Goal: Task Accomplishment & Management: Manage account settings

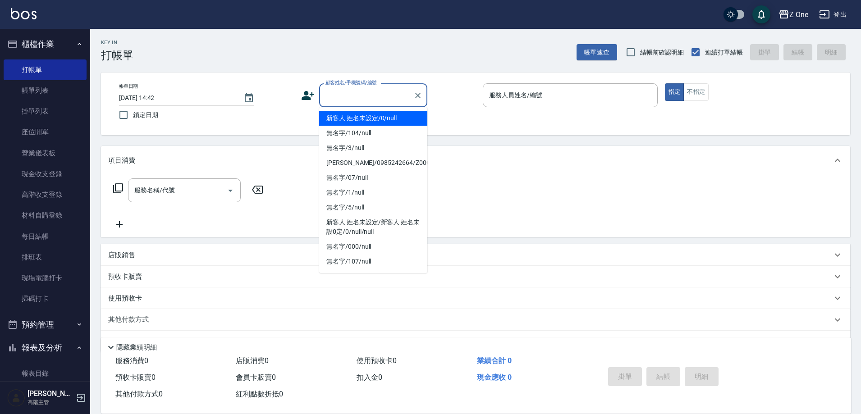
click at [375, 96] on input "顧客姓名/手機號碼/編號" at bounding box center [366, 95] width 87 height 16
click at [358, 122] on li "新客人 姓名未設定/0/null" at bounding box center [373, 118] width 108 height 15
type input "新客人 姓名未設定/0/null"
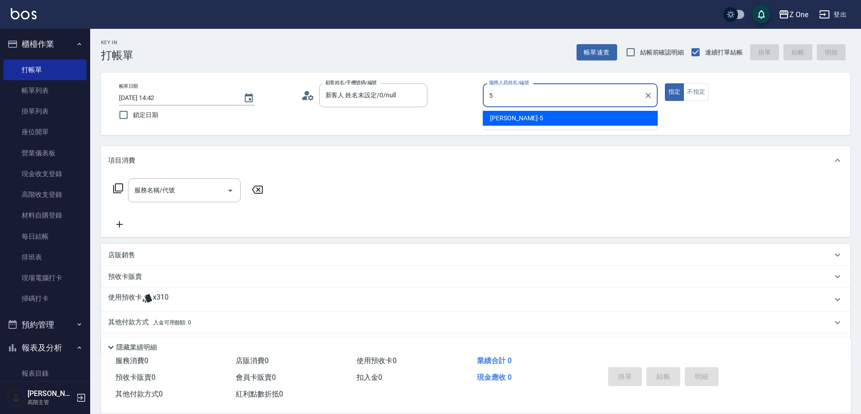
click at [516, 116] on div "[PERSON_NAME]-5" at bounding box center [570, 118] width 175 height 15
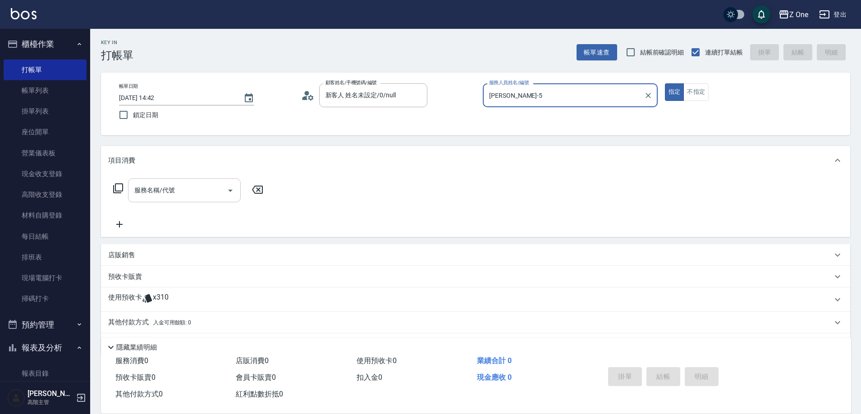
click at [228, 189] on icon "Open" at bounding box center [230, 190] width 11 height 11
type input "[PERSON_NAME]-5"
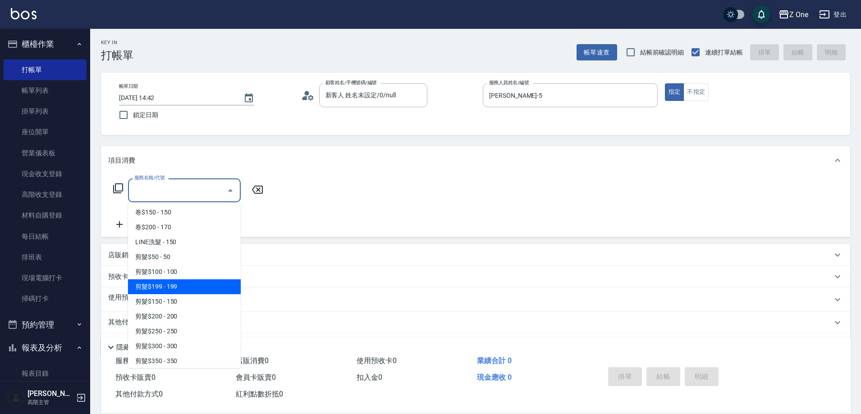
scroll to position [180, 0]
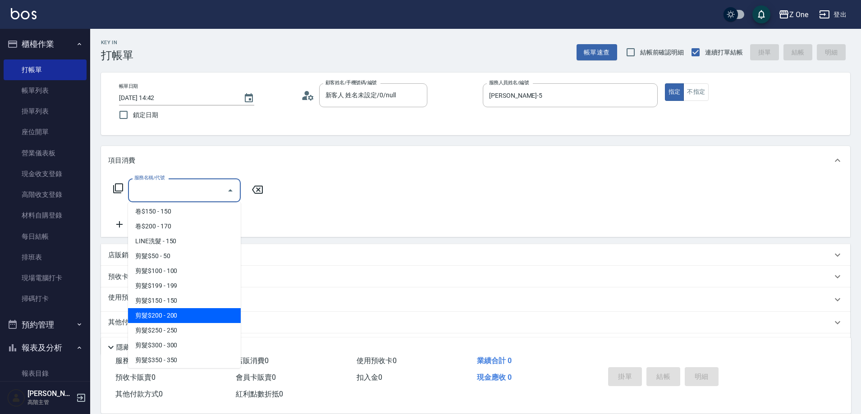
click at [196, 318] on span "剪髮$200 - 200" at bounding box center [184, 315] width 113 height 15
type input "剪髮$200(205)"
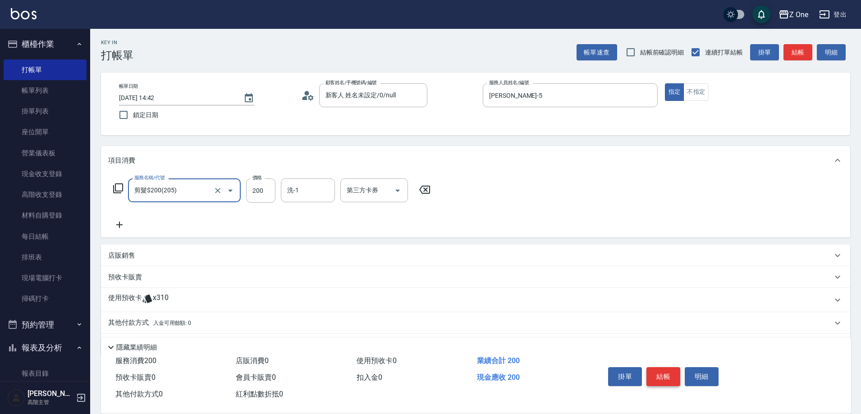
click at [666, 368] on button "結帳" at bounding box center [664, 376] width 34 height 19
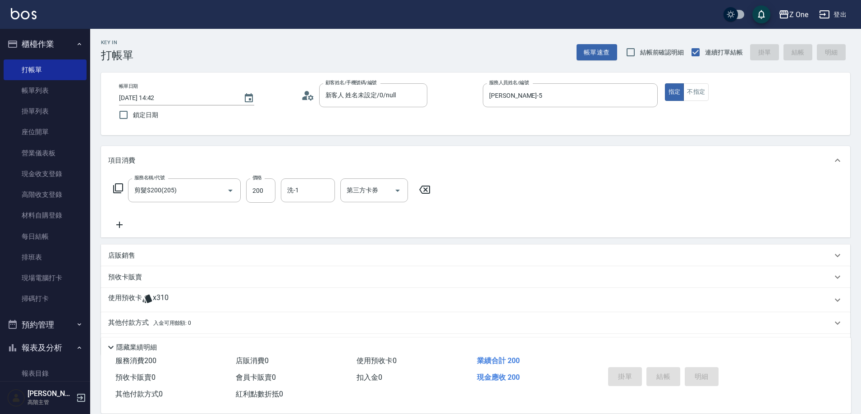
type input "[DATE] 18:33"
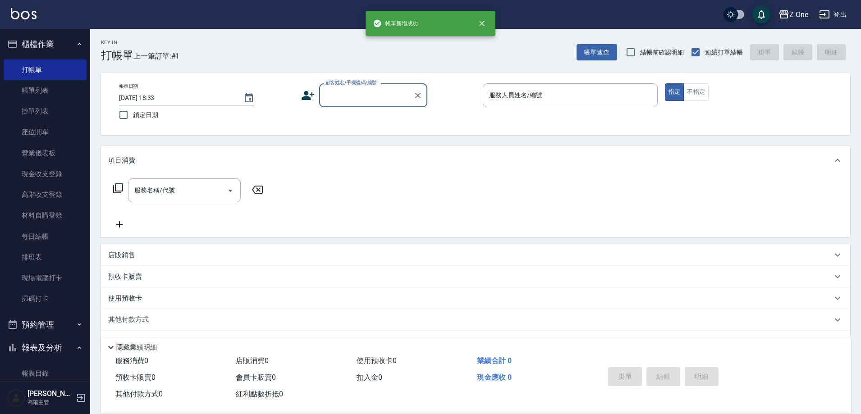
click at [335, 101] on input "顧客姓名/手機號碼/編號" at bounding box center [366, 95] width 87 height 16
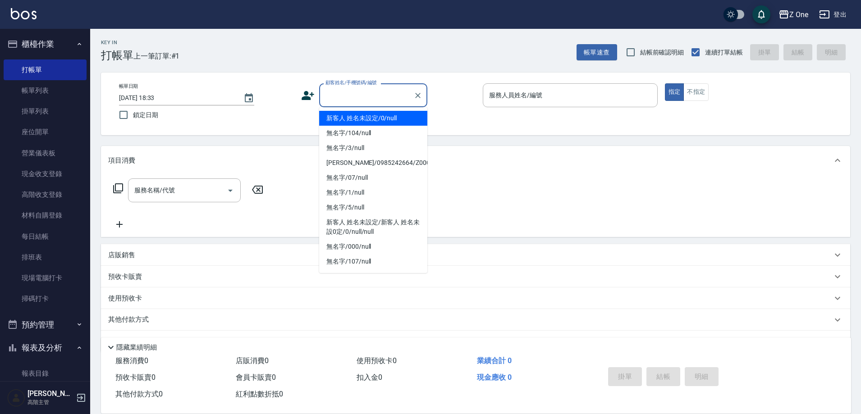
click at [342, 121] on li "新客人 姓名未設定/0/null" at bounding box center [373, 118] width 108 height 15
type input "新客人 姓名未設定/0/null"
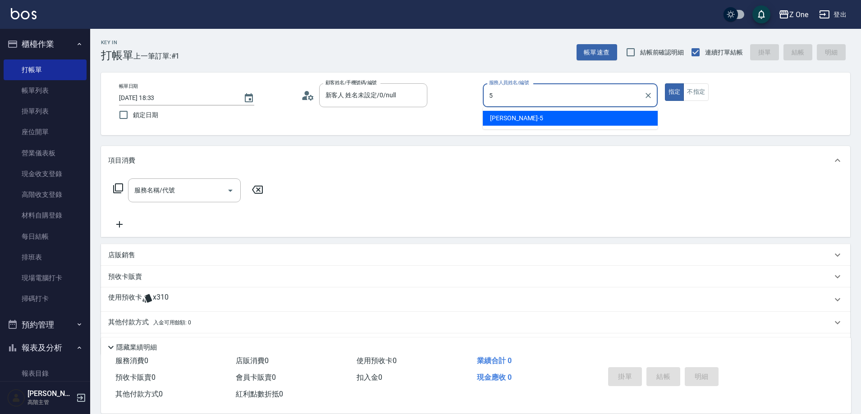
click at [505, 119] on span "[PERSON_NAME]-5" at bounding box center [516, 118] width 53 height 9
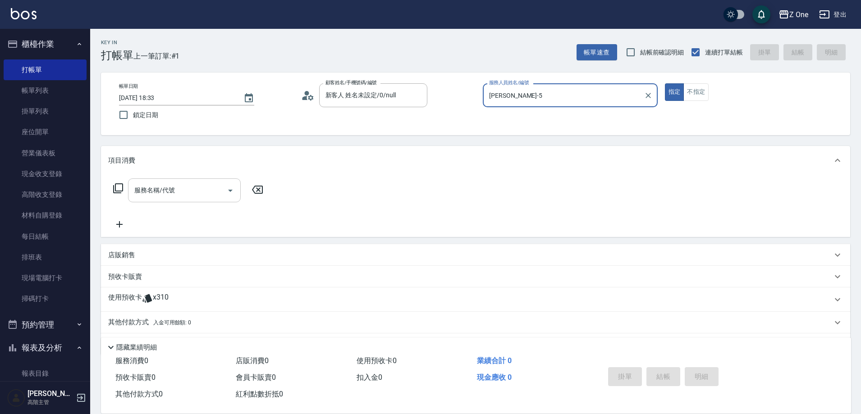
click at [225, 190] on button "Open" at bounding box center [230, 191] width 14 height 14
type input "[PERSON_NAME]-5"
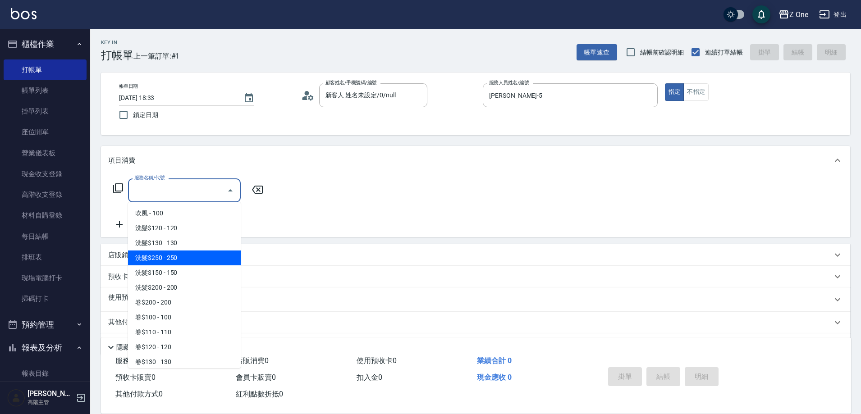
click at [175, 257] on span "洗髮$250 - 250" at bounding box center [184, 258] width 113 height 15
type input "洗髮$250(104)"
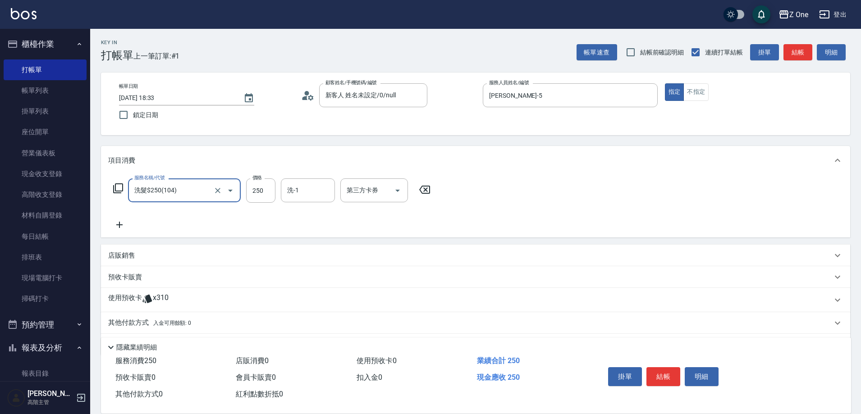
click at [123, 222] on icon at bounding box center [119, 225] width 23 height 11
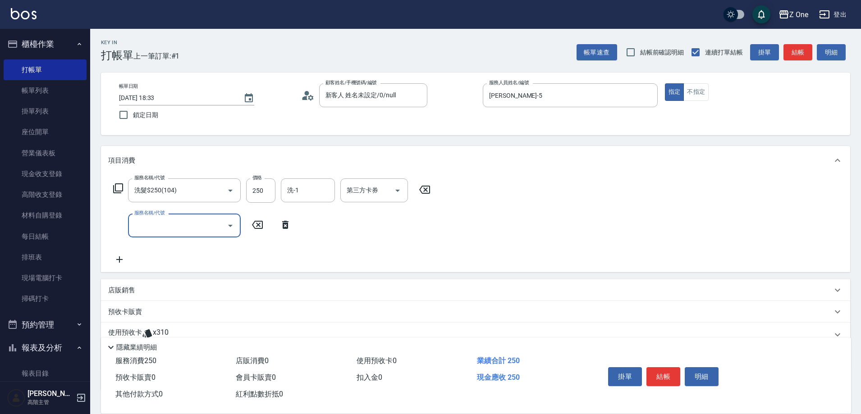
click at [233, 226] on icon "Open" at bounding box center [230, 225] width 11 height 11
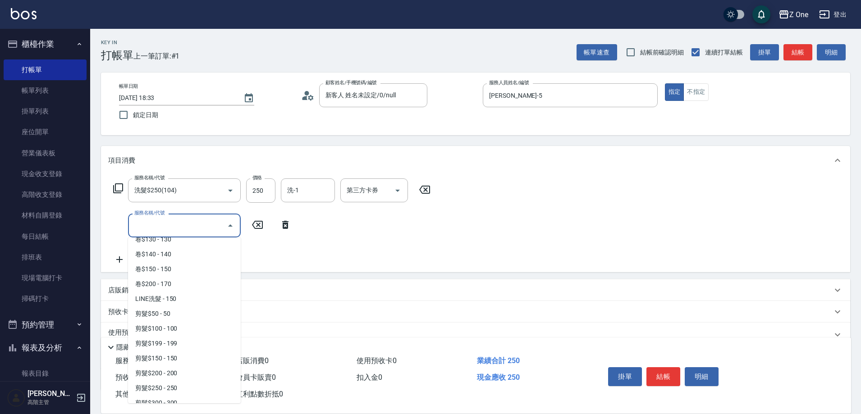
scroll to position [225, 0]
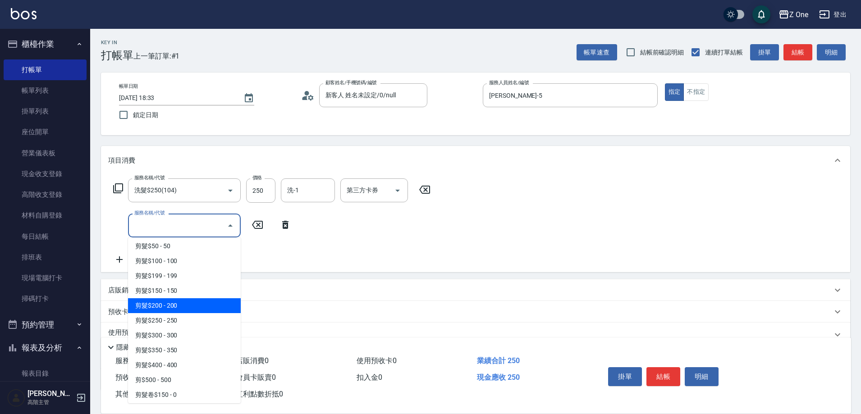
click at [197, 311] on span "剪髮$200 - 200" at bounding box center [184, 305] width 113 height 15
type input "剪髮$200(205)"
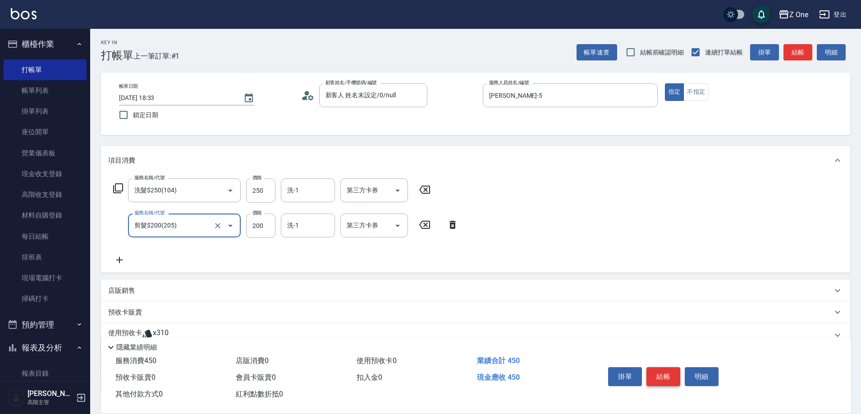
click at [649, 367] on button "結帳" at bounding box center [664, 376] width 34 height 19
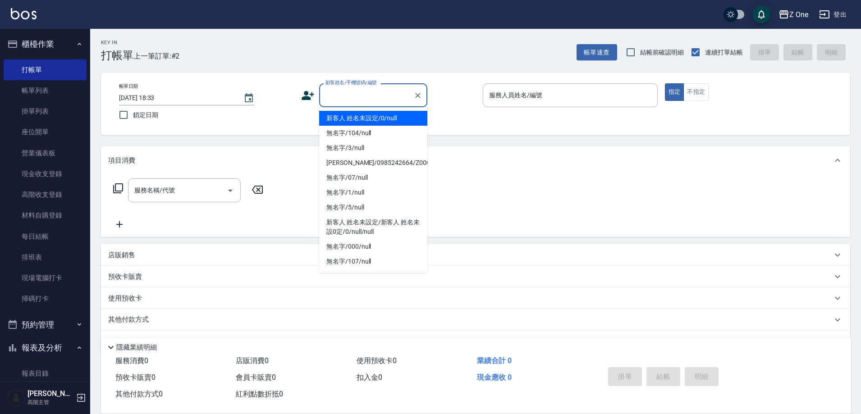
click at [358, 93] on input "顧客姓名/手機號碼/編號" at bounding box center [366, 95] width 87 height 16
click at [358, 118] on li "新客人 姓名未設定/0/null" at bounding box center [373, 118] width 108 height 15
type input "新客人 姓名未設定/0/null"
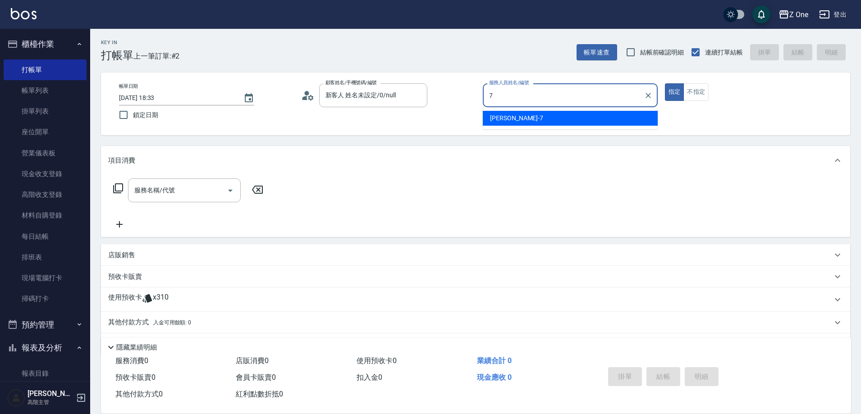
click at [518, 115] on div "[PERSON_NAME]-7" at bounding box center [570, 118] width 175 height 15
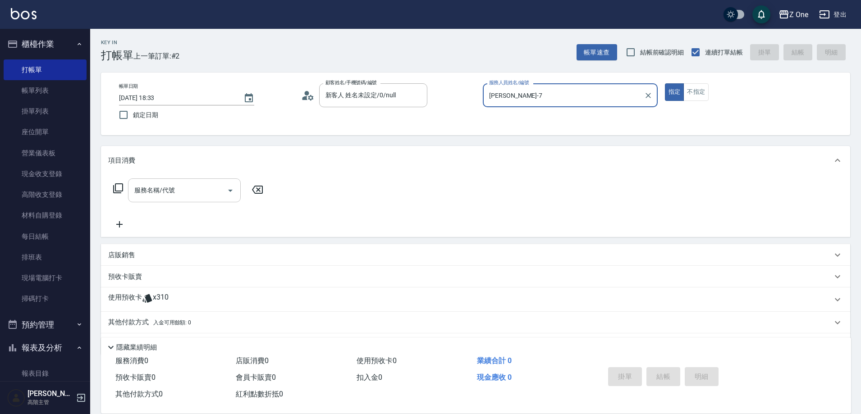
click at [231, 188] on icon "Open" at bounding box center [230, 190] width 11 height 11
type input "[PERSON_NAME]-7"
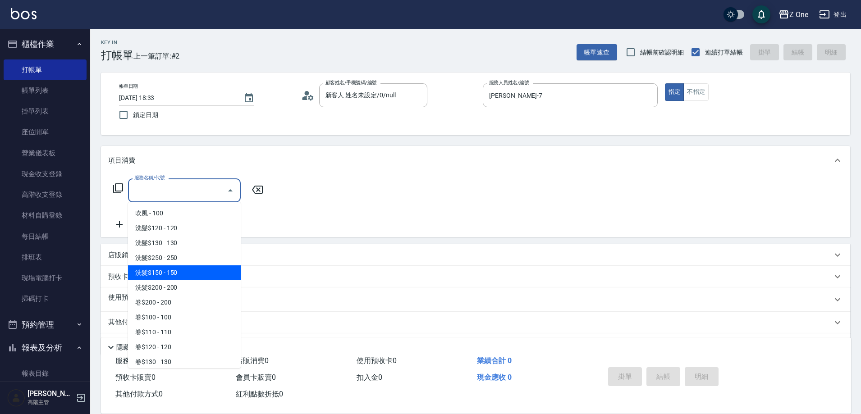
click at [186, 271] on span "洗髮$150 - 150" at bounding box center [184, 273] width 113 height 15
type input "洗髮$150(105)"
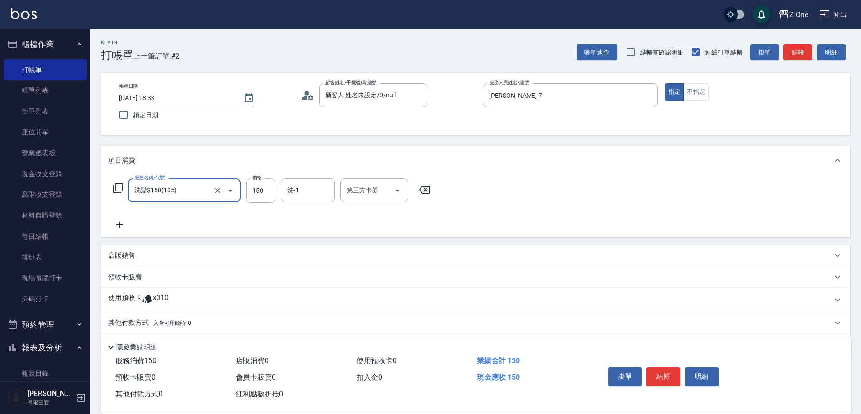
click at [120, 225] on icon at bounding box center [119, 225] width 6 height 6
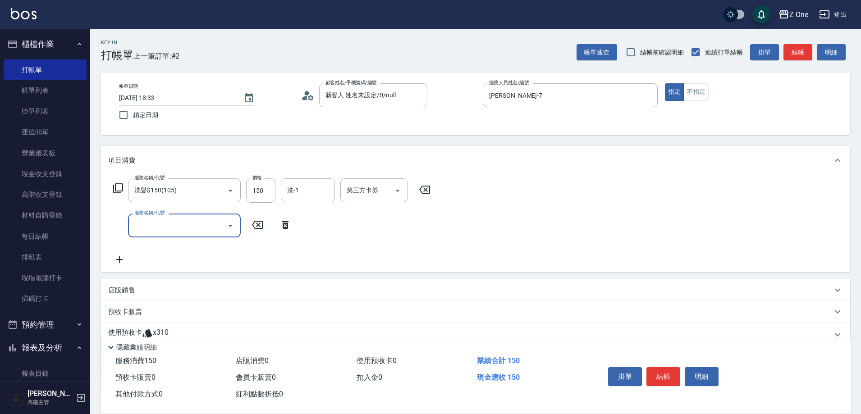
click at [230, 228] on icon "Open" at bounding box center [230, 225] width 11 height 11
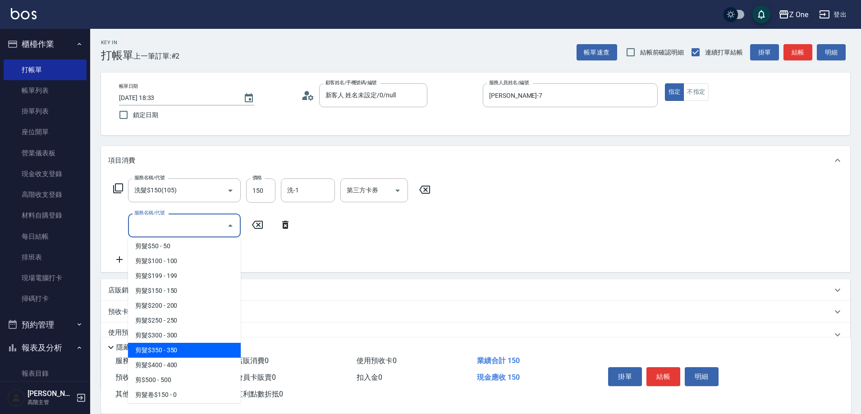
click at [182, 345] on span "剪髮$350 - 350" at bounding box center [184, 350] width 113 height 15
type input "剪髮$350(208)"
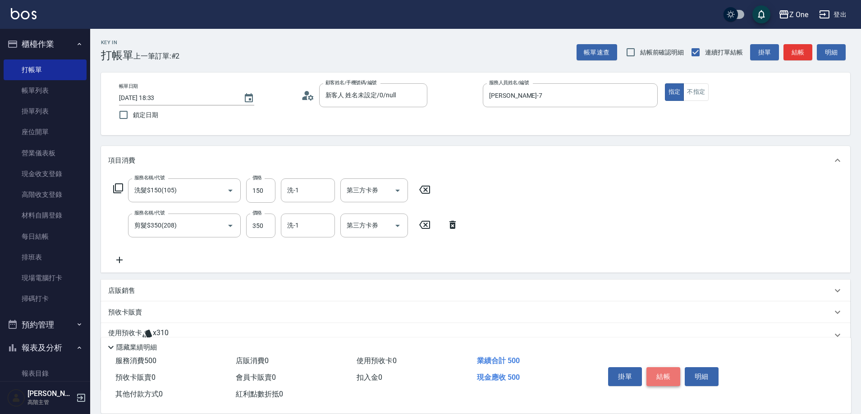
click at [670, 373] on button "結帳" at bounding box center [664, 376] width 34 height 19
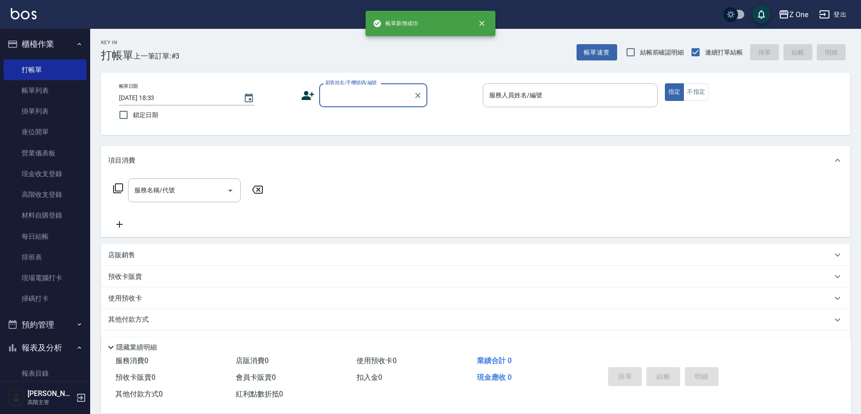
click at [385, 88] on input "顧客姓名/手機號碼/編號" at bounding box center [366, 95] width 87 height 16
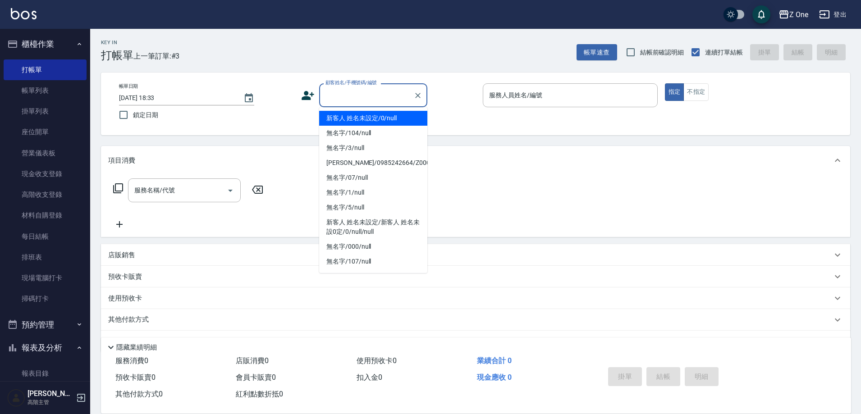
click at [380, 120] on li "新客人 姓名未設定/0/null" at bounding box center [373, 118] width 108 height 15
type input "新客人 姓名未設定/0/null"
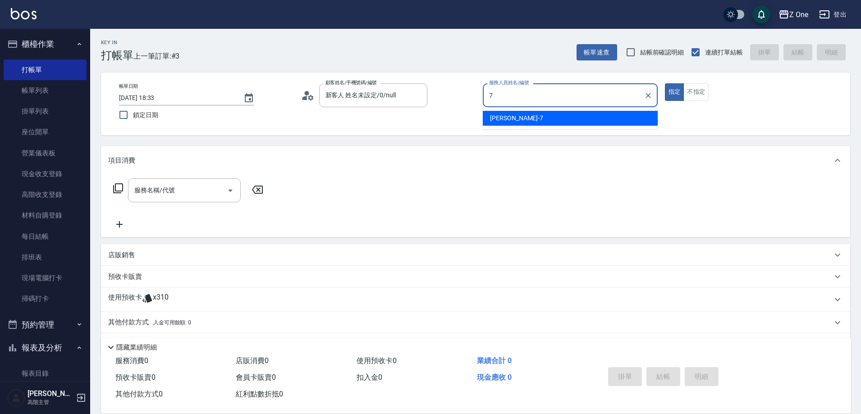
click at [522, 121] on div "[PERSON_NAME]-7" at bounding box center [570, 118] width 175 height 15
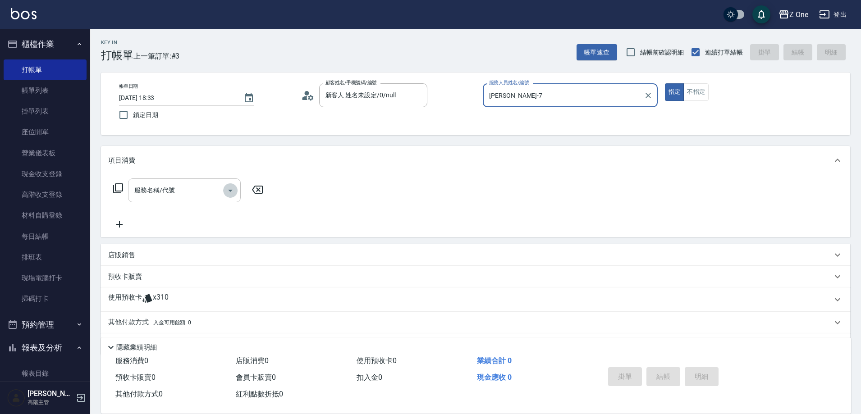
click at [230, 191] on icon "Open" at bounding box center [230, 191] width 5 height 2
type input "[PERSON_NAME]-7"
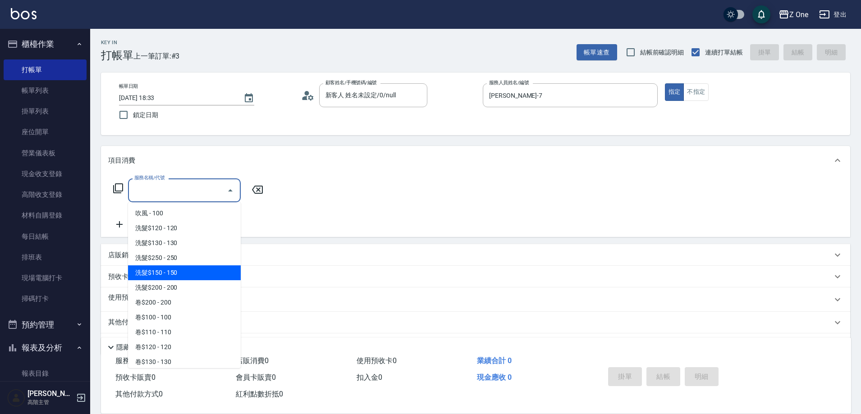
scroll to position [271, 0]
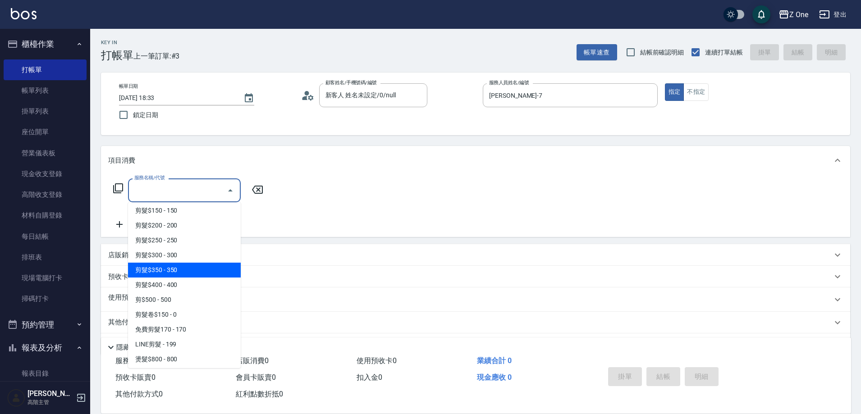
click at [191, 267] on span "剪髮$350 - 350" at bounding box center [184, 270] width 113 height 15
type input "剪髮$350(208)"
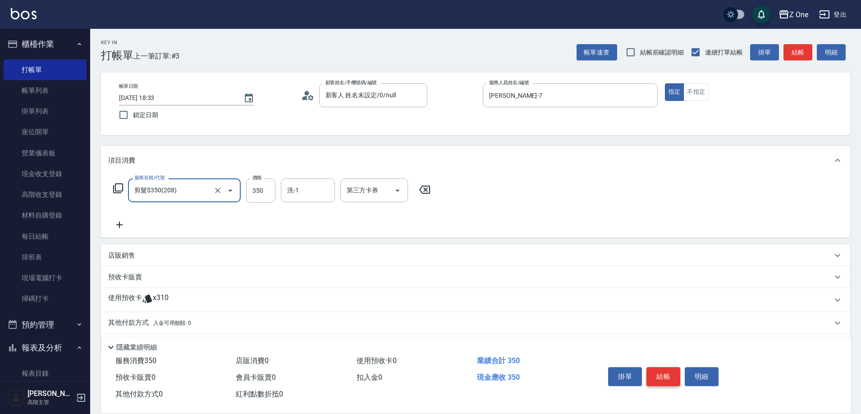
click at [665, 369] on button "結帳" at bounding box center [664, 376] width 34 height 19
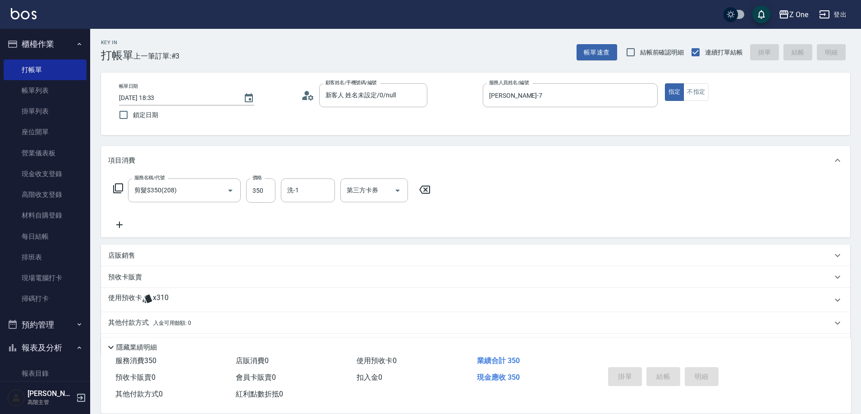
type input "[DATE] 18:34"
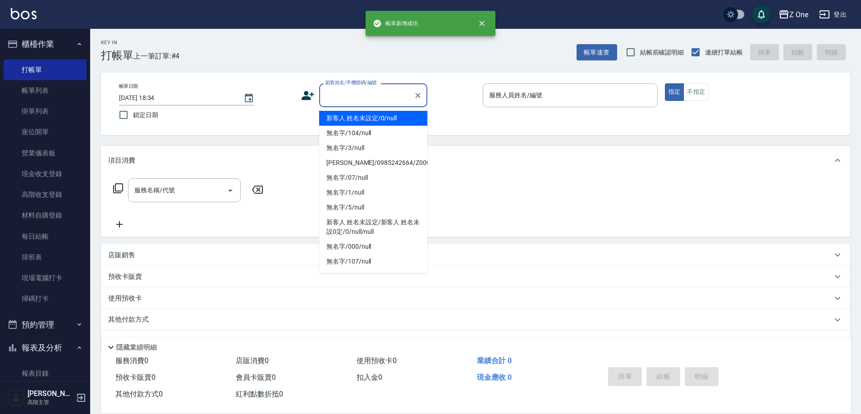
click at [367, 101] on input "顧客姓名/手機號碼/編號" at bounding box center [366, 95] width 87 height 16
click at [367, 117] on li "新客人 姓名未設定/0/null" at bounding box center [373, 118] width 108 height 15
type input "新客人 姓名未設定/0/null"
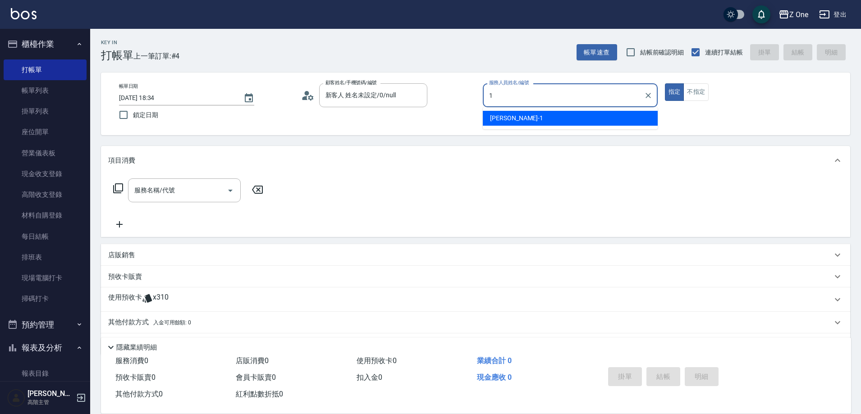
click at [510, 114] on span "[PERSON_NAME]-1" at bounding box center [516, 118] width 53 height 9
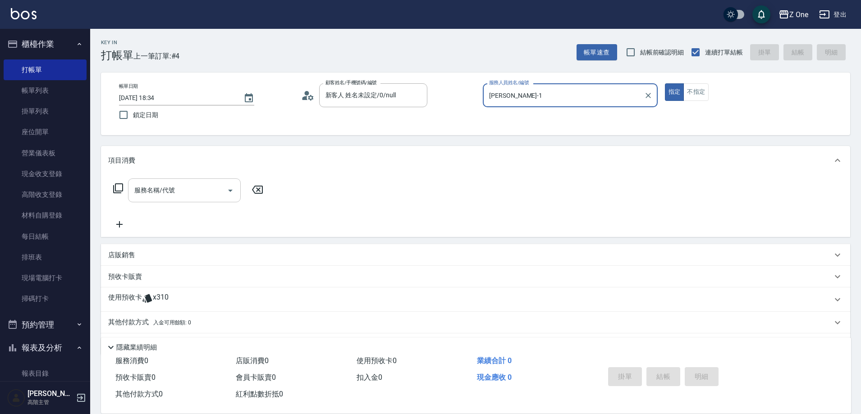
click at [237, 190] on button "Open" at bounding box center [230, 191] width 14 height 14
type input "[PERSON_NAME]-1"
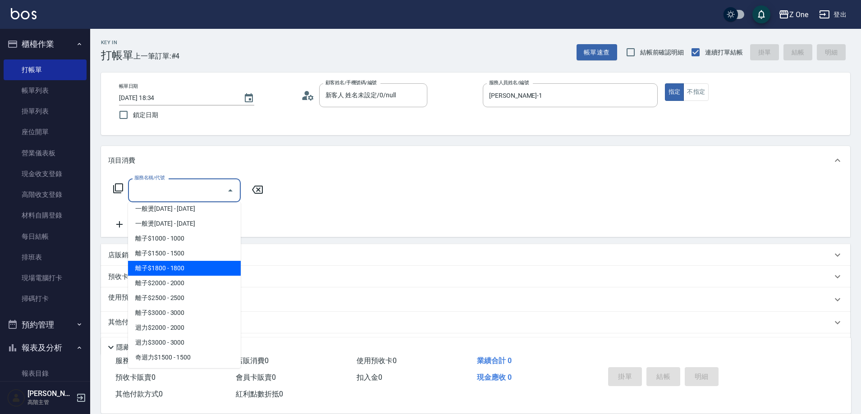
scroll to position [631, 0]
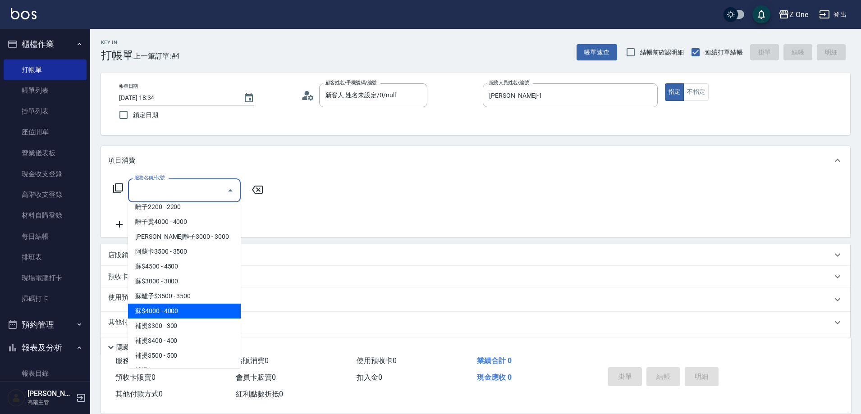
click at [181, 311] on span "蘇$4000 - 4000" at bounding box center [184, 311] width 113 height 15
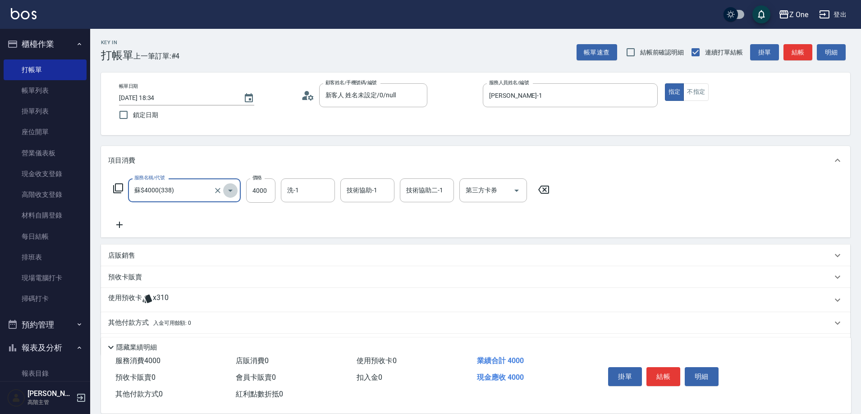
click at [228, 197] on button "Open" at bounding box center [230, 191] width 14 height 14
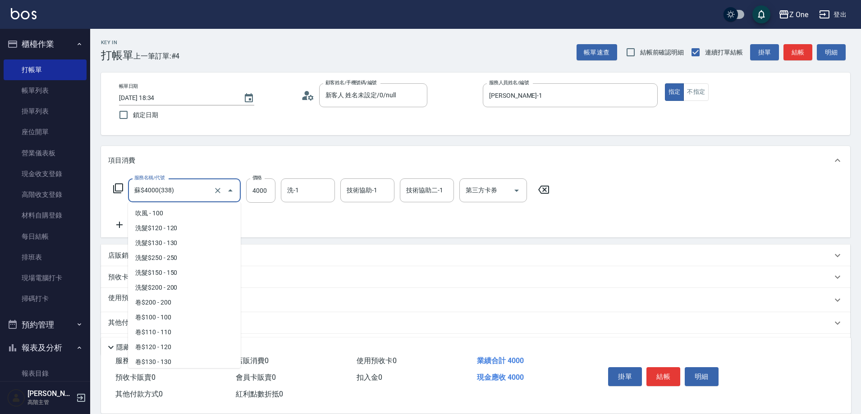
scroll to position [582, 0]
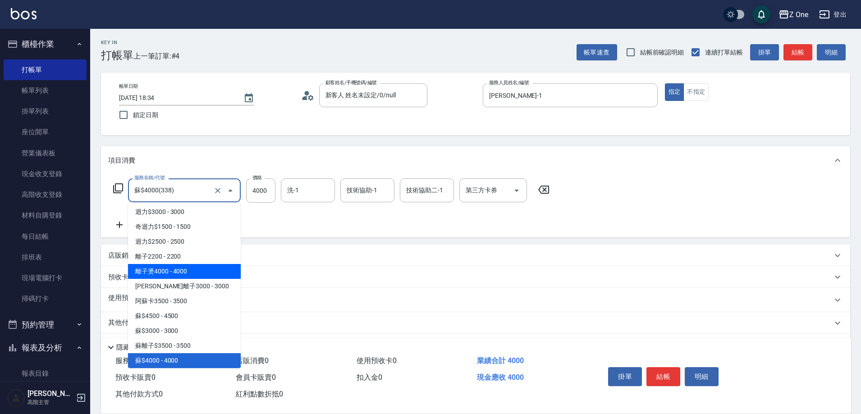
click at [202, 269] on span "離子燙4000 - 4000" at bounding box center [184, 271] width 113 height 15
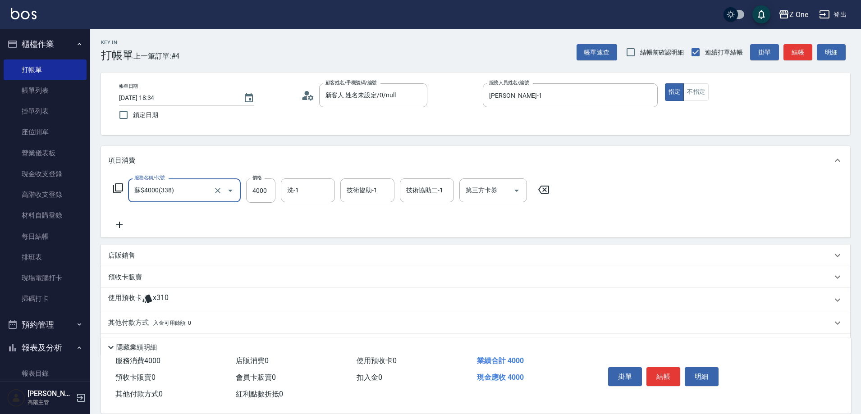
type input "離子燙4000(332)"
click at [119, 225] on icon at bounding box center [119, 225] width 6 height 6
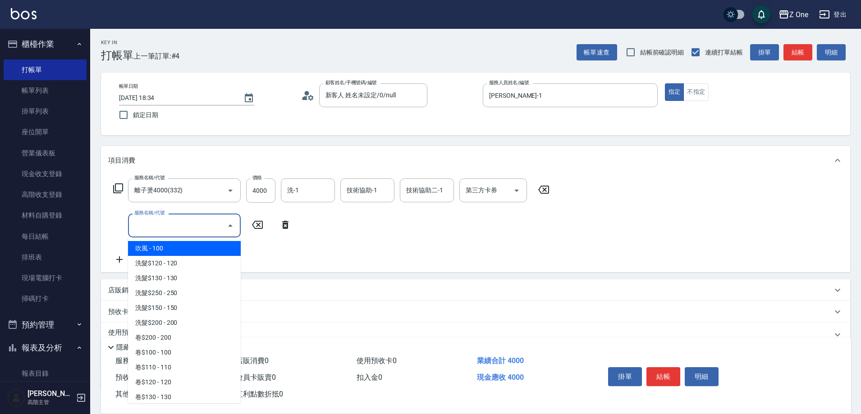
click at [178, 224] on input "服務名稱/代號" at bounding box center [177, 226] width 91 height 16
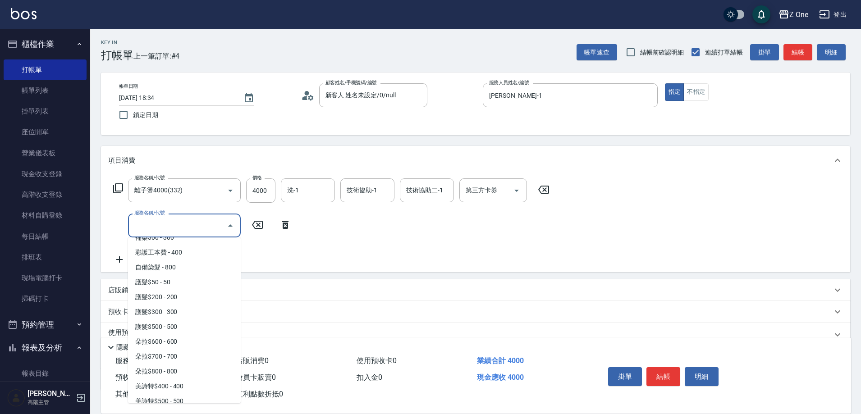
scroll to position [1308, 0]
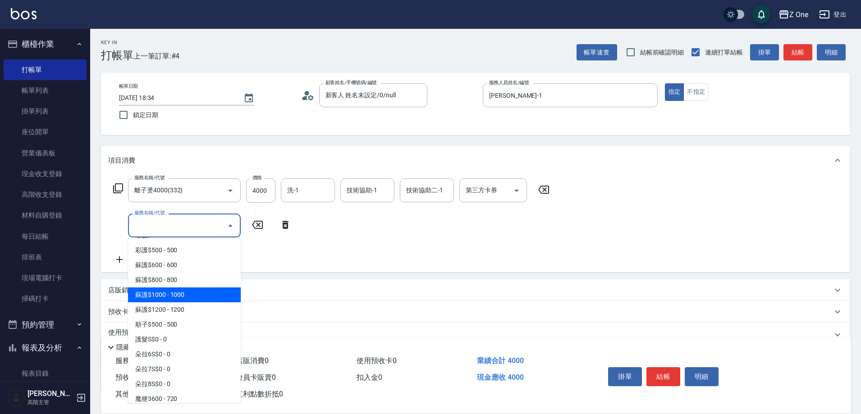
click at [200, 298] on span "蘇護$1000 - 1000" at bounding box center [184, 295] width 113 height 15
type input "蘇護$1000(527)"
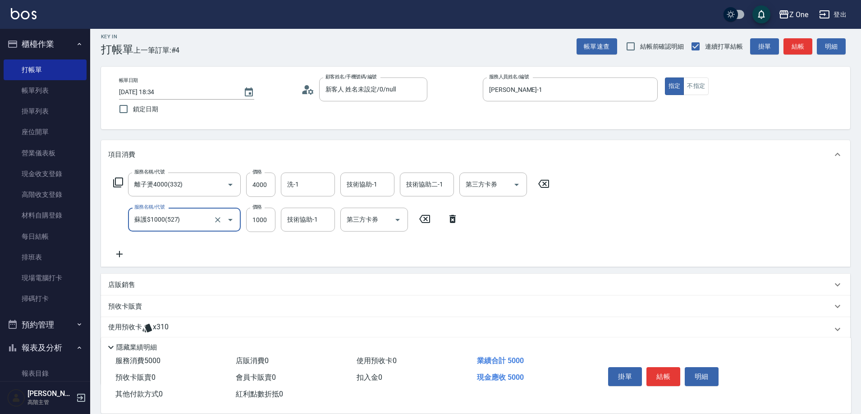
scroll to position [63, 0]
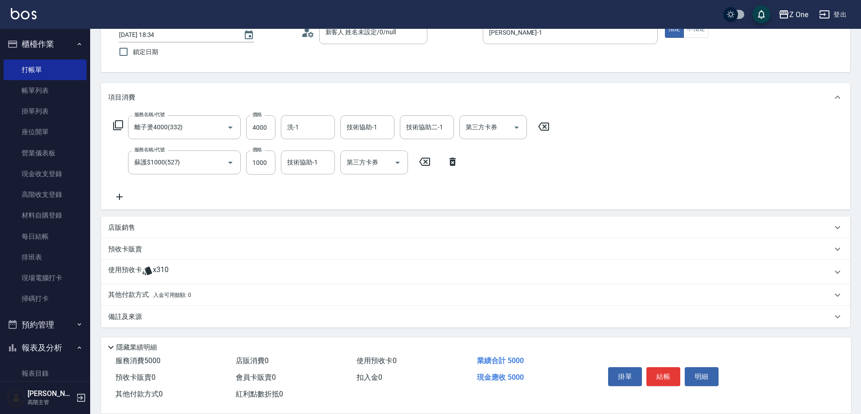
click at [196, 292] on div "其他付款方式 入金可用餘額: 0" at bounding box center [470, 295] width 724 height 10
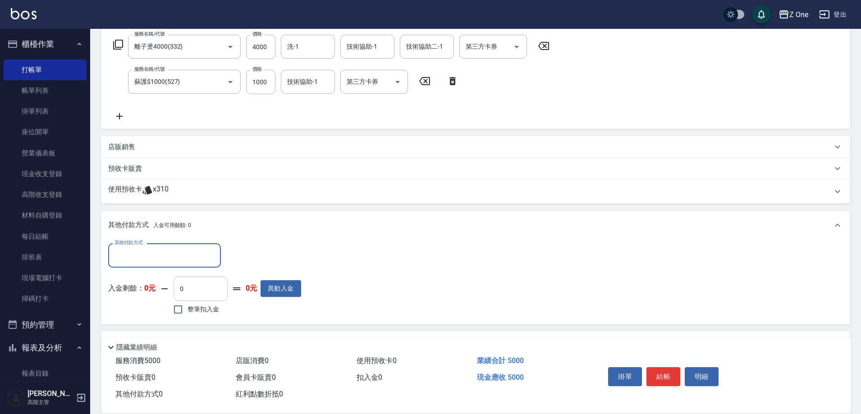
scroll to position [148, 0]
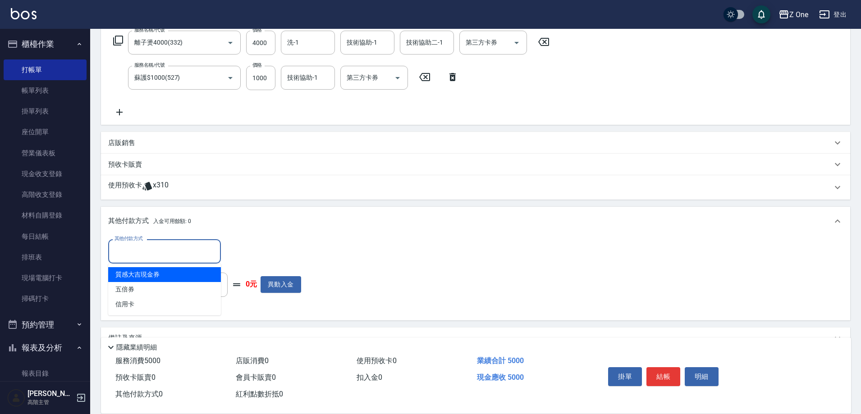
click at [167, 255] on input "其他付款方式" at bounding box center [164, 251] width 105 height 16
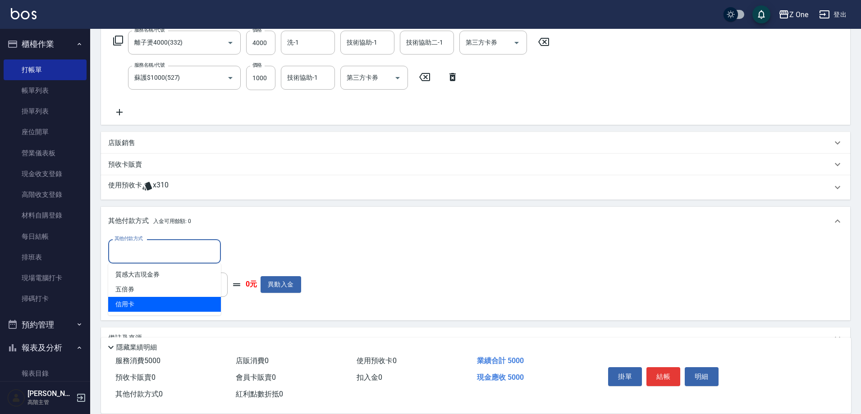
click at [148, 298] on span "信用卡" at bounding box center [164, 304] width 113 height 15
type input "信用卡"
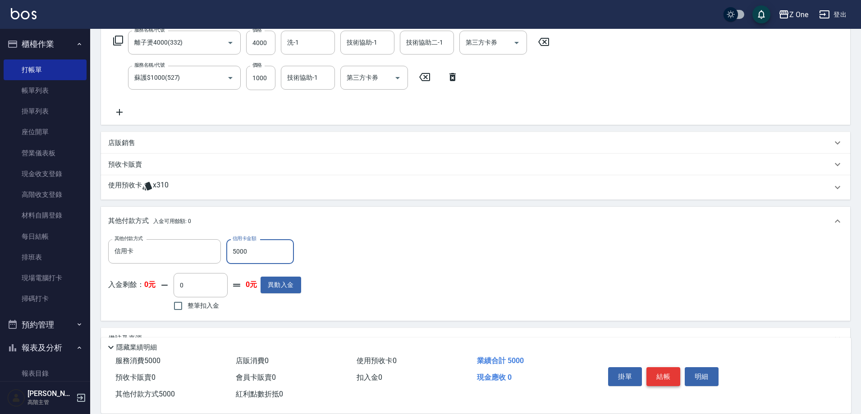
type input "5000"
click at [667, 374] on button "結帳" at bounding box center [664, 376] width 34 height 19
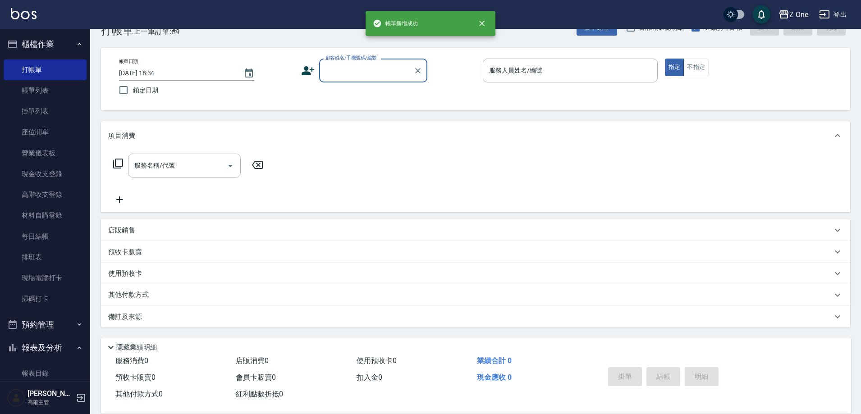
scroll to position [0, 0]
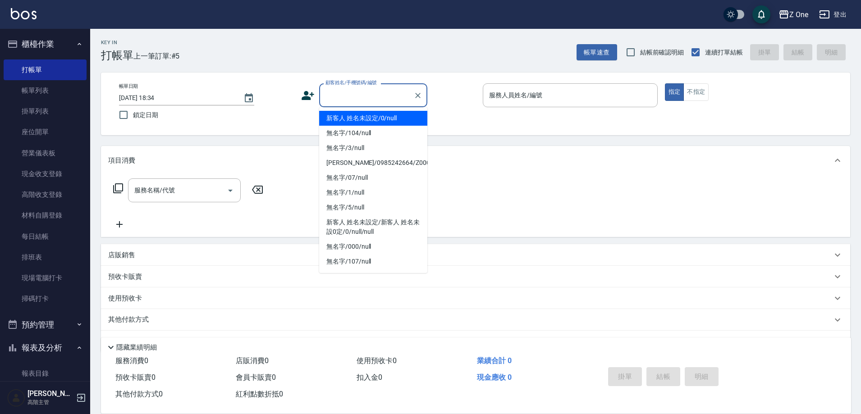
click at [358, 94] on input "顧客姓名/手機號碼/編號" at bounding box center [366, 95] width 87 height 16
click at [357, 119] on li "新客人 姓名未設定/0/null" at bounding box center [373, 118] width 108 height 15
type input "新客人 姓名未設定/0/null"
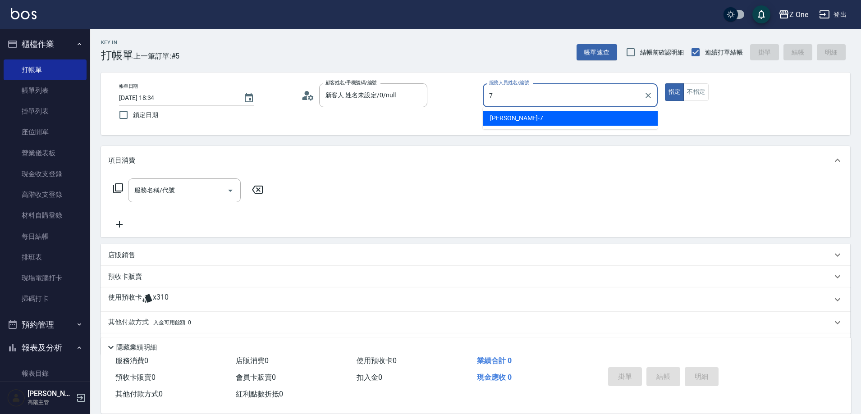
click at [504, 112] on div "[PERSON_NAME]-7" at bounding box center [570, 118] width 175 height 15
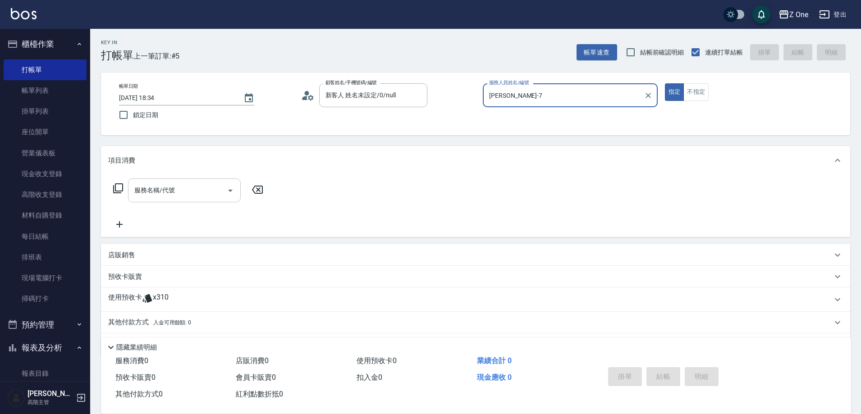
click at [232, 194] on icon "Open" at bounding box center [230, 190] width 11 height 11
type input "[PERSON_NAME]-7"
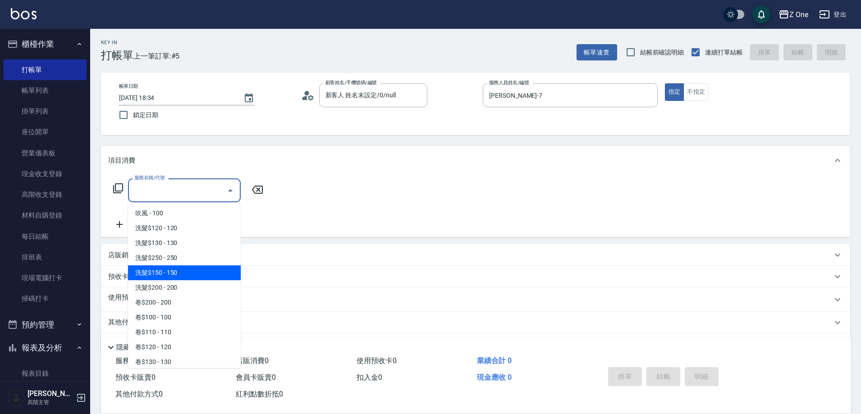
click at [188, 277] on span "洗髮$150 - 150" at bounding box center [184, 273] width 113 height 15
type input "洗髮$150(105)"
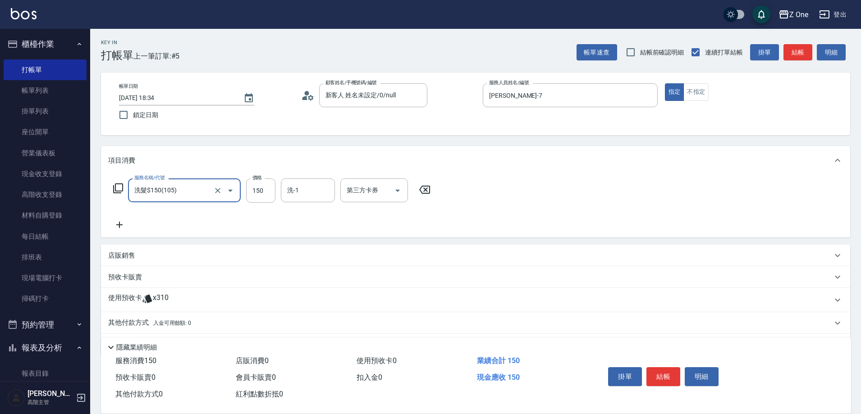
click at [121, 222] on icon at bounding box center [119, 225] width 23 height 11
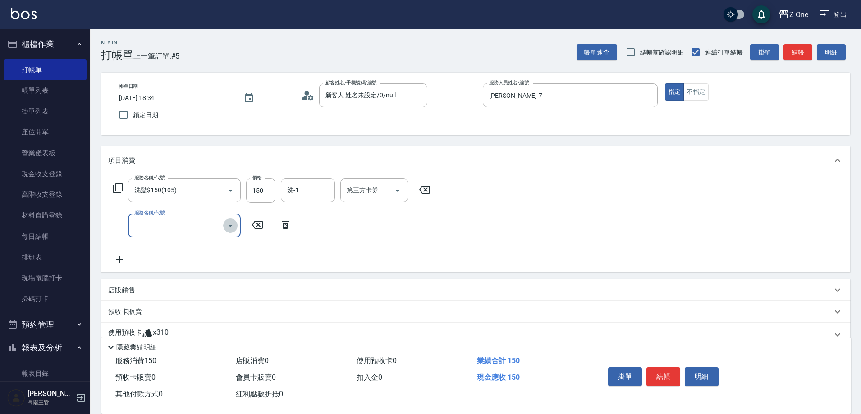
click at [233, 229] on icon "Open" at bounding box center [230, 225] width 11 height 11
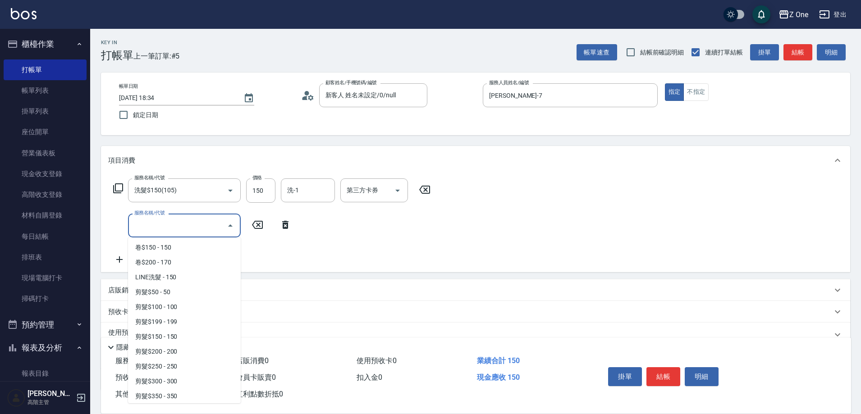
scroll to position [180, 0]
click at [180, 395] on span "剪髮$350 - 350" at bounding box center [184, 395] width 113 height 15
type input "剪髮$350(208)"
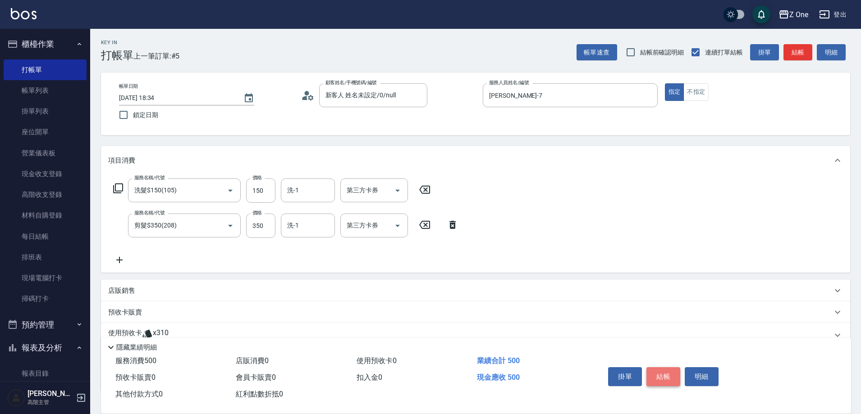
click at [661, 373] on button "結帳" at bounding box center [664, 376] width 34 height 19
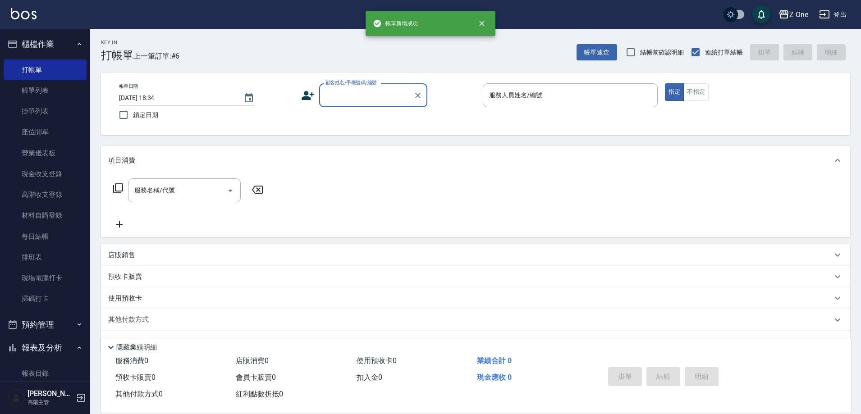
click at [386, 98] on input "顧客姓名/手機號碼/編號" at bounding box center [366, 95] width 87 height 16
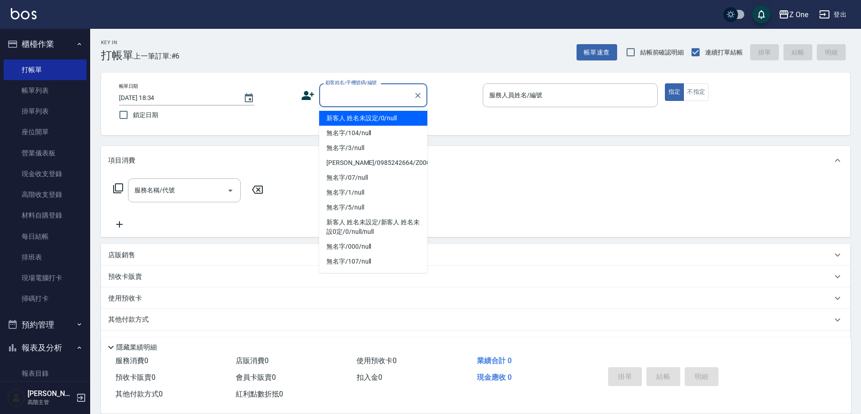
click at [384, 118] on li "新客人 姓名未設定/0/null" at bounding box center [373, 118] width 108 height 15
type input "新客人 姓名未設定/0/null"
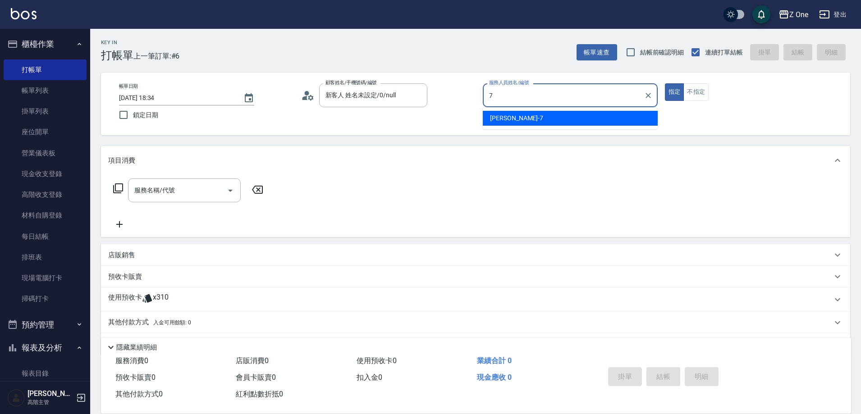
click at [583, 113] on div "[PERSON_NAME]-7" at bounding box center [570, 118] width 175 height 15
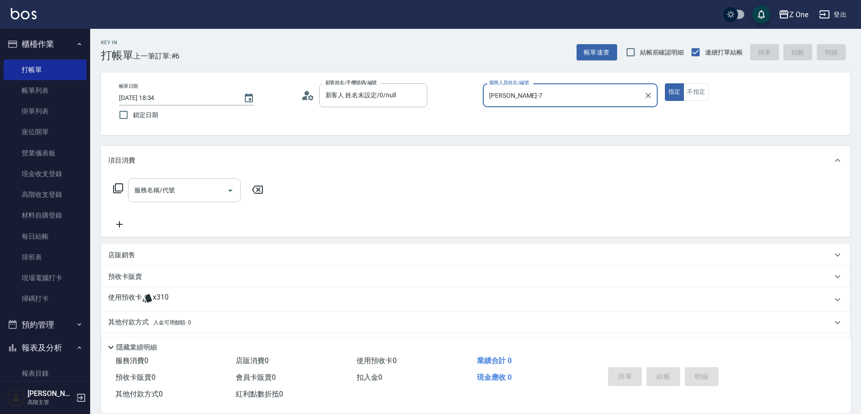
click at [233, 191] on icon "Open" at bounding box center [230, 190] width 11 height 11
type input "[PERSON_NAME]-7"
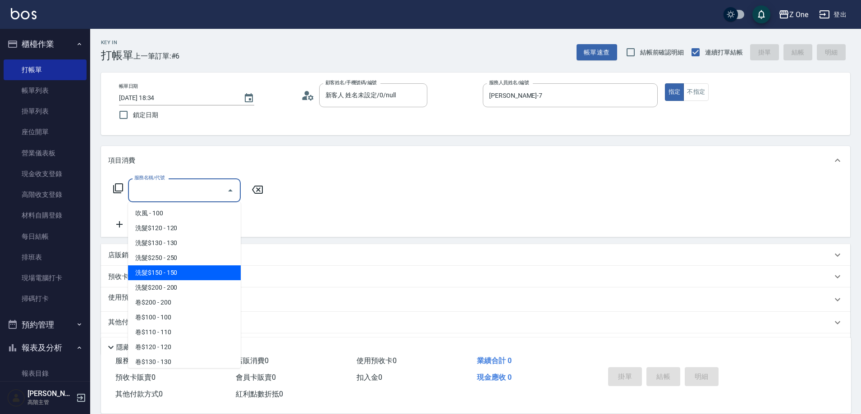
click at [185, 269] on span "洗髮$150 - 150" at bounding box center [184, 273] width 113 height 15
type input "洗髮$150(105)"
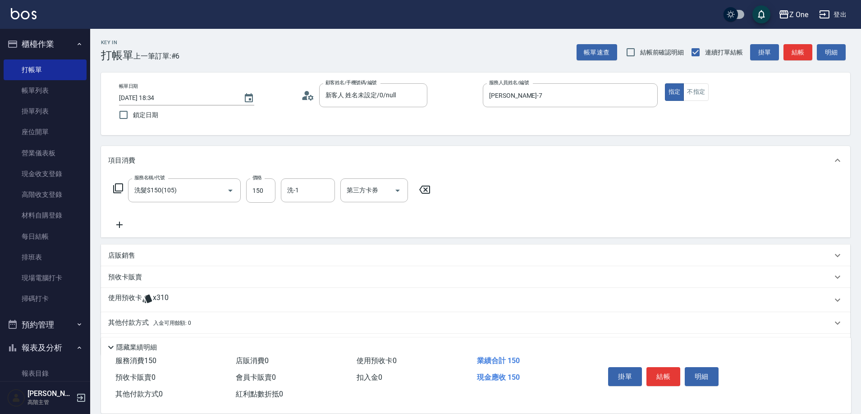
click at [119, 227] on icon at bounding box center [119, 225] width 6 height 6
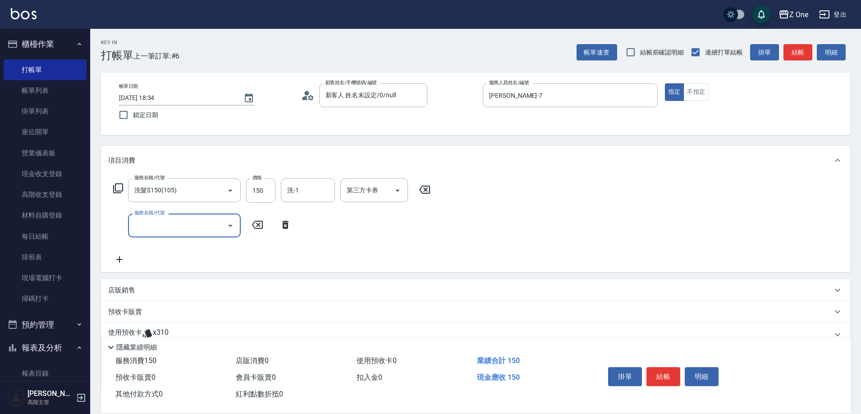
click at [230, 224] on icon "Open" at bounding box center [230, 225] width 11 height 11
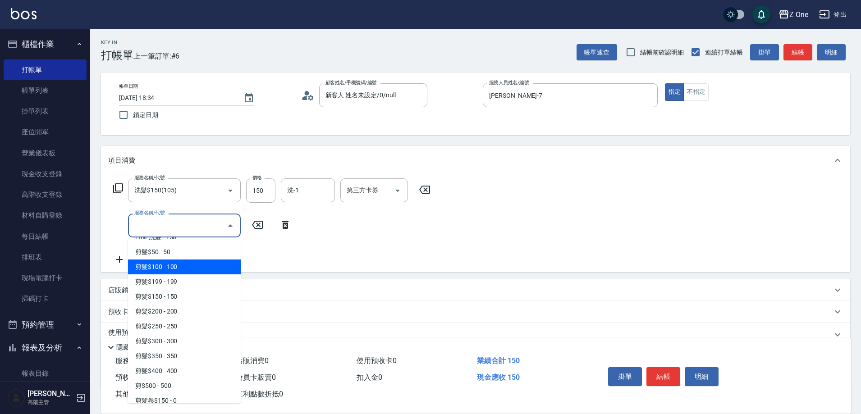
scroll to position [271, 0]
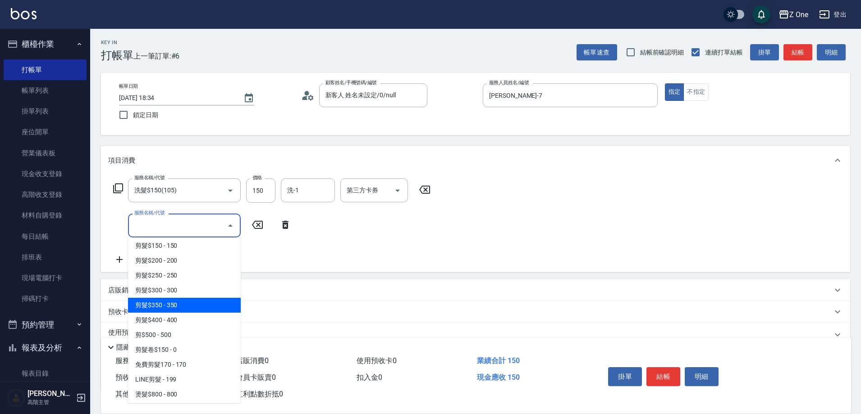
click at [191, 310] on span "剪髮$350 - 350" at bounding box center [184, 305] width 113 height 15
type input "剪髮$350(208)"
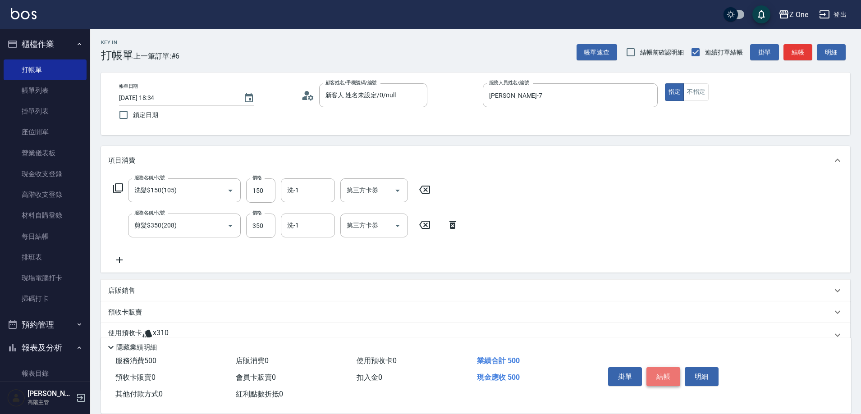
click at [659, 371] on button "結帳" at bounding box center [664, 376] width 34 height 19
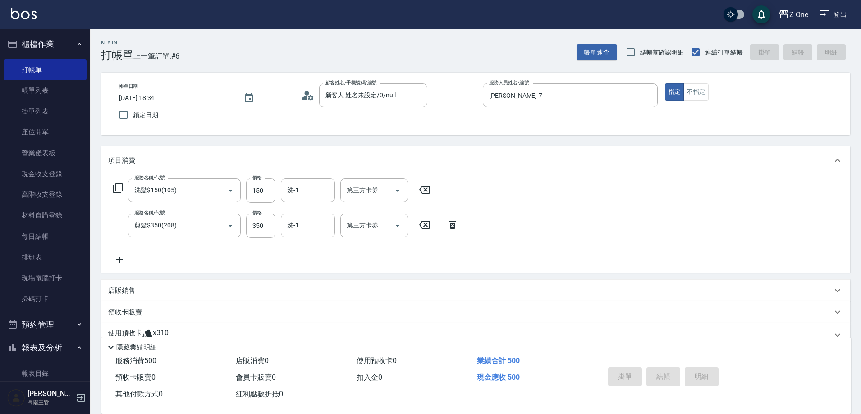
type input "[DATE] 18:35"
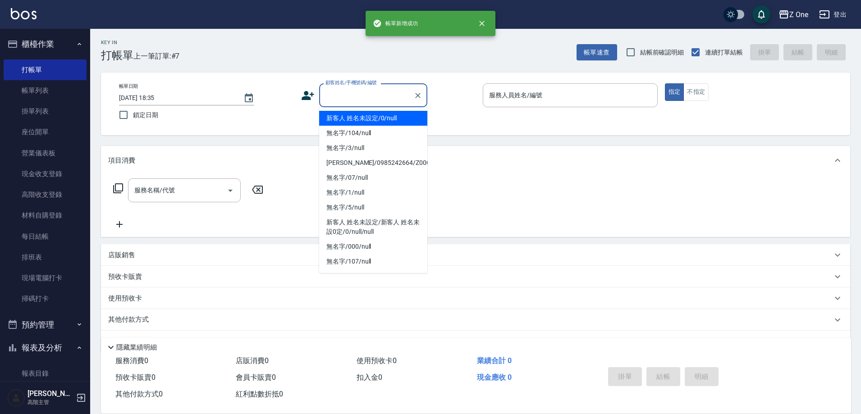
click at [344, 98] on input "顧客姓名/手機號碼/編號" at bounding box center [366, 95] width 87 height 16
click at [347, 119] on li "新客人 姓名未設定/0/null" at bounding box center [373, 118] width 108 height 15
type input "新客人 姓名未設定/0/null"
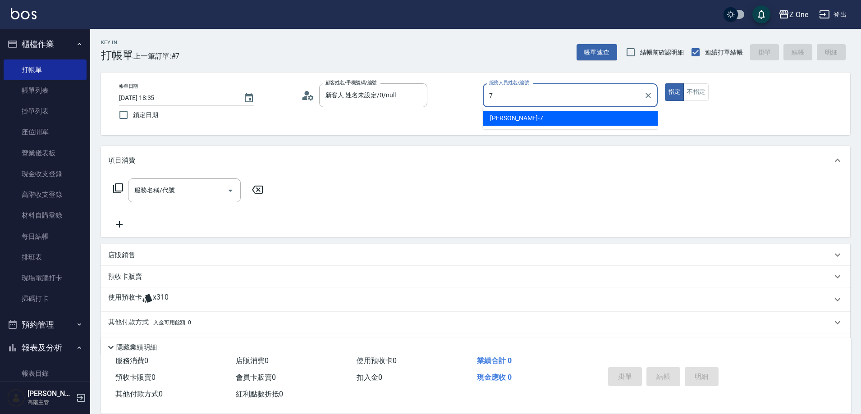
click at [506, 115] on span "[PERSON_NAME]-7" at bounding box center [516, 118] width 53 height 9
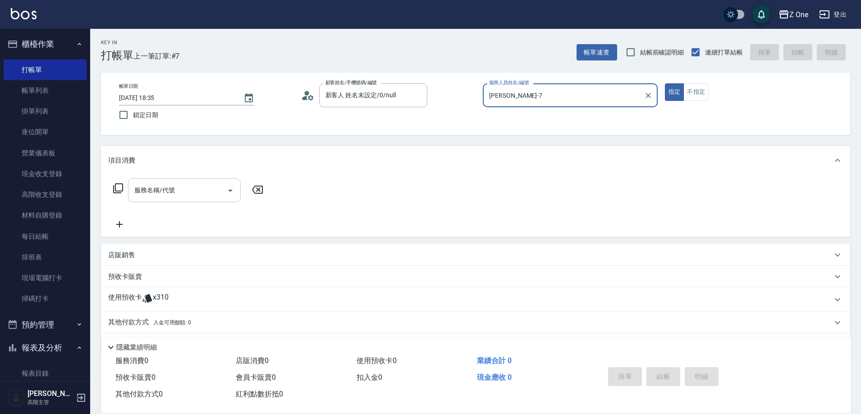
click at [233, 191] on icon "Open" at bounding box center [230, 190] width 11 height 11
type input "[PERSON_NAME]-7"
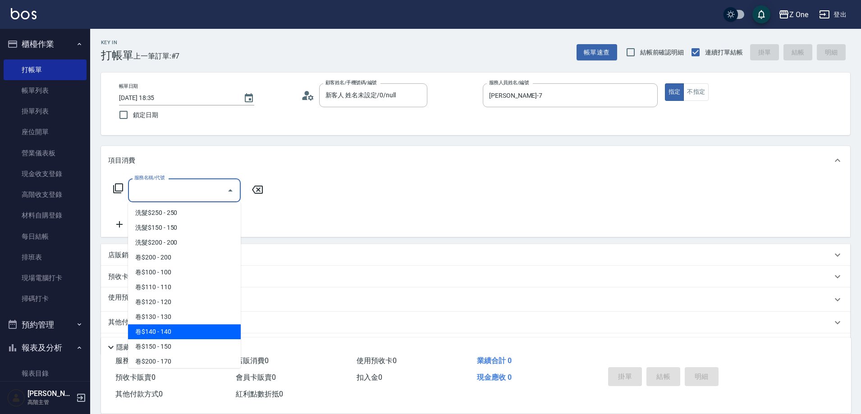
scroll to position [225, 0]
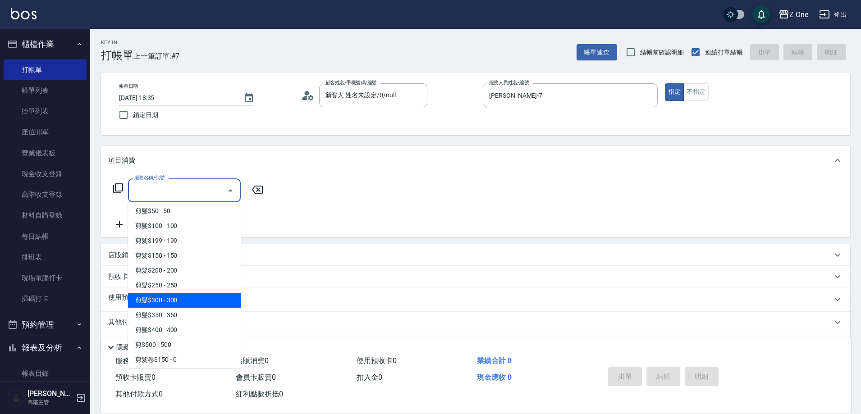
click at [186, 302] on span "剪髮$300 - 300" at bounding box center [184, 300] width 113 height 15
type input "剪髮$300(207)"
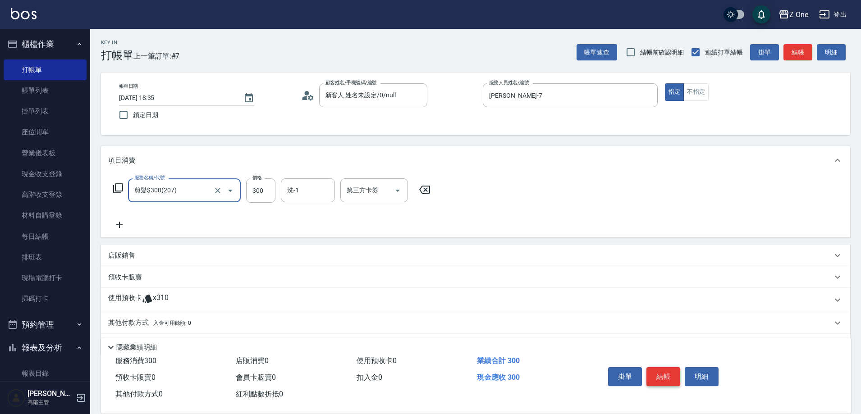
click at [658, 371] on button "結帳" at bounding box center [664, 376] width 34 height 19
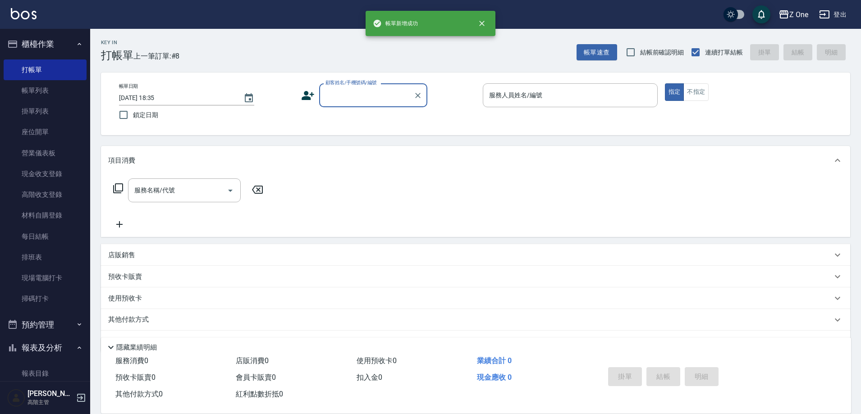
click at [353, 94] on input "顧客姓名/手機號碼/編號" at bounding box center [366, 95] width 87 height 16
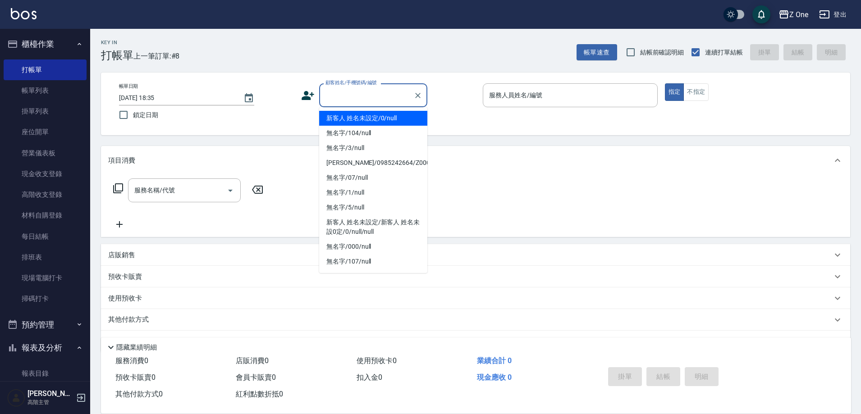
click at [350, 122] on li "新客人 姓名未設定/0/null" at bounding box center [373, 118] width 108 height 15
type input "新客人 姓名未設定/0/null"
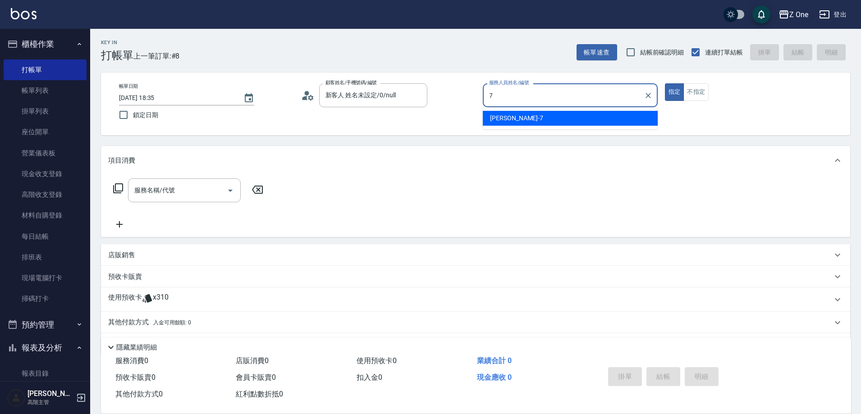
click at [518, 111] on div "[PERSON_NAME]-7" at bounding box center [570, 118] width 175 height 15
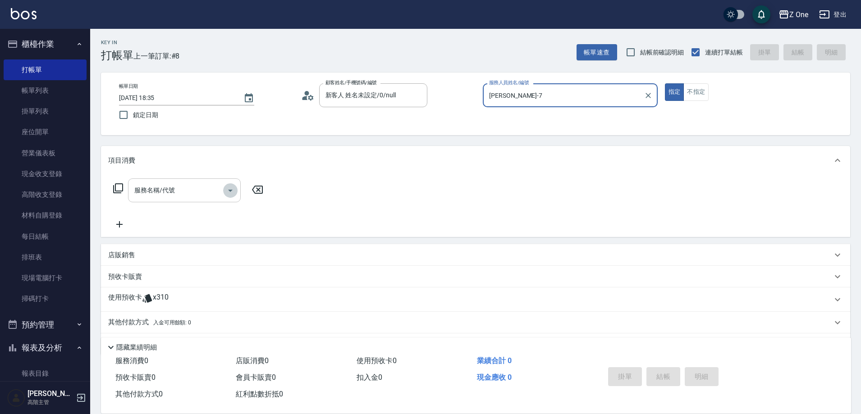
click at [230, 190] on icon "Open" at bounding box center [230, 191] width 5 height 2
type input "[PERSON_NAME]-7"
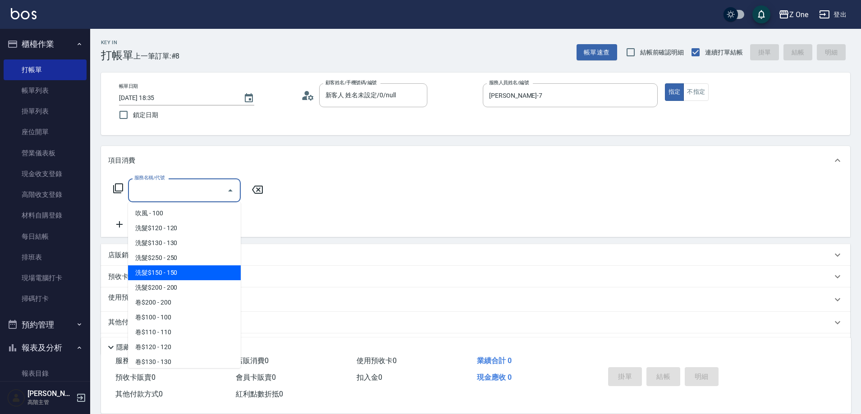
click at [191, 272] on span "洗髮$150 - 150" at bounding box center [184, 273] width 113 height 15
type input "洗髮$150(105)"
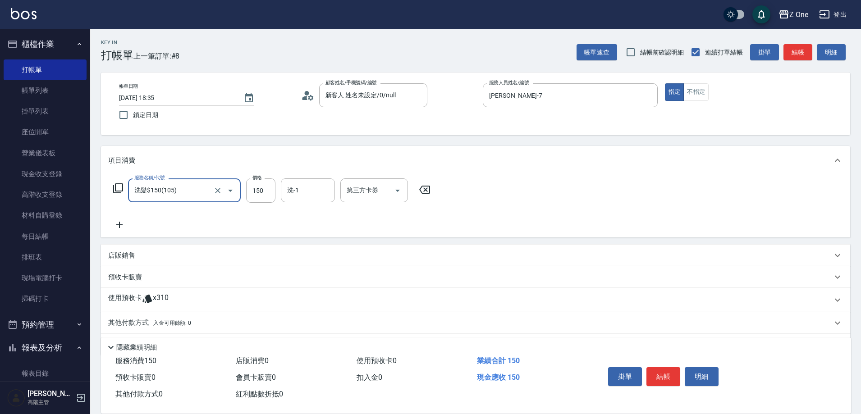
click at [119, 225] on icon at bounding box center [119, 225] width 6 height 6
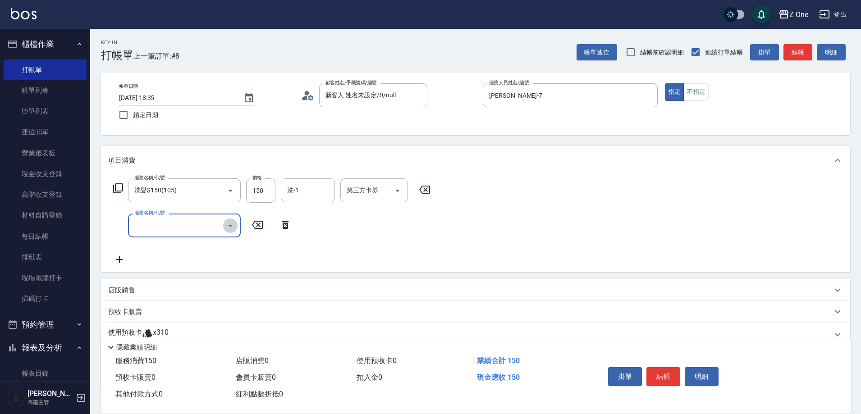
click at [229, 229] on icon "Open" at bounding box center [230, 225] width 11 height 11
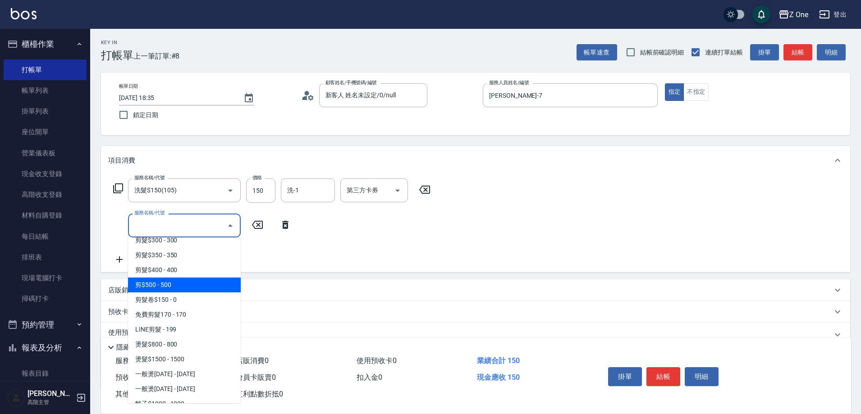
scroll to position [316, 0]
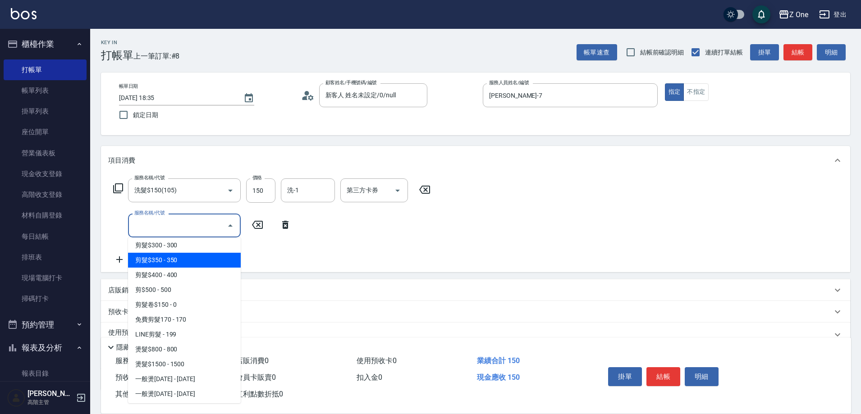
click at [194, 262] on span "剪髮$350 - 350" at bounding box center [184, 260] width 113 height 15
type input "剪髮$350(208)"
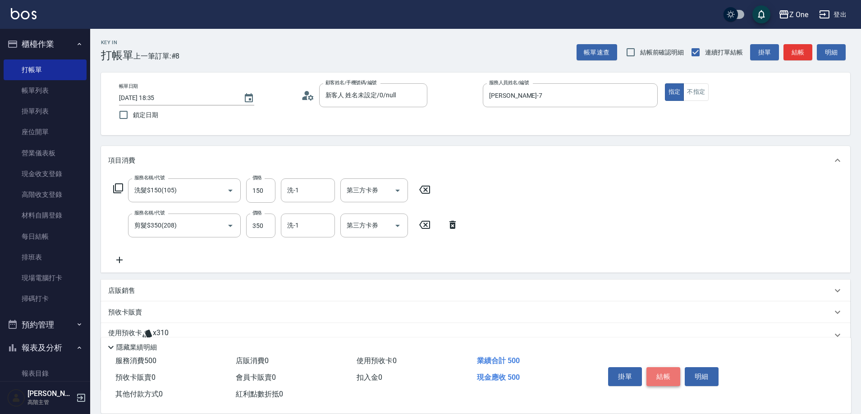
click at [657, 373] on button "結帳" at bounding box center [664, 376] width 34 height 19
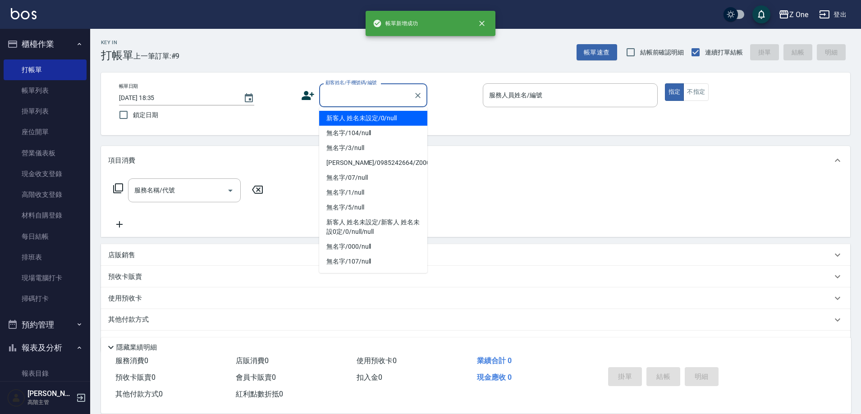
click at [367, 94] on input "顧客姓名/手機號碼/編號" at bounding box center [366, 95] width 87 height 16
click at [365, 117] on li "新客人 姓名未設定/0/null" at bounding box center [373, 118] width 108 height 15
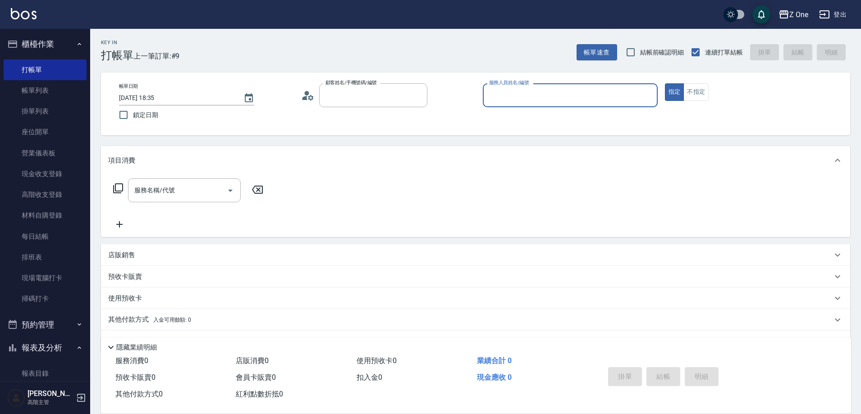
type input "新客人 姓名未設定/0/null"
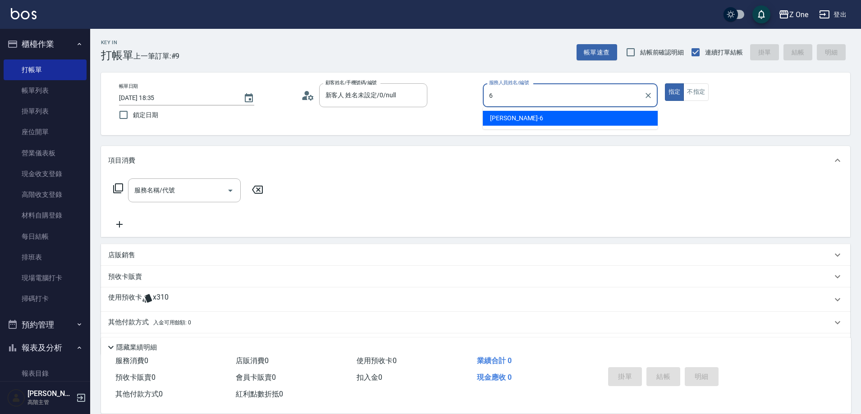
click at [563, 113] on div "[PERSON_NAME]-6" at bounding box center [570, 118] width 175 height 15
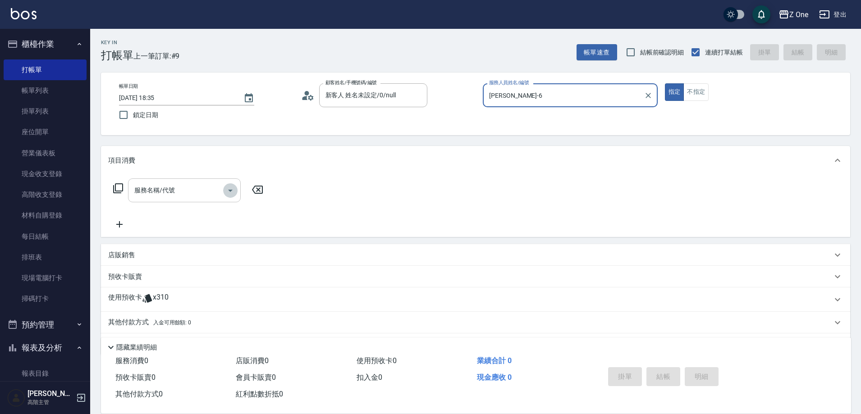
click at [229, 192] on icon "Open" at bounding box center [230, 190] width 11 height 11
type input "[PERSON_NAME]-6"
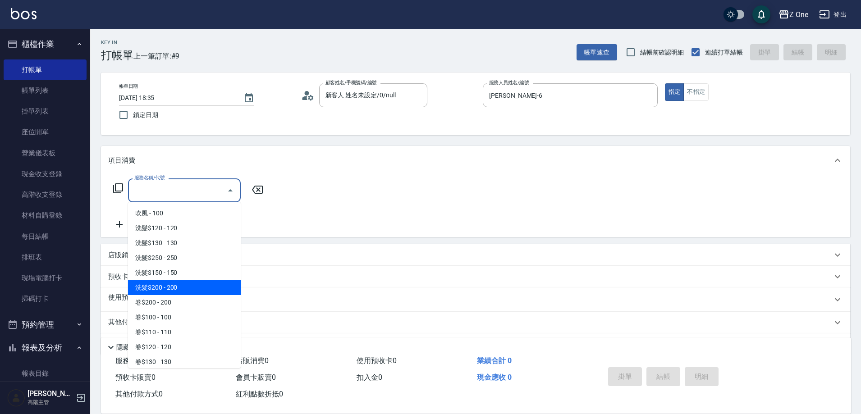
click at [177, 293] on span "洗髮$200 - 200" at bounding box center [184, 287] width 113 height 15
type input "洗髮$200(107)"
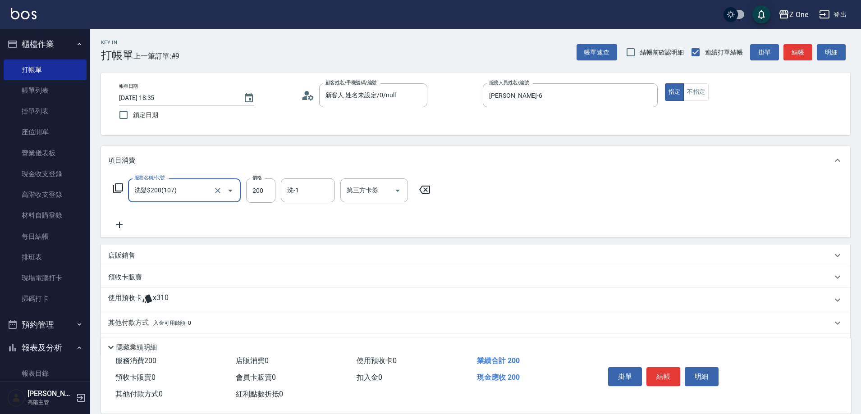
click at [119, 222] on icon at bounding box center [119, 225] width 23 height 11
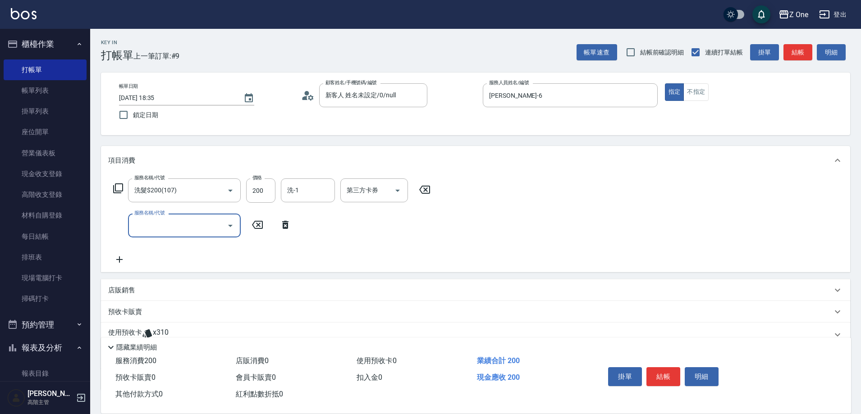
click at [230, 224] on icon "Open" at bounding box center [230, 225] width 11 height 11
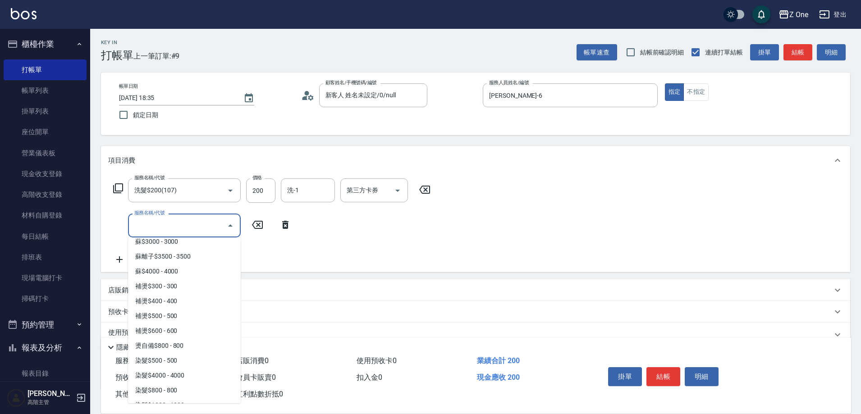
scroll to position [812, 0]
click at [202, 289] on span "染髮$800 - 800" at bounding box center [184, 285] width 113 height 15
type input "染髮$800(403)"
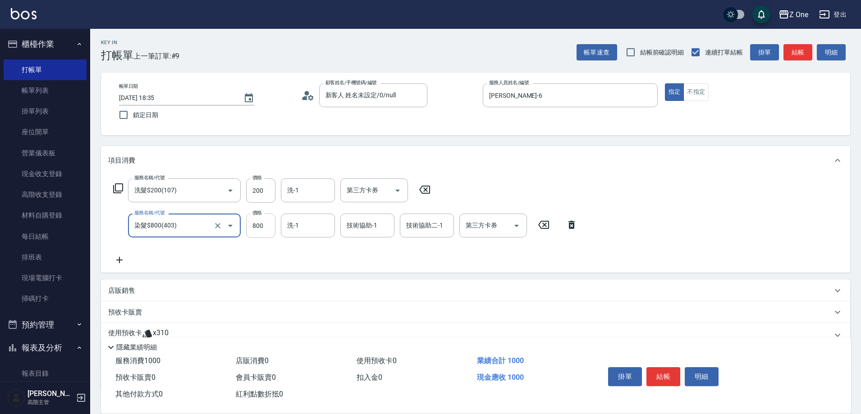
click at [266, 223] on input "800" at bounding box center [260, 226] width 29 height 24
type input "600"
click at [674, 373] on button "結帳" at bounding box center [664, 376] width 34 height 19
type input "[DATE] 18:36"
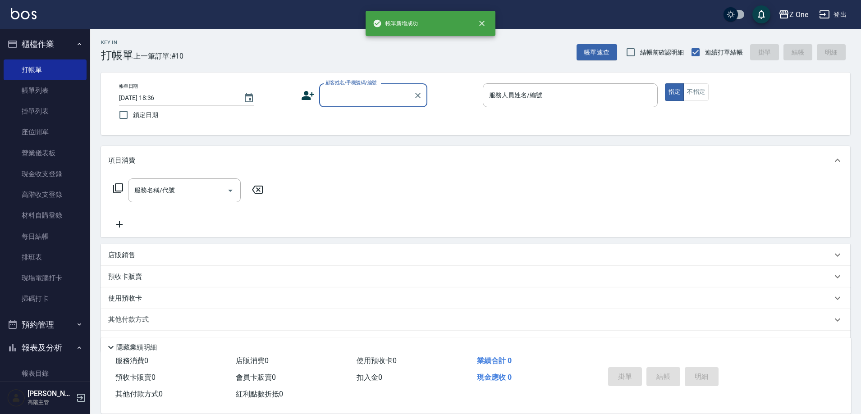
click at [366, 98] on input "顧客姓名/手機號碼/編號" at bounding box center [366, 95] width 87 height 16
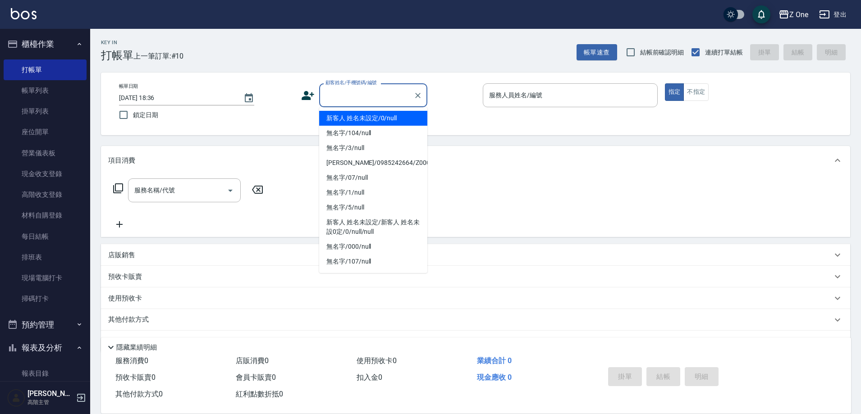
click at [367, 114] on li "新客人 姓名未設定/0/null" at bounding box center [373, 118] width 108 height 15
type input "新客人 姓名未設定/0/null"
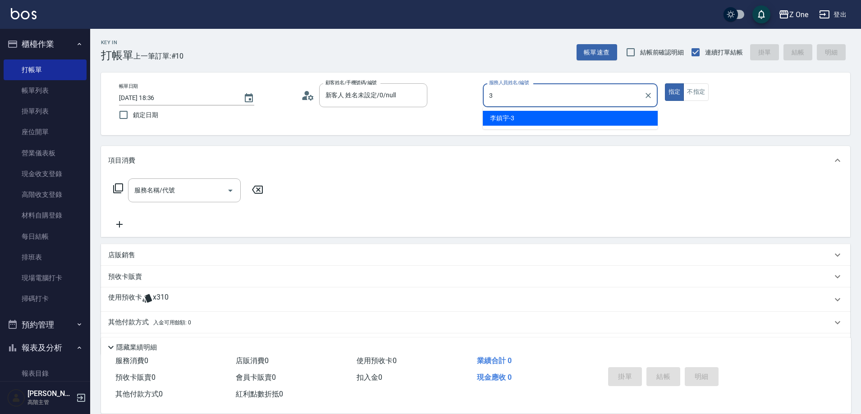
click at [549, 120] on div "[PERSON_NAME]-3" at bounding box center [570, 118] width 175 height 15
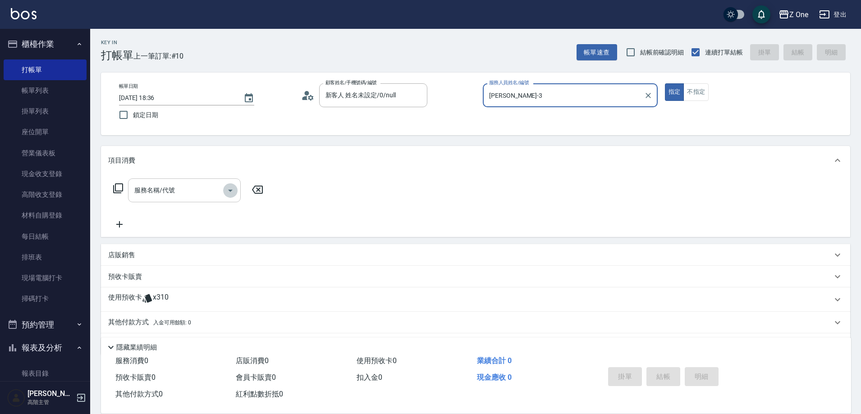
click at [232, 191] on icon "Open" at bounding box center [230, 190] width 11 height 11
type input "[PERSON_NAME]-3"
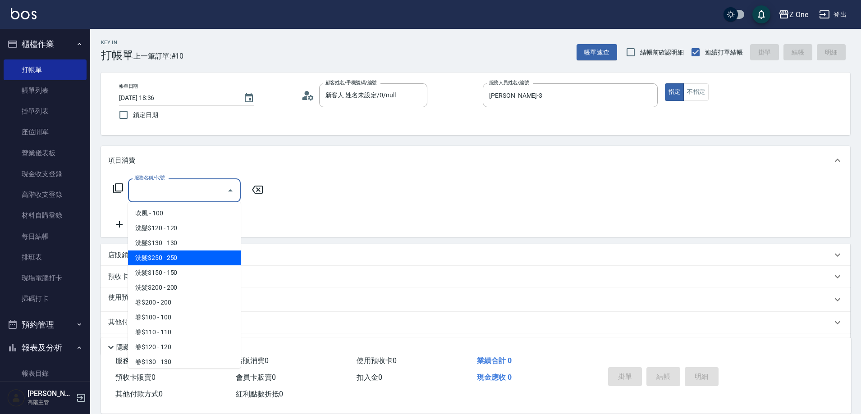
click at [203, 261] on span "洗髮$250 - 250" at bounding box center [184, 258] width 113 height 15
type input "洗髮$250(104)"
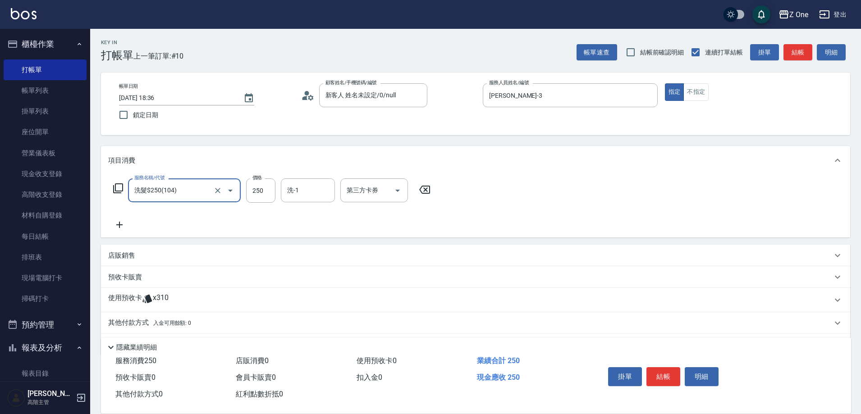
click at [119, 226] on icon at bounding box center [119, 225] width 6 height 6
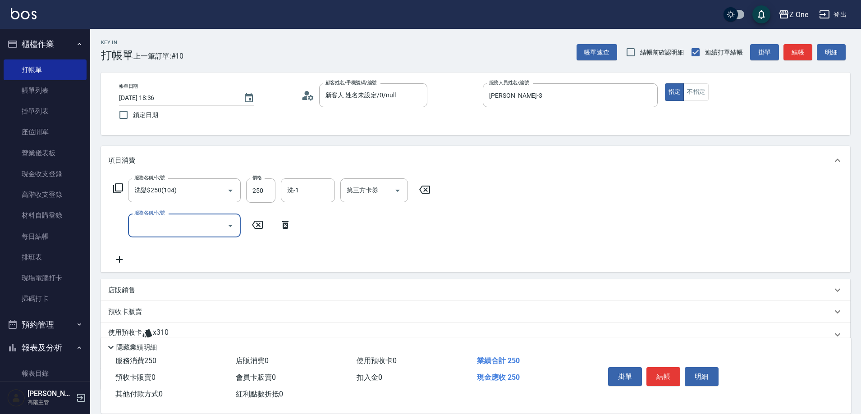
click at [232, 227] on icon "Open" at bounding box center [230, 225] width 11 height 11
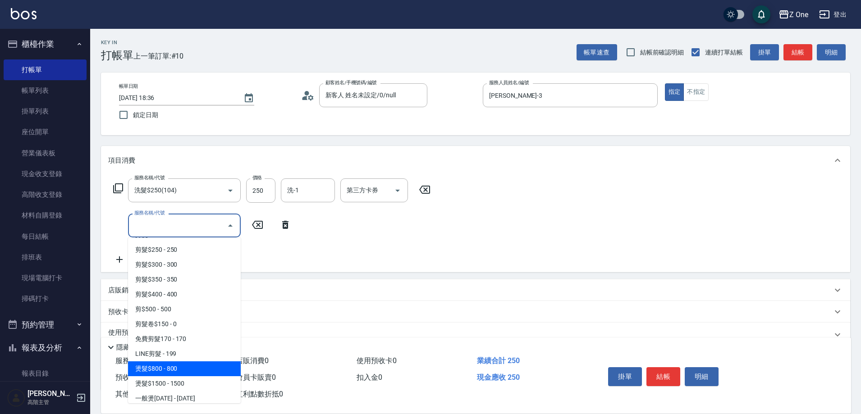
scroll to position [316, 0]
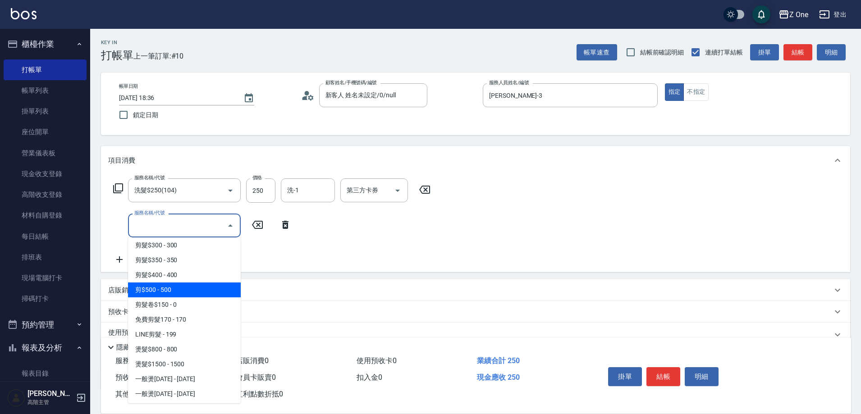
click at [183, 287] on span "剪$500 - 500" at bounding box center [184, 290] width 113 height 15
type input "剪$500(211)"
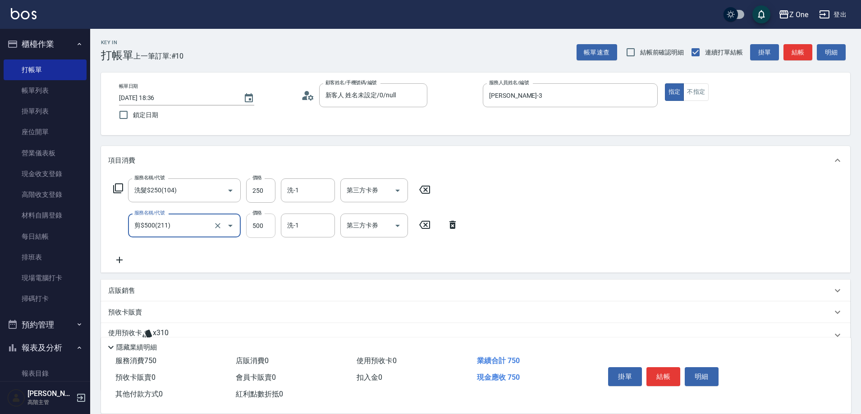
click at [270, 223] on input "500" at bounding box center [260, 226] width 29 height 24
type input "600"
click at [115, 262] on icon at bounding box center [119, 260] width 23 height 11
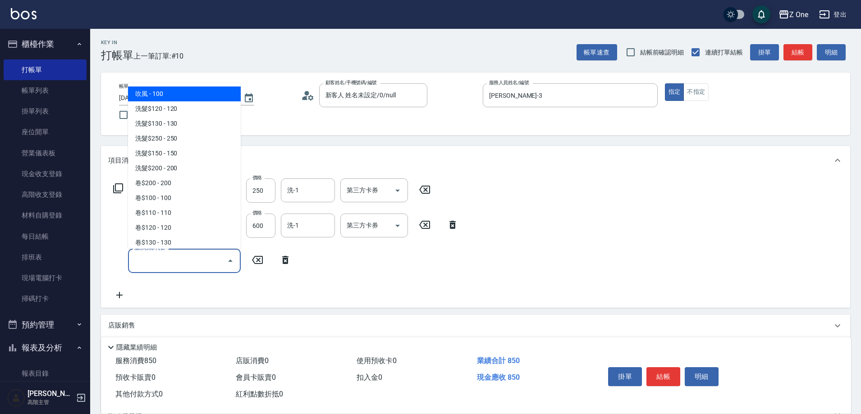
click at [151, 263] on input "服務名稱/代號" at bounding box center [177, 261] width 91 height 16
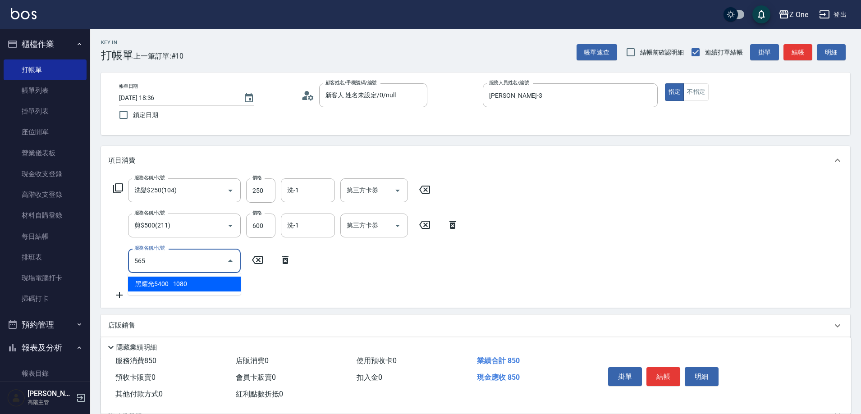
click at [210, 280] on span "黑耀光5400 - 1080" at bounding box center [184, 284] width 113 height 15
type input "黑耀光5400(565)"
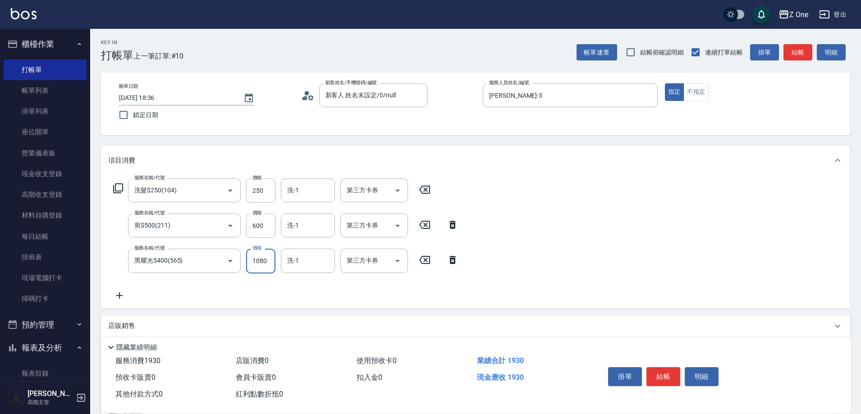
click at [272, 262] on input "1080" at bounding box center [260, 261] width 29 height 24
click at [401, 261] on icon "Open" at bounding box center [397, 261] width 11 height 11
type input "1200"
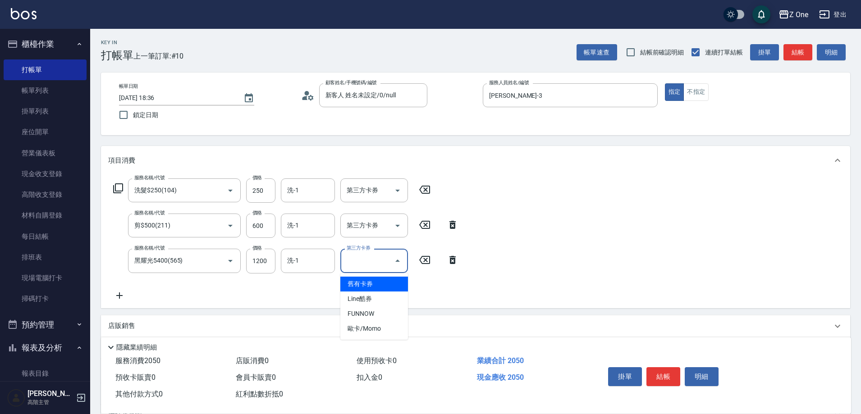
click at [382, 280] on span "舊有卡券" at bounding box center [374, 284] width 68 height 15
type input "舊有卡券"
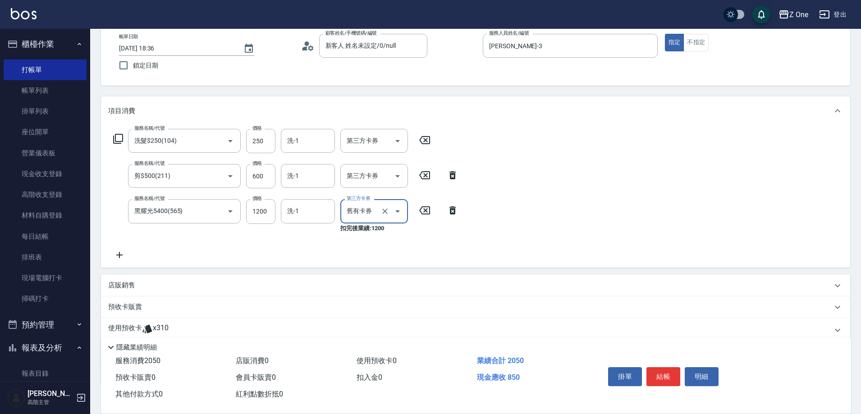
scroll to position [108, 0]
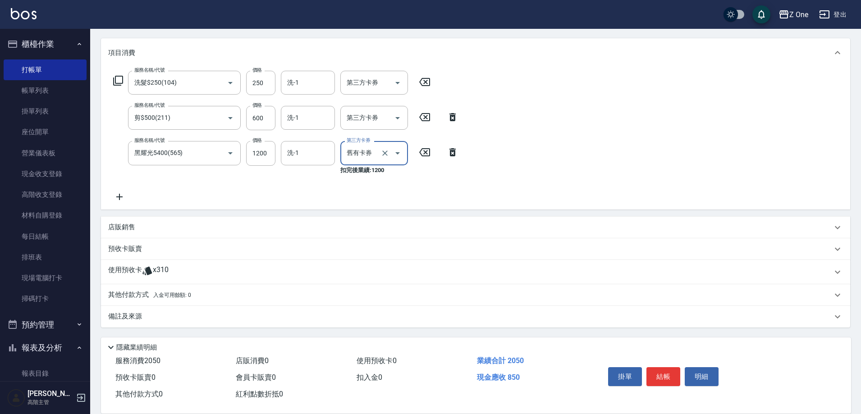
click at [199, 303] on div "其他付款方式 入金可用餘額: 0" at bounding box center [475, 296] width 749 height 22
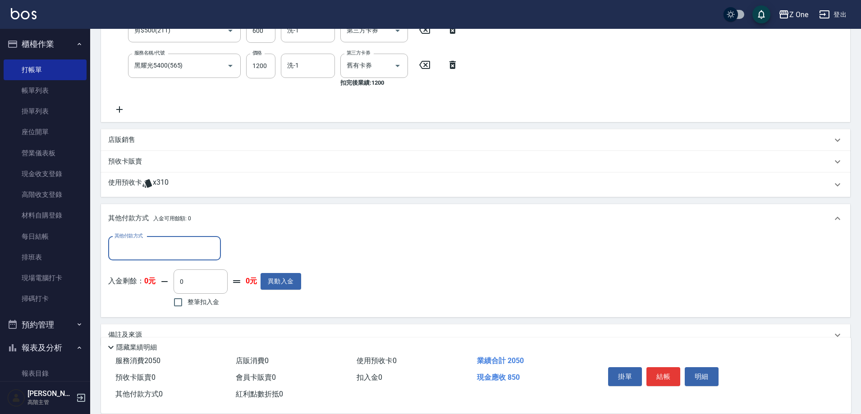
scroll to position [213, 0]
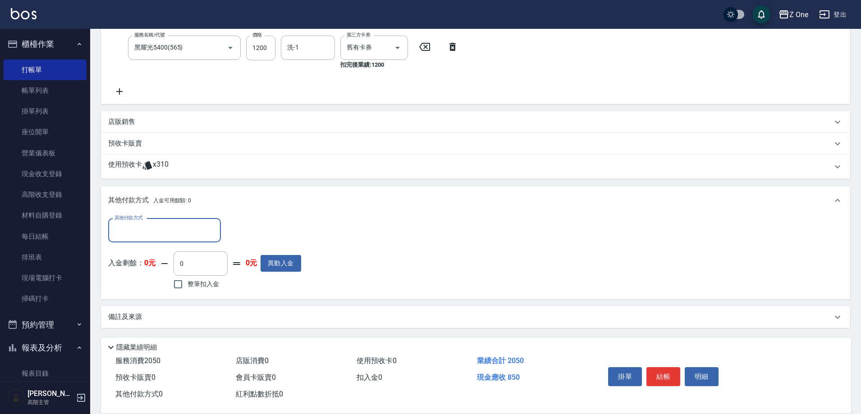
click at [167, 230] on input "其他付款方式" at bounding box center [164, 231] width 105 height 16
click at [155, 281] on span "信用卡" at bounding box center [164, 283] width 113 height 15
type input "信用卡"
type input "850"
click at [665, 372] on button "結帳" at bounding box center [664, 376] width 34 height 19
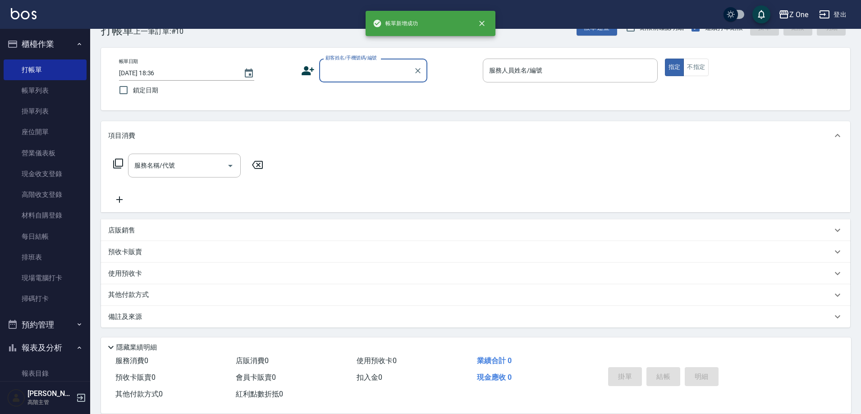
scroll to position [0, 0]
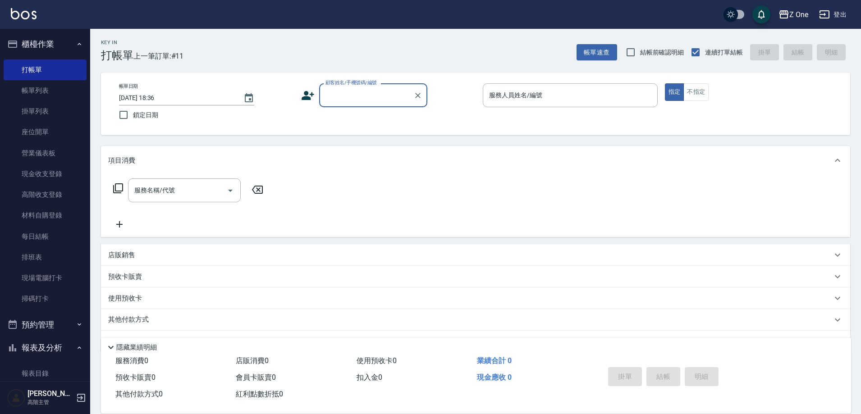
click at [365, 97] on input "顧客姓名/手機號碼/編號" at bounding box center [366, 95] width 87 height 16
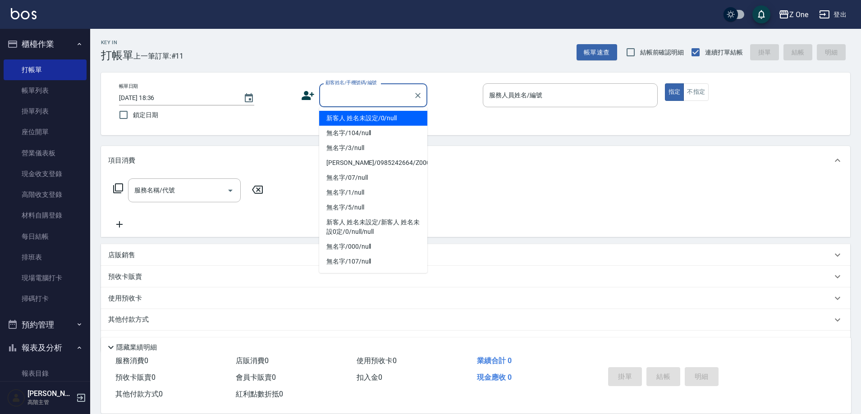
click at [364, 118] on li "新客人 姓名未設定/0/null" at bounding box center [373, 118] width 108 height 15
type input "新客人 姓名未設定/0/null"
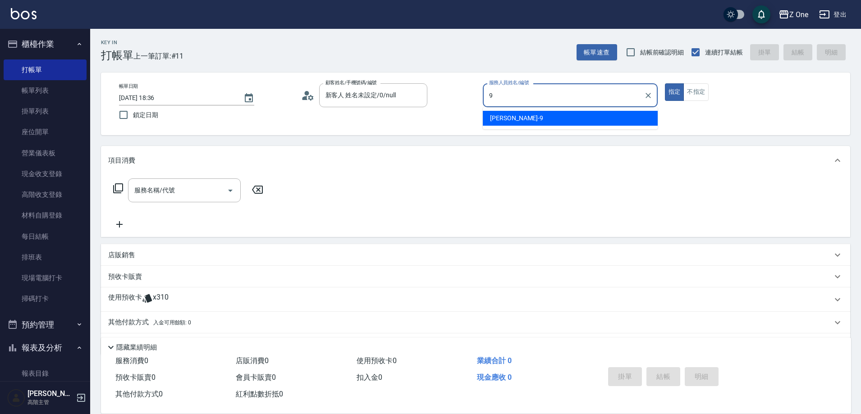
click at [513, 120] on span "[PERSON_NAME]-9" at bounding box center [516, 118] width 53 height 9
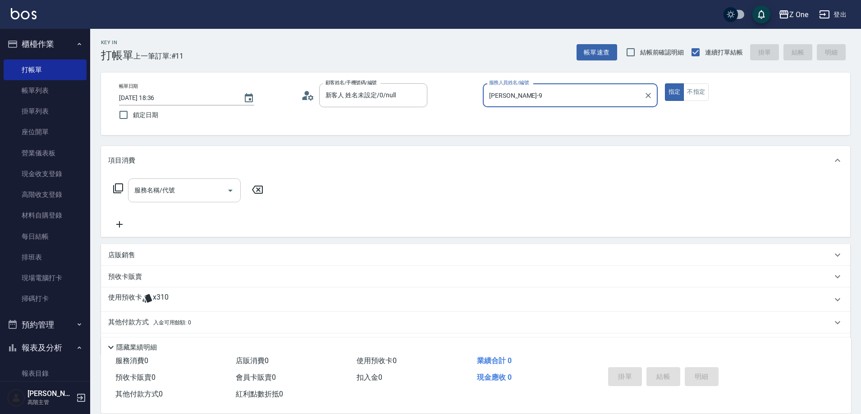
click at [228, 191] on icon "Open" at bounding box center [230, 190] width 11 height 11
type input "[PERSON_NAME]-9"
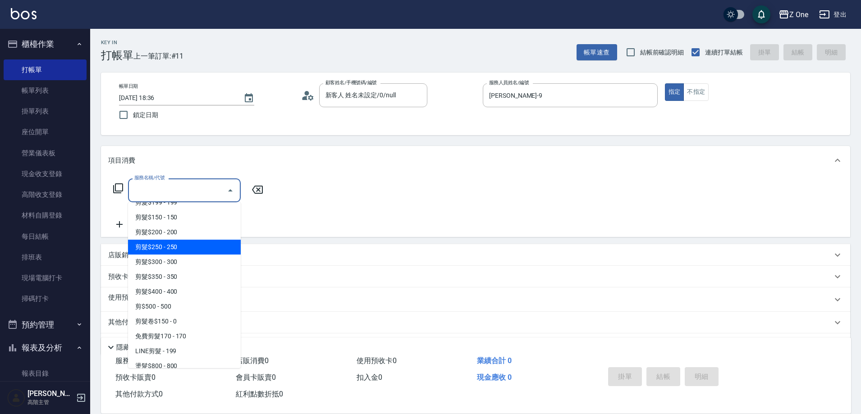
scroll to position [271, 0]
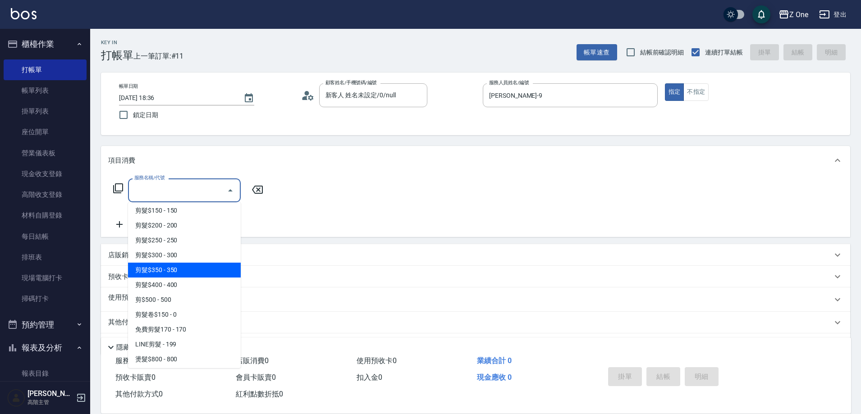
click at [192, 273] on span "剪髮$350 - 350" at bounding box center [184, 270] width 113 height 15
type input "剪髮$350(208)"
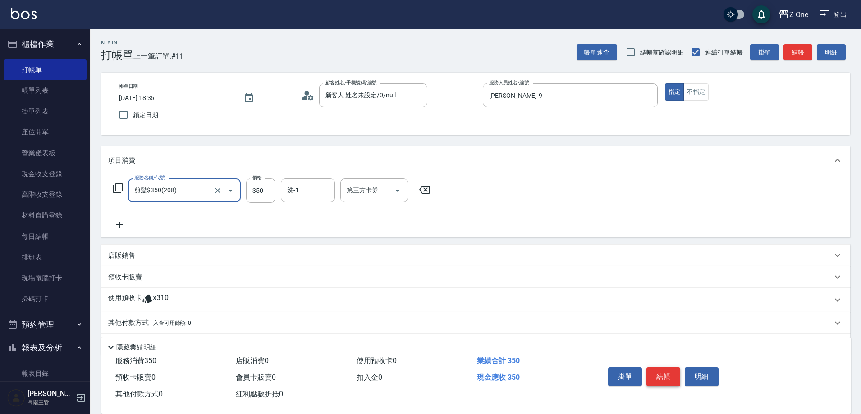
click at [657, 372] on button "結帳" at bounding box center [664, 376] width 34 height 19
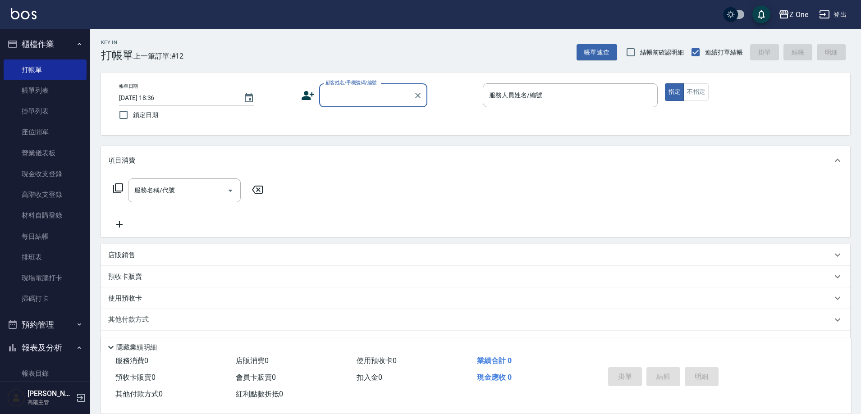
click at [361, 97] on input "顧客姓名/手機號碼/編號" at bounding box center [366, 95] width 87 height 16
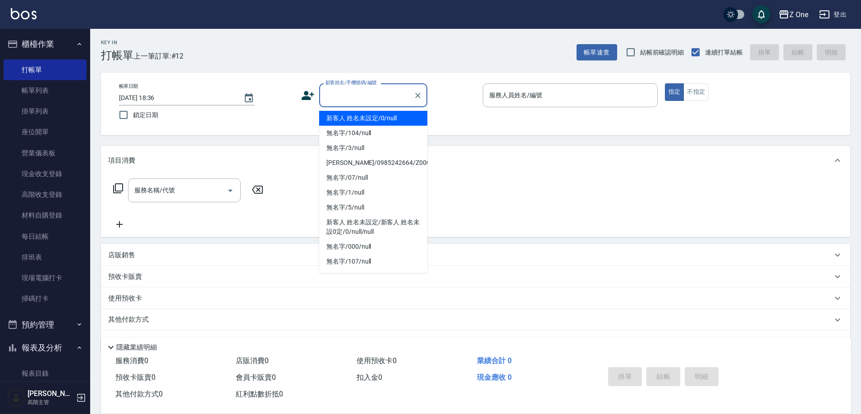
click at [363, 125] on li "新客人 姓名未設定/0/null" at bounding box center [373, 118] width 108 height 15
type input "新客人 姓名未設定/0/null"
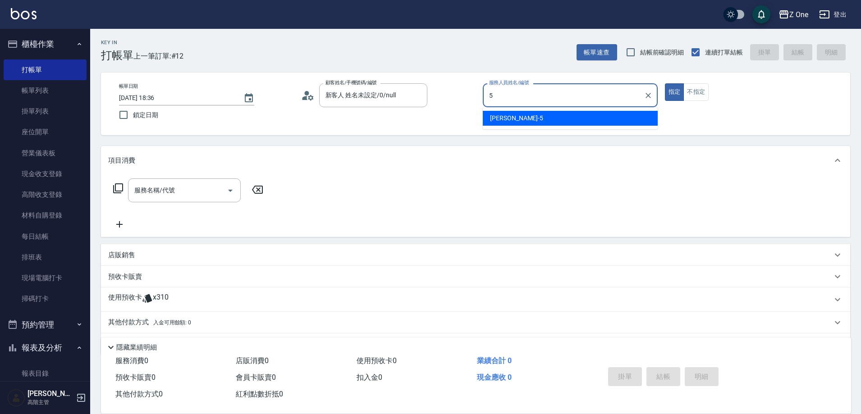
click at [489, 119] on div "[PERSON_NAME]-5" at bounding box center [570, 118] width 175 height 15
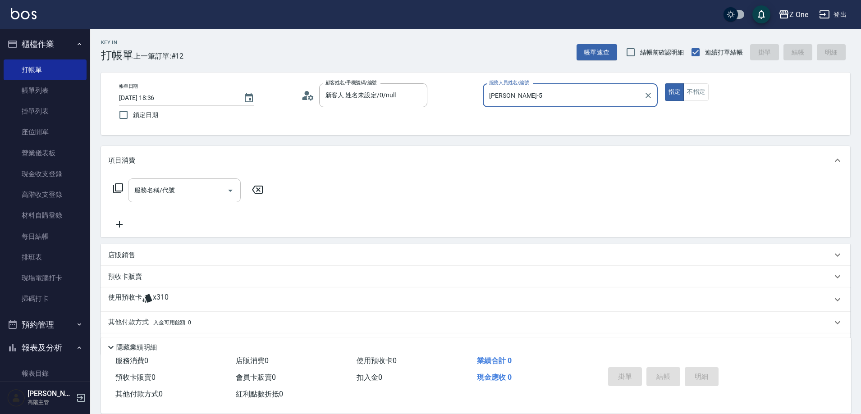
click at [231, 188] on icon "Open" at bounding box center [230, 190] width 11 height 11
type input "[PERSON_NAME]-5"
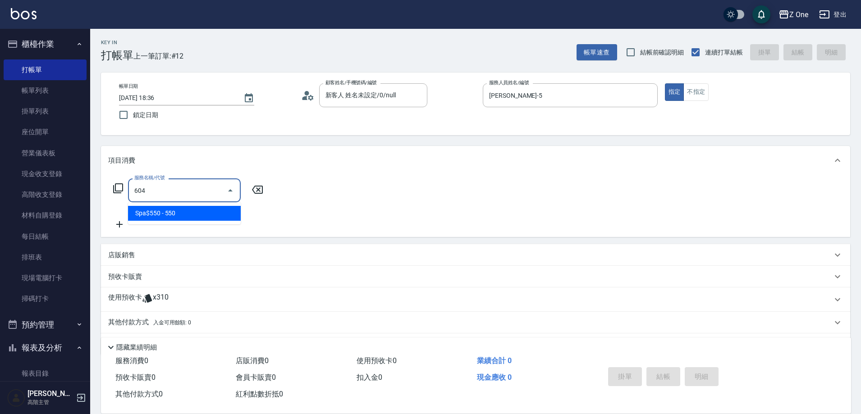
click at [230, 210] on span "Spa$550 - 550" at bounding box center [184, 213] width 113 height 15
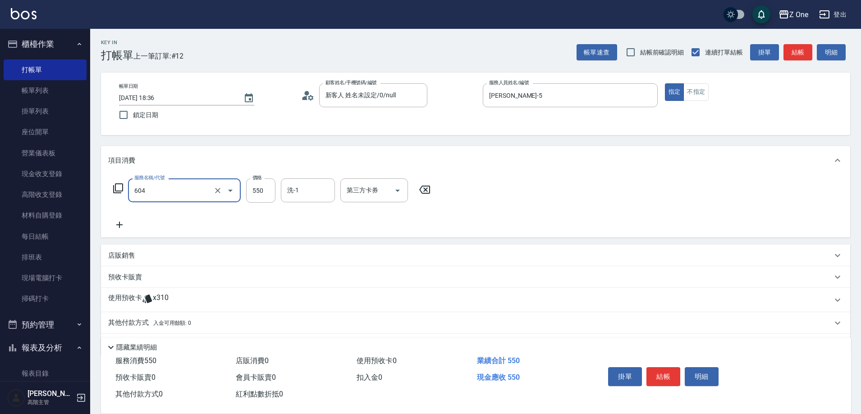
type input "Spa$550(604)"
click at [121, 225] on icon at bounding box center [119, 225] width 6 height 6
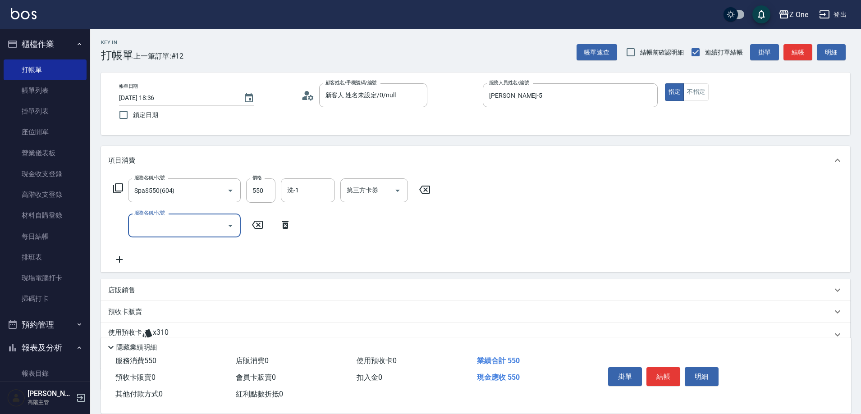
click at [229, 224] on icon "Open" at bounding box center [230, 225] width 11 height 11
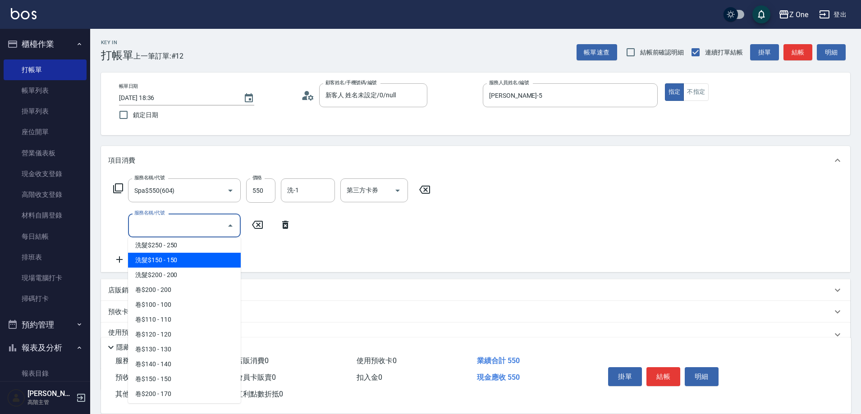
scroll to position [180, 0]
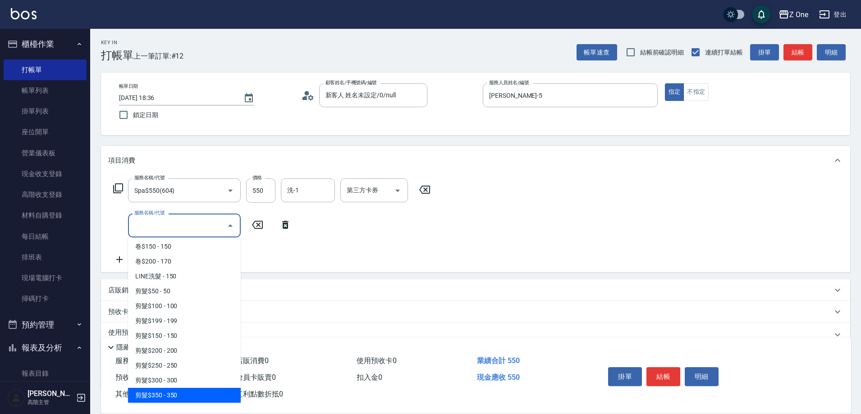
click at [188, 391] on span "剪髮$350 - 350" at bounding box center [184, 395] width 113 height 15
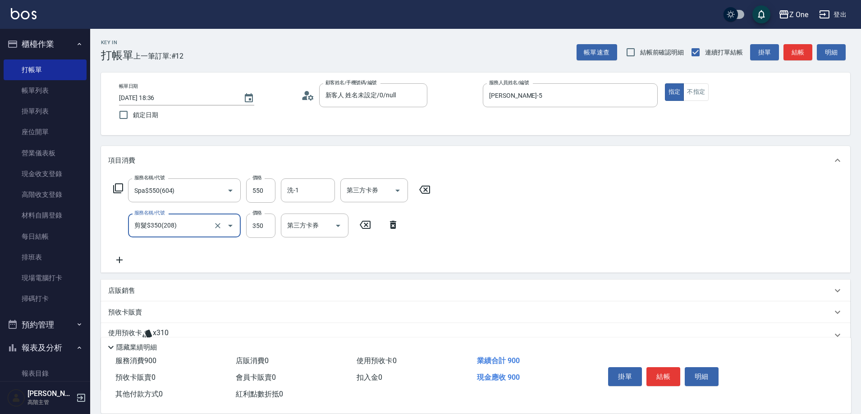
type input "剪髮$350(208)"
click at [123, 262] on icon at bounding box center [119, 260] width 23 height 11
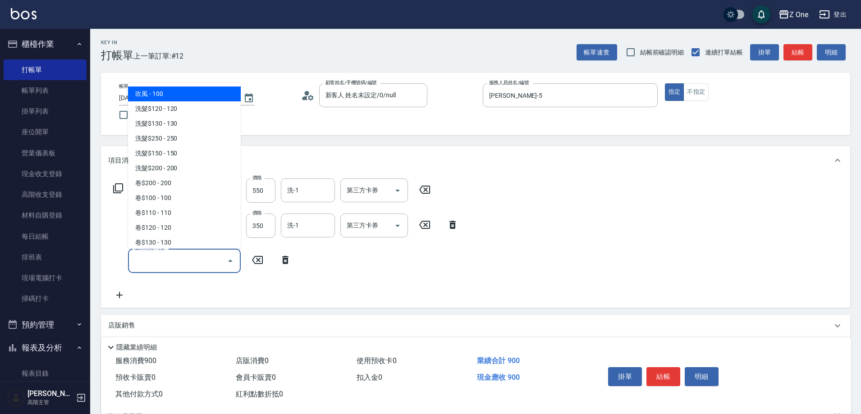
drag, startPoint x: 158, startPoint y: 266, endPoint x: 158, endPoint y: 276, distance: 10.4
click at [158, 276] on div "服務名稱/代號 Spa$550(604) 服務名稱/代號 價格 550 價格 洗-1 洗-1 第三方卡券 第三方卡券 服務名稱/代號 剪髮$350(208) …" at bounding box center [286, 240] width 356 height 122
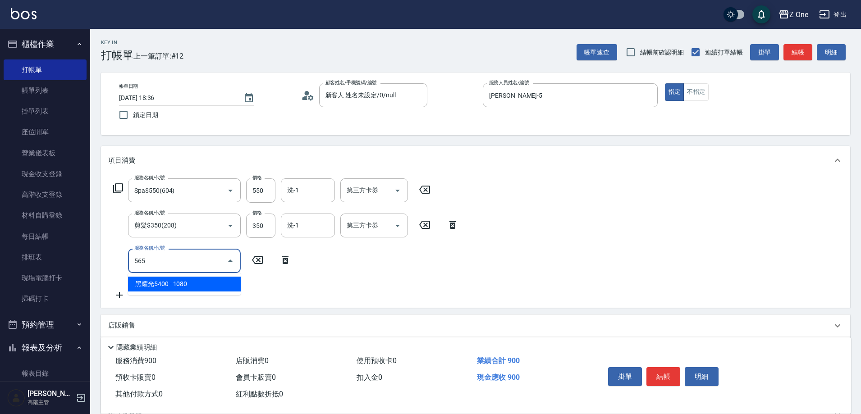
click at [208, 284] on span "黑耀光5400 - 1080" at bounding box center [184, 284] width 113 height 15
click at [401, 265] on icon "Open" at bounding box center [397, 261] width 11 height 11
type input "黑耀光5400(565)"
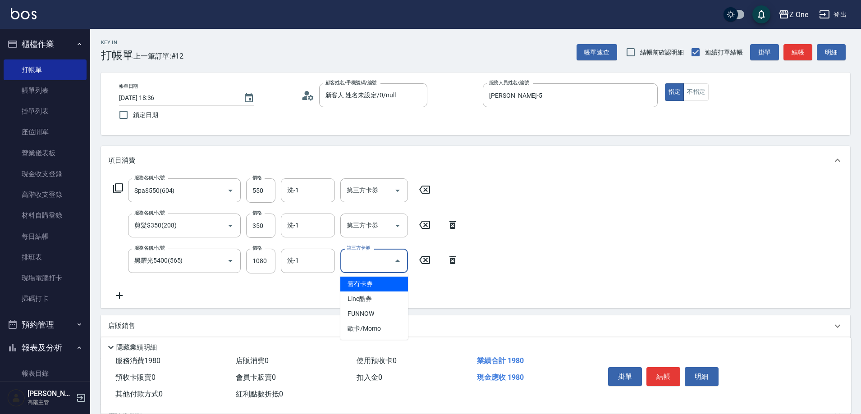
click at [374, 284] on span "舊有卡券" at bounding box center [374, 284] width 68 height 15
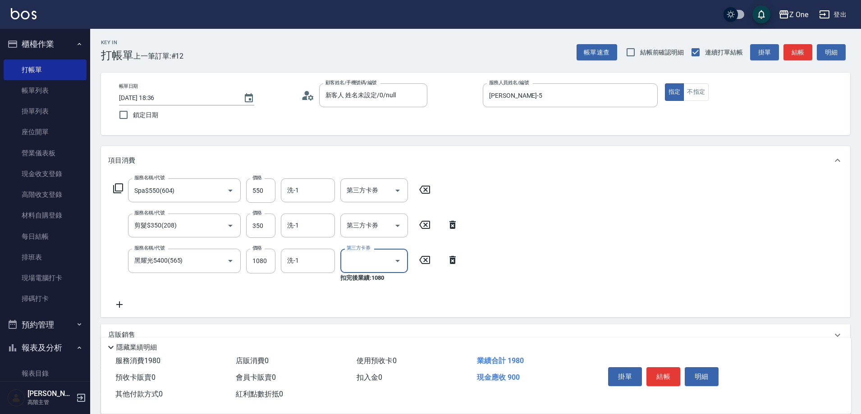
type input "舊有卡券"
click at [658, 374] on button "結帳" at bounding box center [664, 376] width 34 height 19
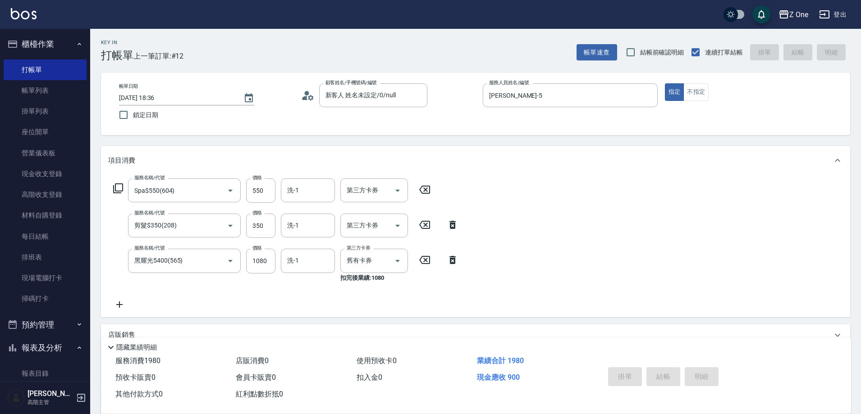
type input "[DATE] 18:37"
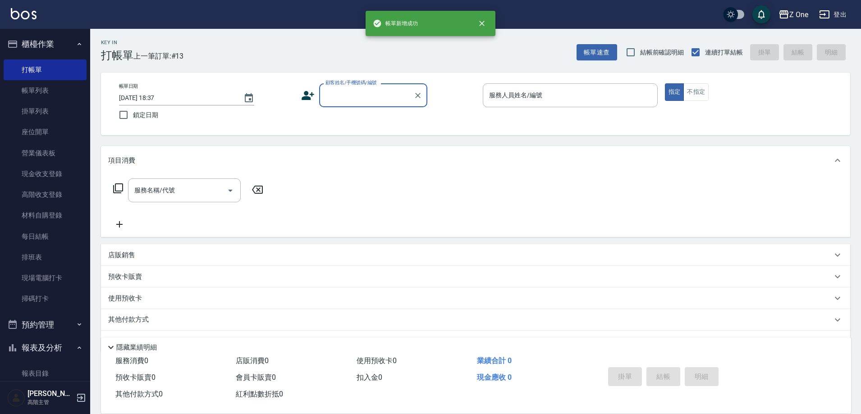
click at [383, 93] on input "顧客姓名/手機號碼/編號" at bounding box center [366, 95] width 87 height 16
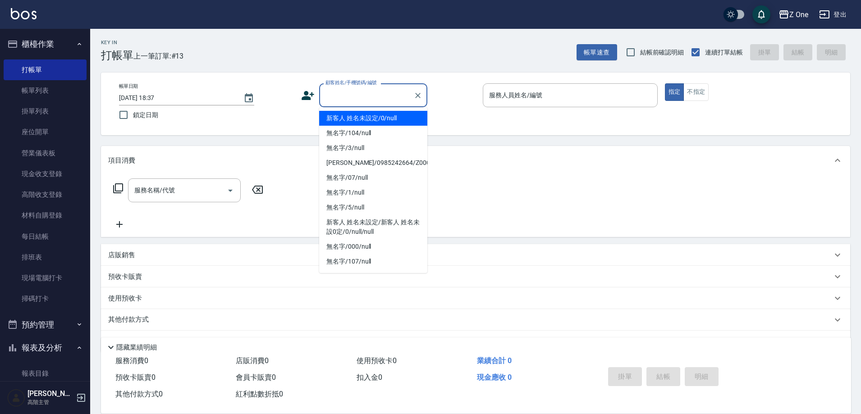
click at [373, 114] on li "新客人 姓名未設定/0/null" at bounding box center [373, 118] width 108 height 15
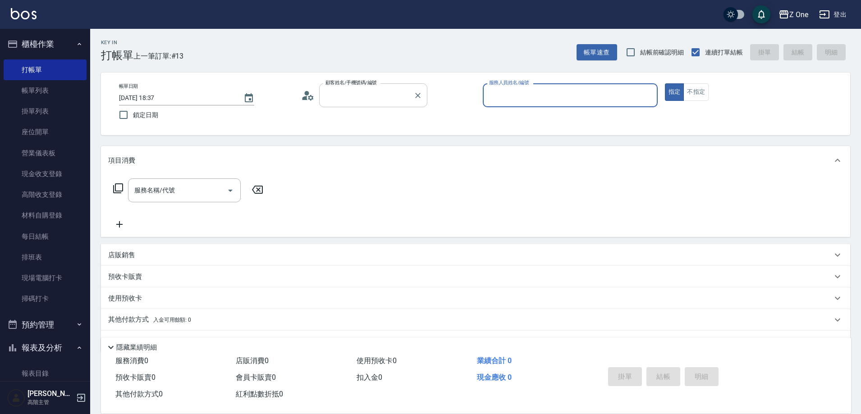
type input "新客人 姓名未設定/0/null"
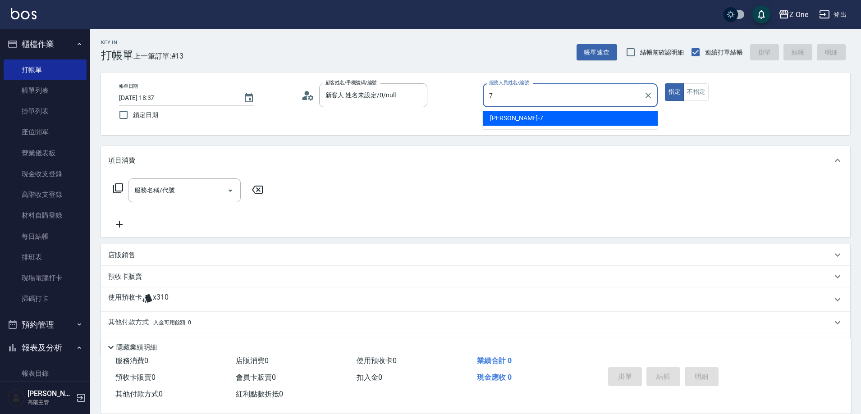
click at [576, 121] on div "[PERSON_NAME]-7" at bounding box center [570, 118] width 175 height 15
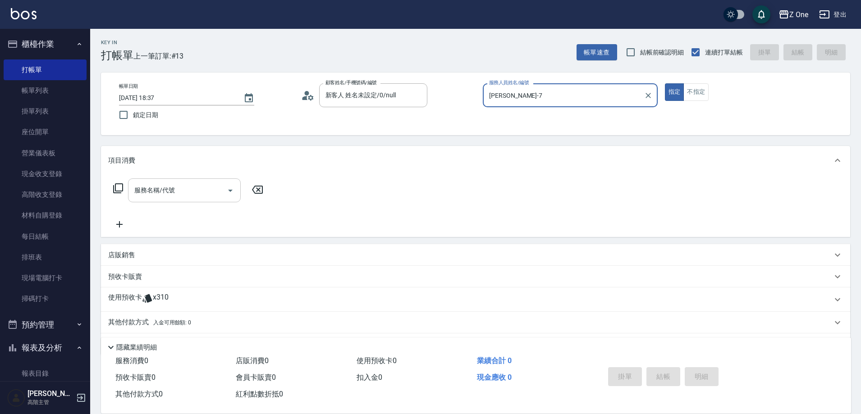
click at [230, 192] on icon "Open" at bounding box center [230, 191] width 5 height 2
type input "[PERSON_NAME]-7"
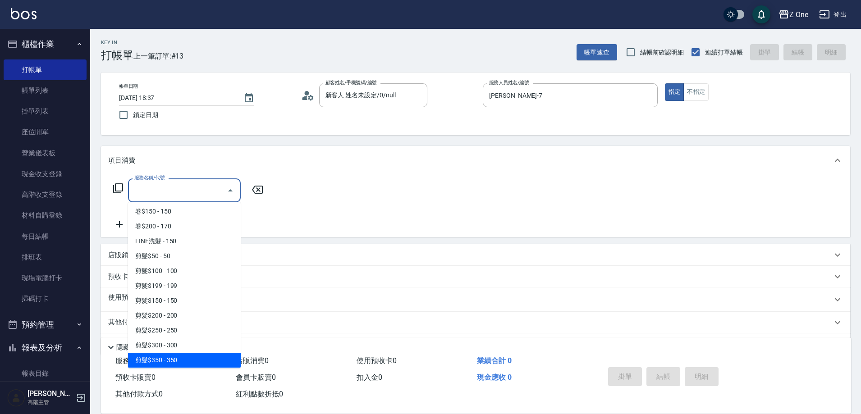
click at [180, 361] on span "剪髮$350 - 350" at bounding box center [184, 360] width 113 height 15
type input "剪髮$350(208)"
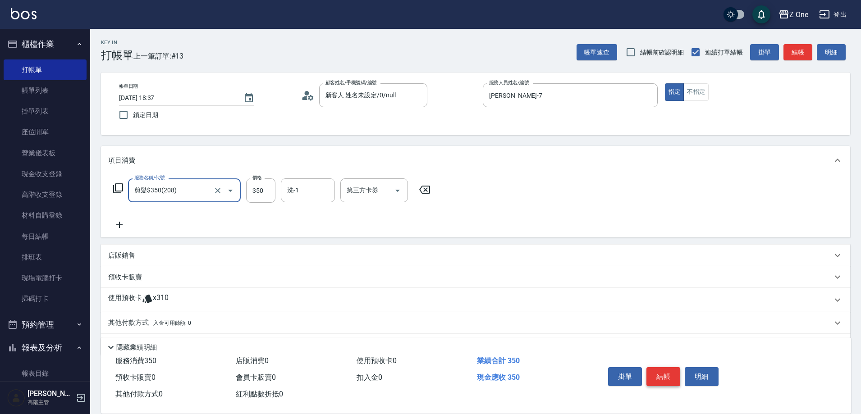
click at [665, 370] on button "結帳" at bounding box center [664, 376] width 34 height 19
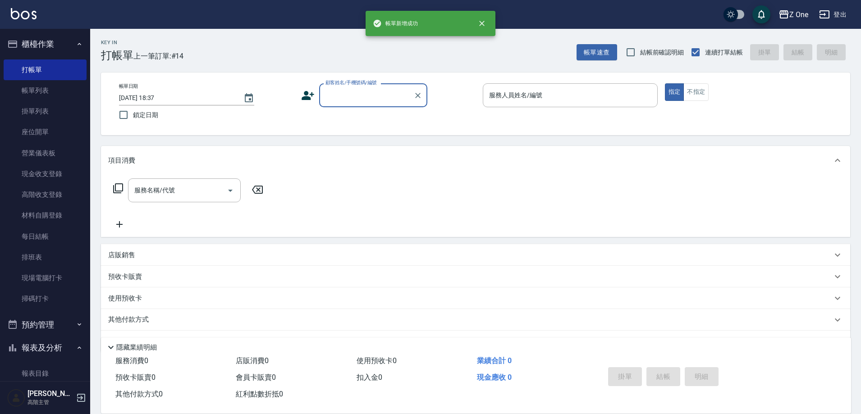
click at [358, 98] on input "顧客姓名/手機號碼/編號" at bounding box center [366, 95] width 87 height 16
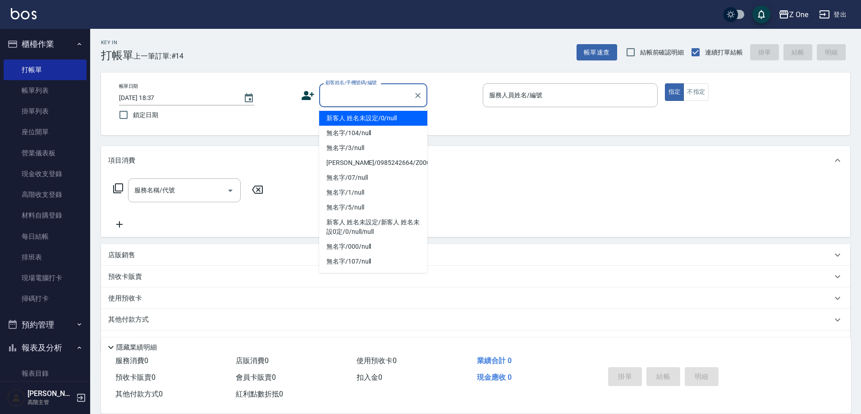
click at [353, 119] on li "新客人 姓名未設定/0/null" at bounding box center [373, 118] width 108 height 15
type input "新客人 姓名未設定/0/null"
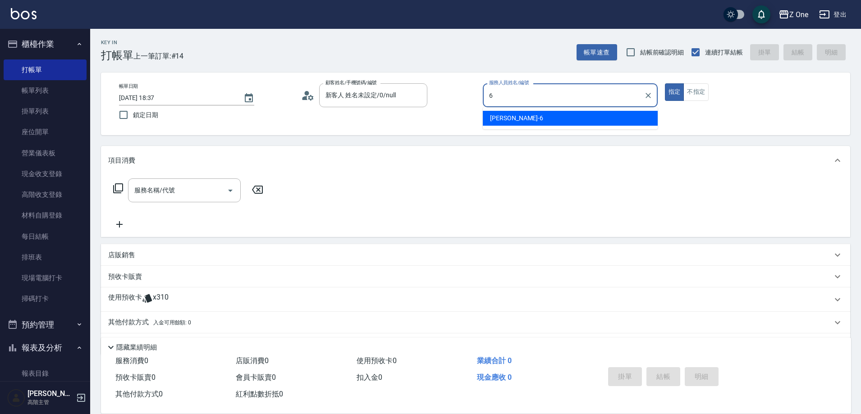
click at [601, 125] on div "[PERSON_NAME]-6" at bounding box center [570, 118] width 175 height 15
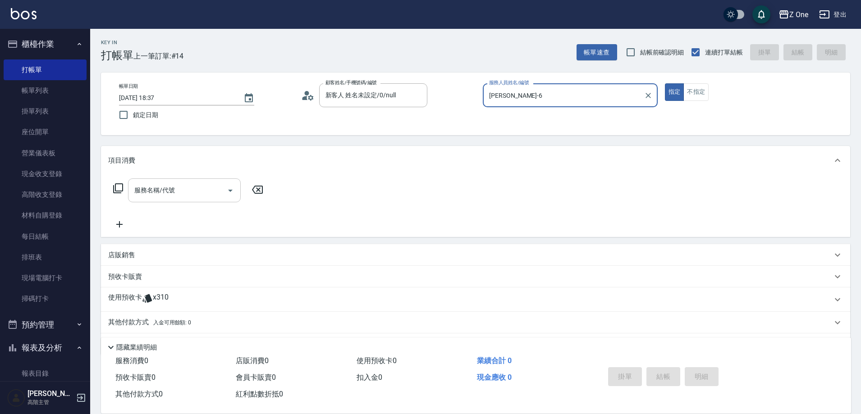
click at [228, 191] on icon "Open" at bounding box center [230, 190] width 11 height 11
type input "[PERSON_NAME]-6"
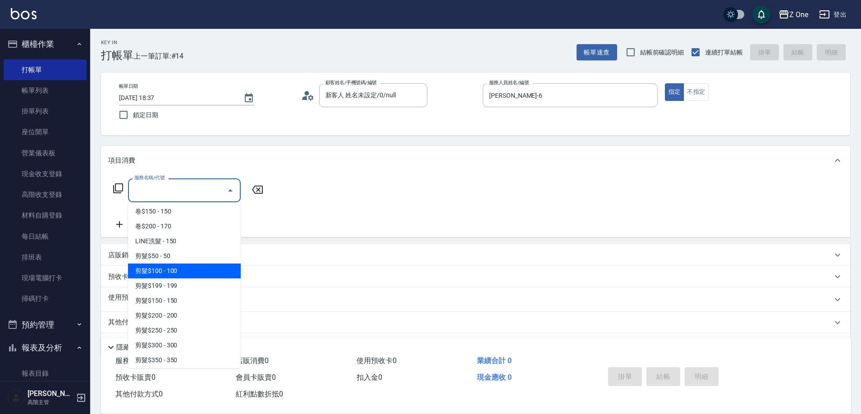
click at [191, 267] on span "剪髮$100 - 100" at bounding box center [184, 271] width 113 height 15
type input "剪髮$100(202)"
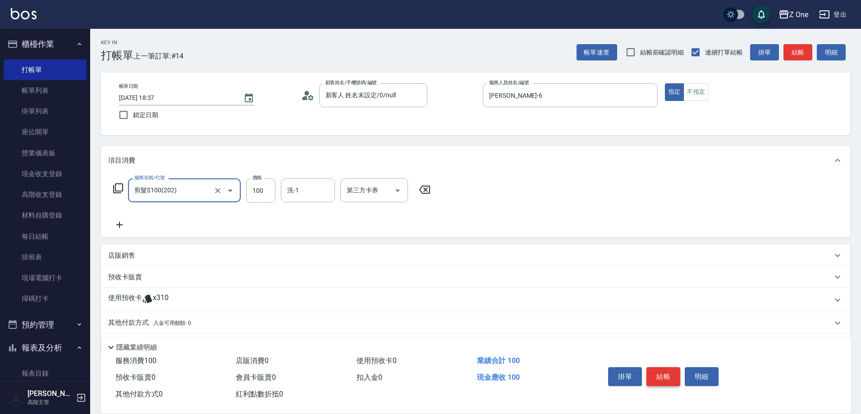
click at [669, 375] on button "結帳" at bounding box center [664, 376] width 34 height 19
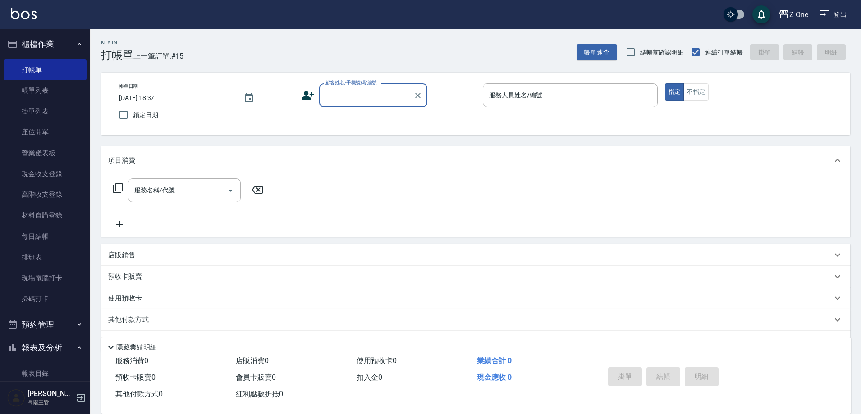
click at [393, 102] on input "顧客姓名/手機號碼/編號" at bounding box center [366, 95] width 87 height 16
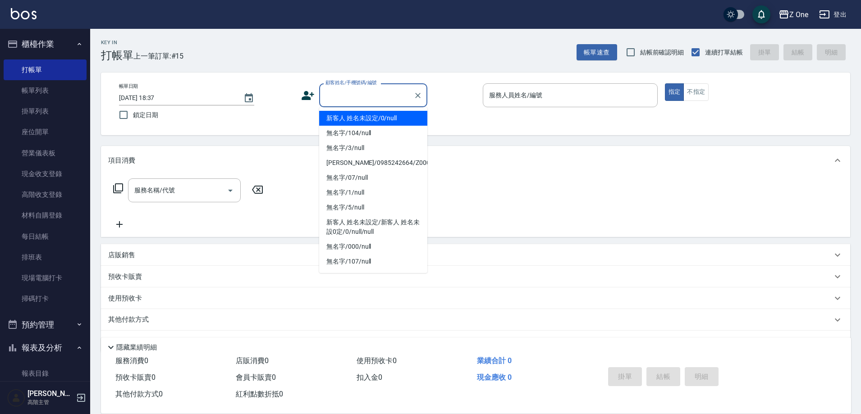
click at [392, 118] on li "新客人 姓名未設定/0/null" at bounding box center [373, 118] width 108 height 15
type input "新客人 姓名未設定/0/null"
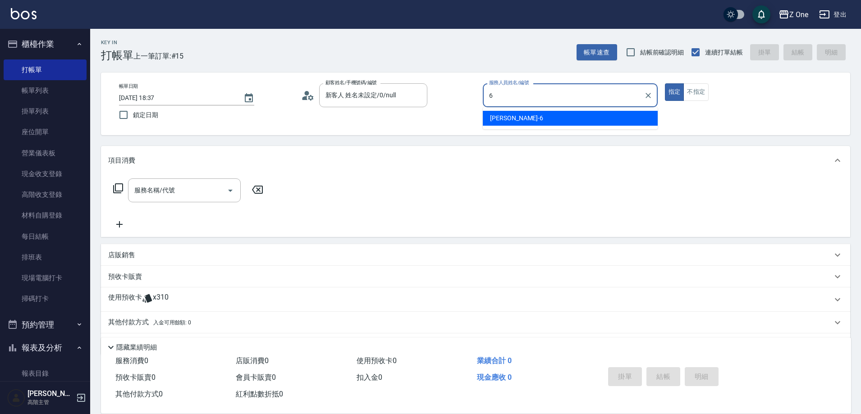
click at [527, 117] on div "[PERSON_NAME]-6" at bounding box center [570, 118] width 175 height 15
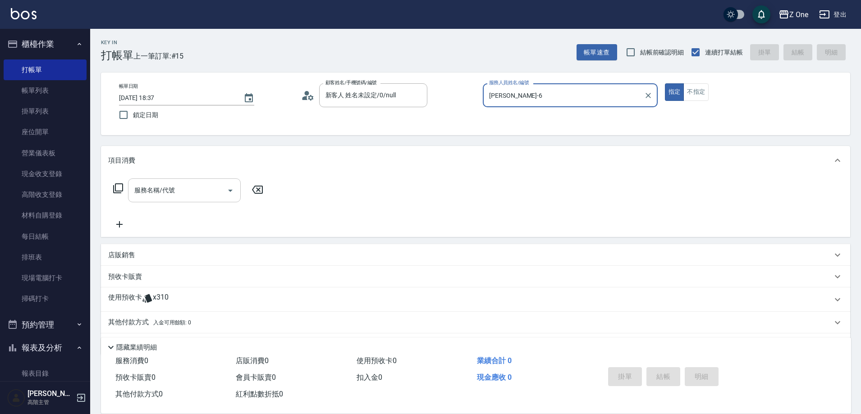
click at [233, 190] on icon "Open" at bounding box center [230, 190] width 11 height 11
type input "[PERSON_NAME]-6"
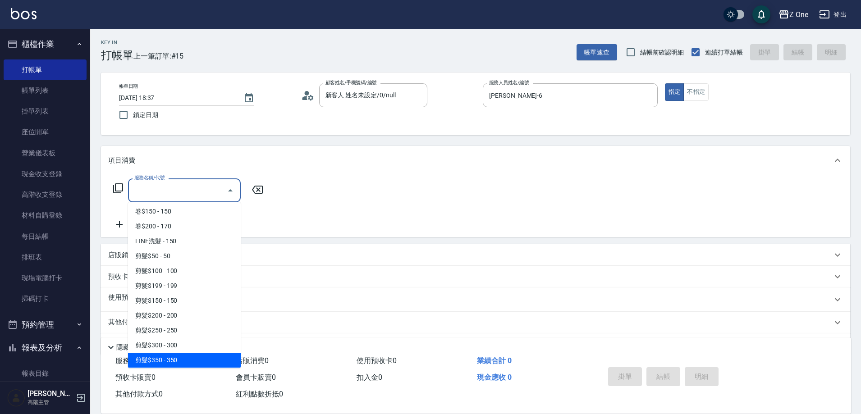
click at [198, 360] on span "剪髮$350 - 350" at bounding box center [184, 360] width 113 height 15
type input "剪髮$350(208)"
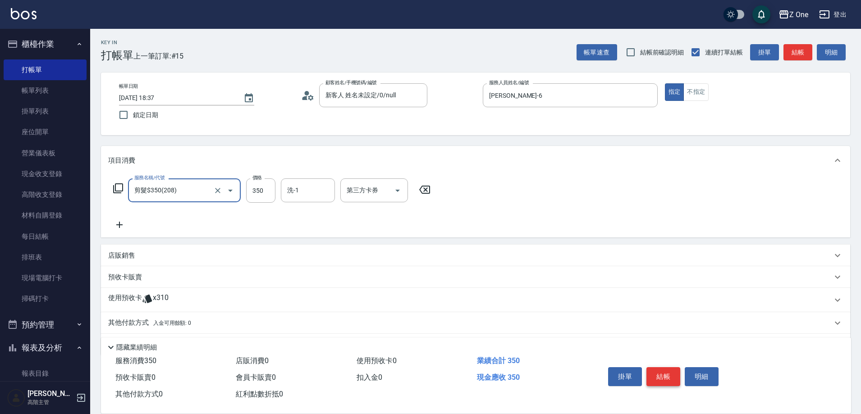
click at [661, 369] on button "結帳" at bounding box center [664, 376] width 34 height 19
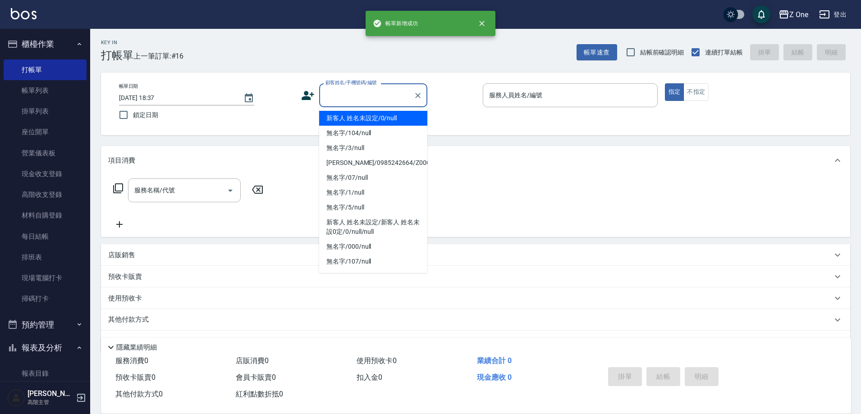
click at [364, 92] on input "顧客姓名/手機號碼/編號" at bounding box center [366, 95] width 87 height 16
click at [381, 122] on li "新客人 姓名未設定/0/null" at bounding box center [373, 118] width 108 height 15
type input "新客人 姓名未設定/0/null"
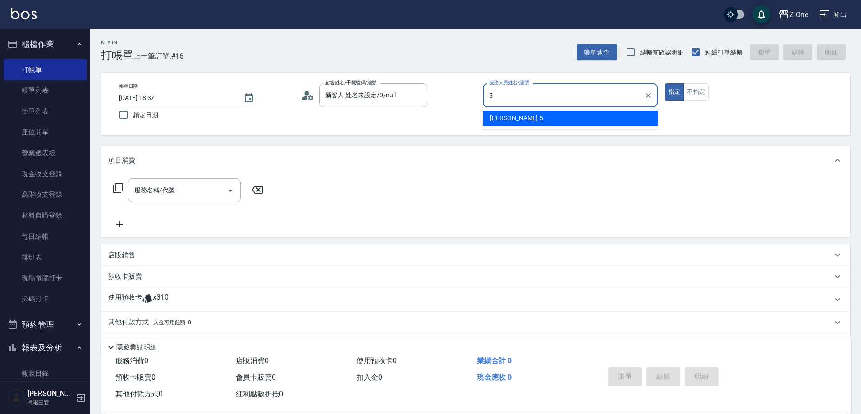
click at [518, 123] on div "[PERSON_NAME]-5" at bounding box center [570, 118] width 175 height 15
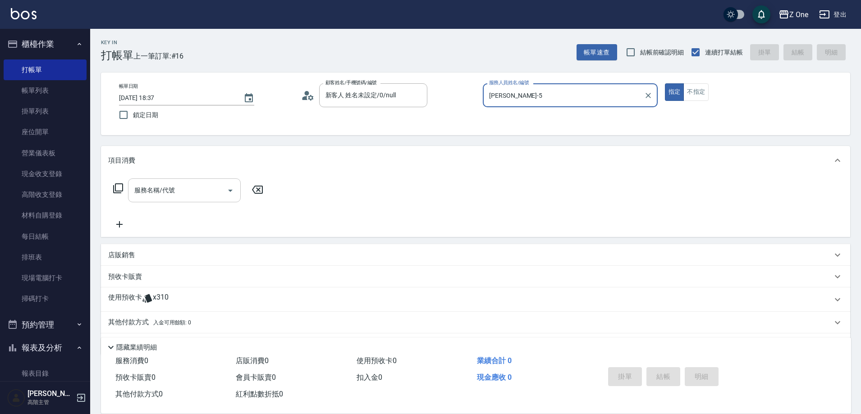
click at [230, 191] on icon "Open" at bounding box center [230, 191] width 5 height 2
type input "[PERSON_NAME]-5"
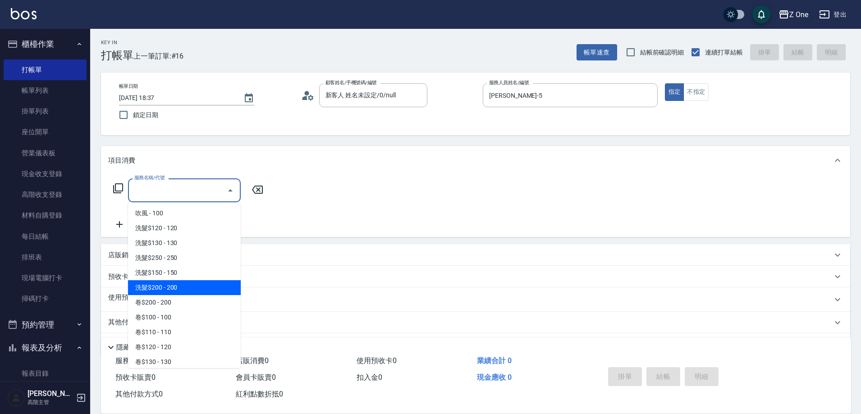
click at [184, 289] on span "洗髮$200 - 200" at bounding box center [184, 287] width 113 height 15
type input "洗髮$200(107)"
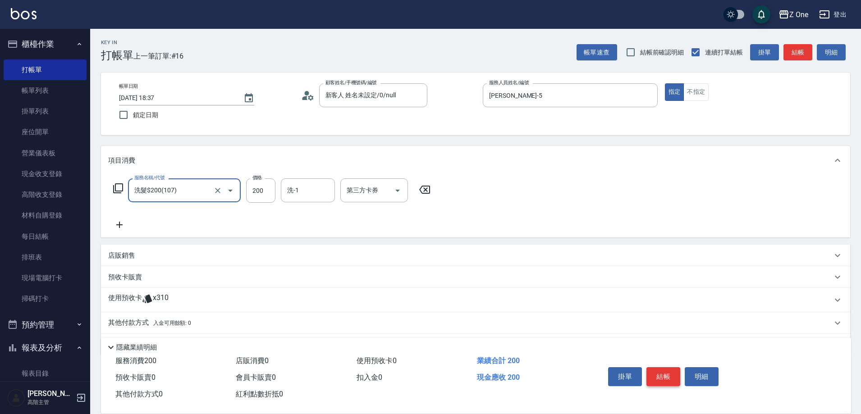
click at [668, 373] on button "結帳" at bounding box center [664, 376] width 34 height 19
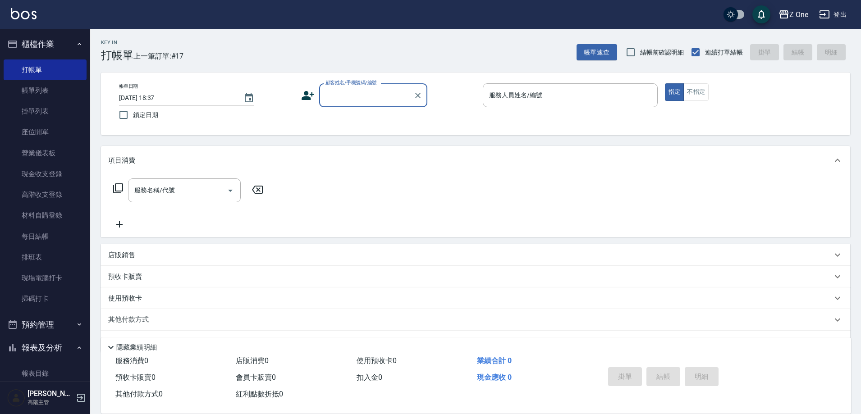
click at [355, 93] on input "顧客姓名/手機號碼/編號" at bounding box center [366, 95] width 87 height 16
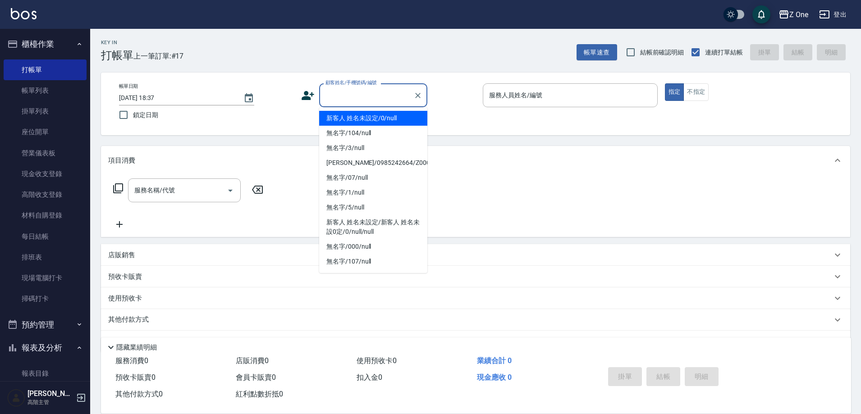
click at [357, 124] on li "新客人 姓名未設定/0/null" at bounding box center [373, 118] width 108 height 15
type input "新客人 姓名未設定/0/null"
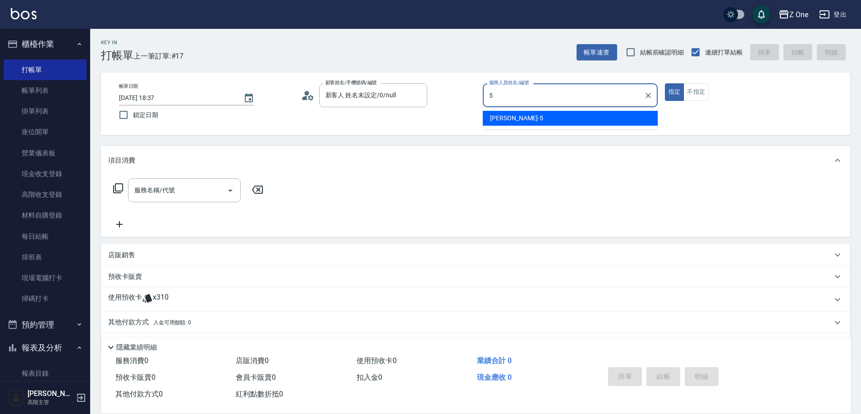
click at [506, 118] on span "[PERSON_NAME]-5" at bounding box center [516, 118] width 53 height 9
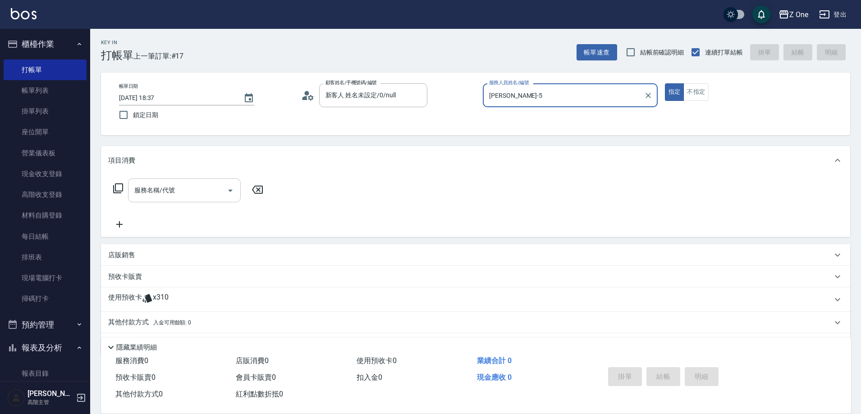
click at [232, 188] on icon "Open" at bounding box center [230, 190] width 11 height 11
type input "[PERSON_NAME]-5"
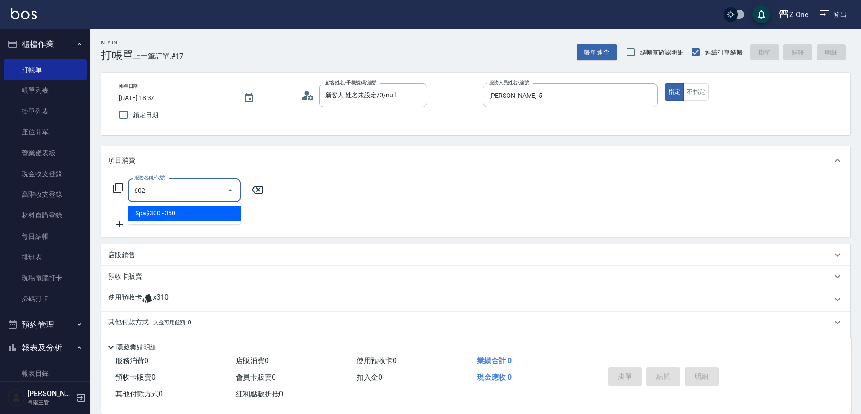
click at [198, 212] on span "Spa$300 - 350" at bounding box center [184, 213] width 113 height 15
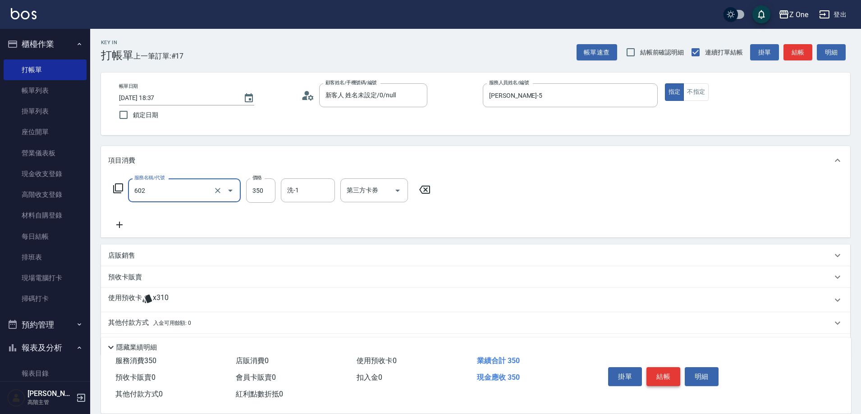
type input "Spa$300(602)"
click at [671, 372] on button "結帳" at bounding box center [664, 376] width 34 height 19
type input "[DATE] 18:38"
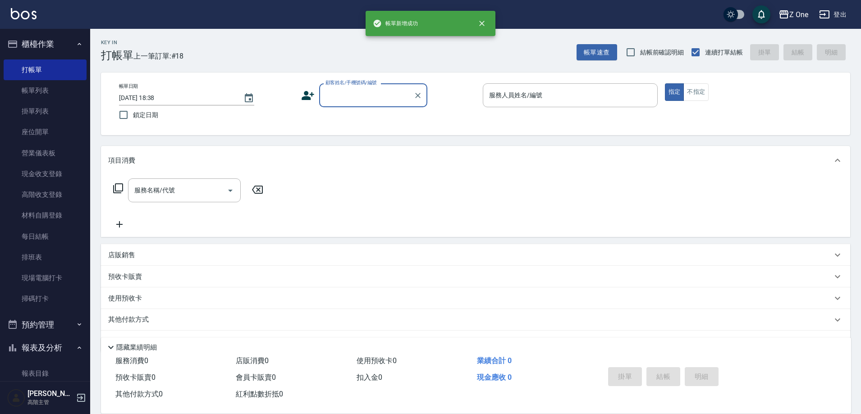
drag, startPoint x: 335, startPoint y: 99, endPoint x: 340, endPoint y: 106, distance: 9.1
click at [336, 99] on input "顧客姓名/手機號碼/編號" at bounding box center [366, 95] width 87 height 16
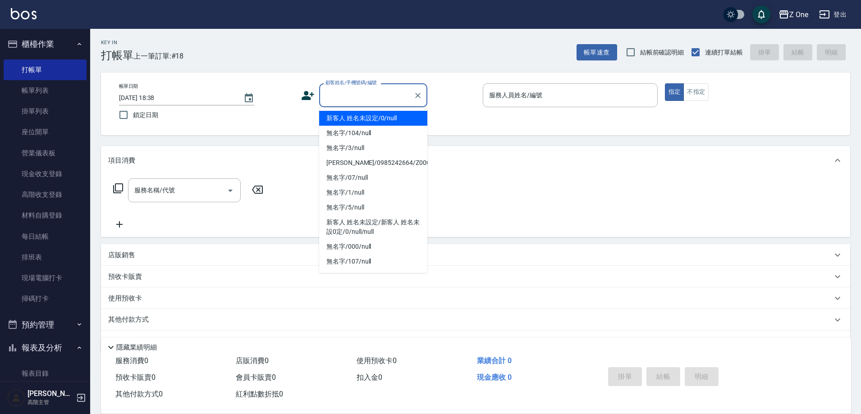
click at [344, 117] on li "新客人 姓名未設定/0/null" at bounding box center [373, 118] width 108 height 15
type input "新客人 姓名未設定/0/null"
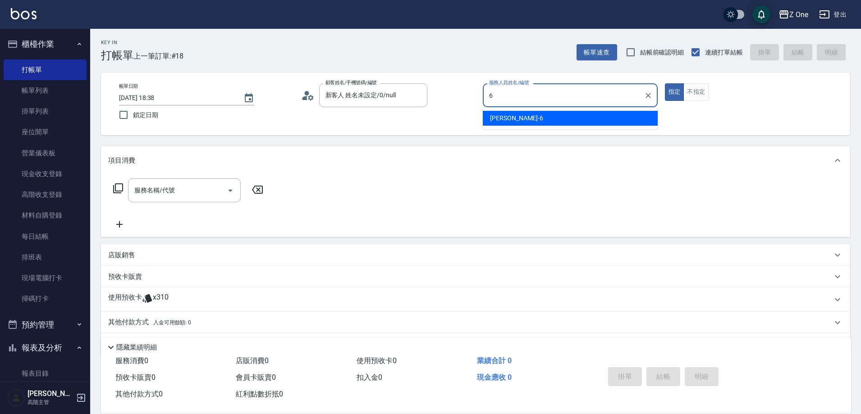
click at [494, 116] on span "[PERSON_NAME]-6" at bounding box center [516, 118] width 53 height 9
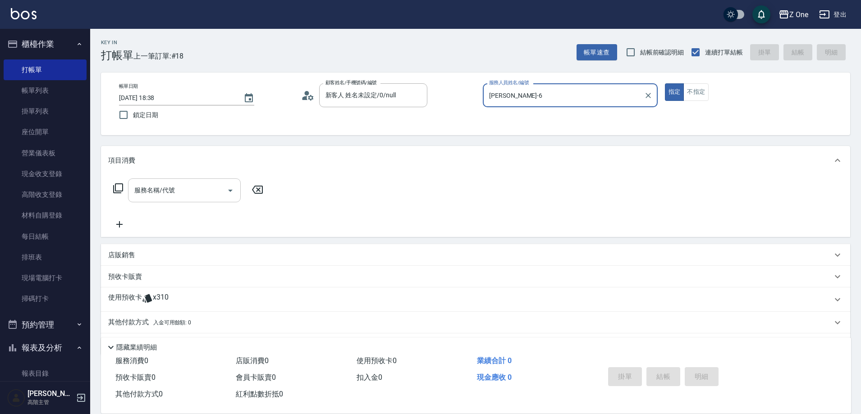
click at [232, 189] on icon "Open" at bounding box center [230, 190] width 11 height 11
type input "[PERSON_NAME]-6"
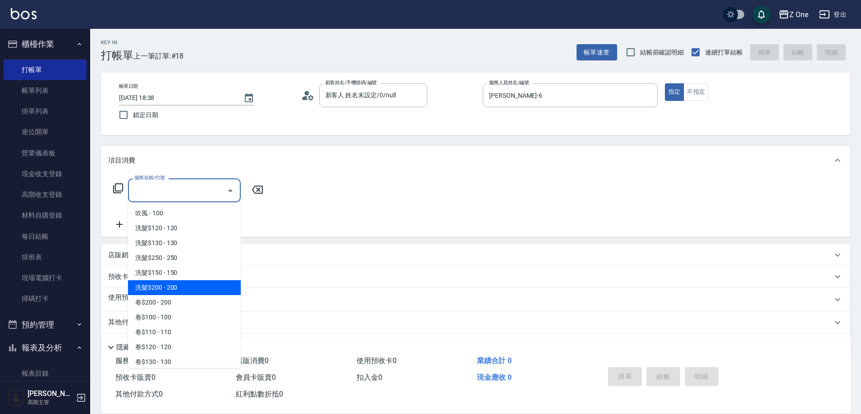
click at [183, 285] on span "洗髮$200 - 200" at bounding box center [184, 287] width 113 height 15
type input "洗髮$200(107)"
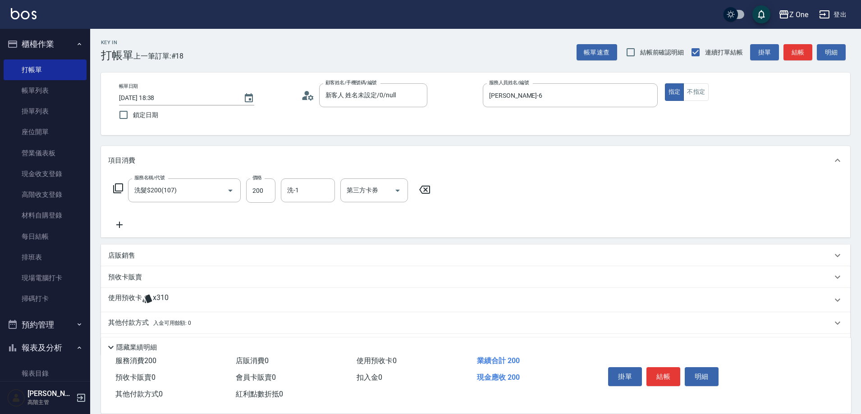
click at [122, 228] on icon at bounding box center [119, 225] width 23 height 11
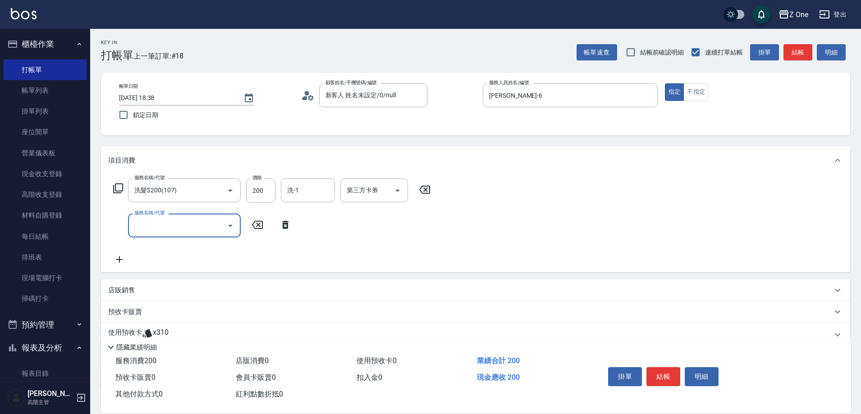
click at [228, 228] on icon "Open" at bounding box center [230, 225] width 11 height 11
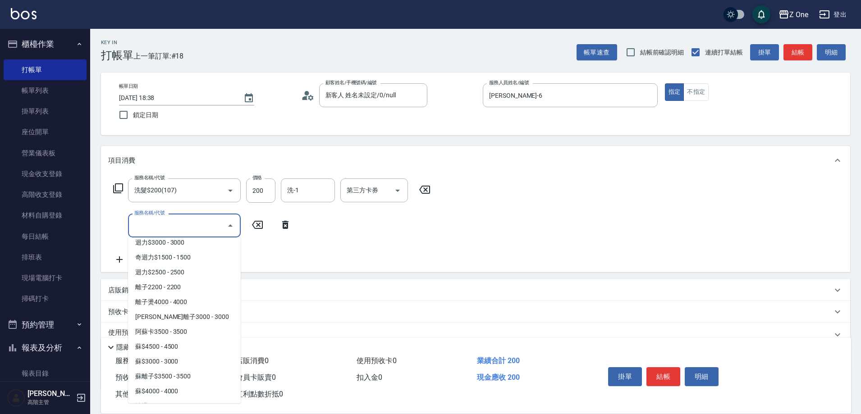
scroll to position [812, 0]
click at [200, 330] on span "染髮$1300 - 1300" at bounding box center [184, 329] width 113 height 15
type input "染髮$1300(406)"
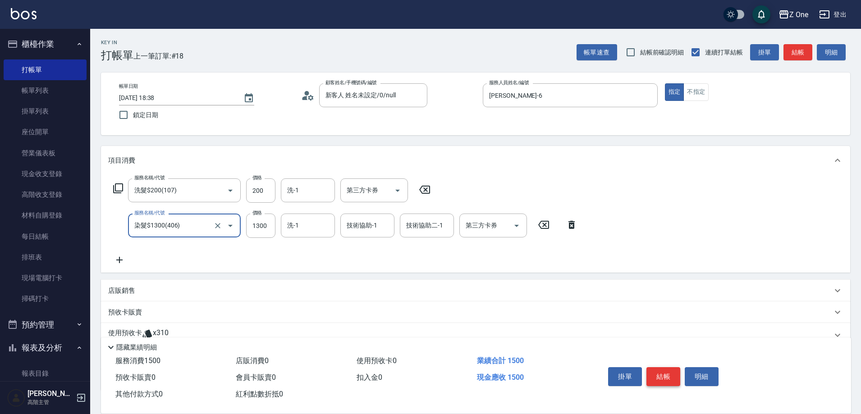
click at [661, 369] on button "結帳" at bounding box center [664, 376] width 34 height 19
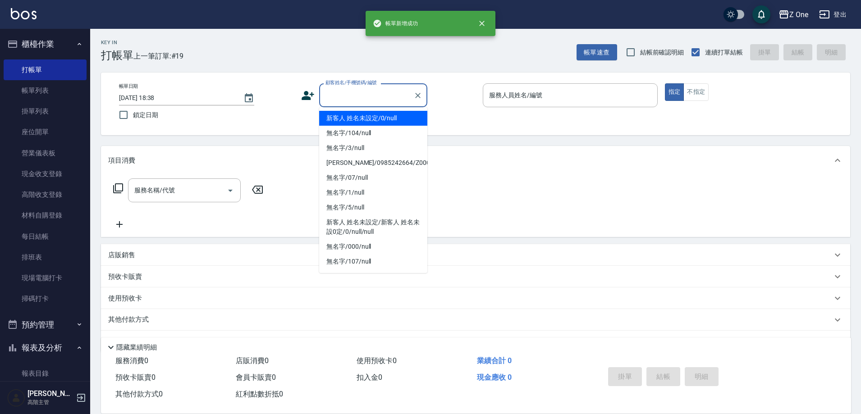
click at [367, 97] on input "顧客姓名/手機號碼/編號" at bounding box center [366, 95] width 87 height 16
click at [367, 120] on li "新客人 姓名未設定/0/null" at bounding box center [373, 118] width 108 height 15
type input "新客人 姓名未設定/0/null"
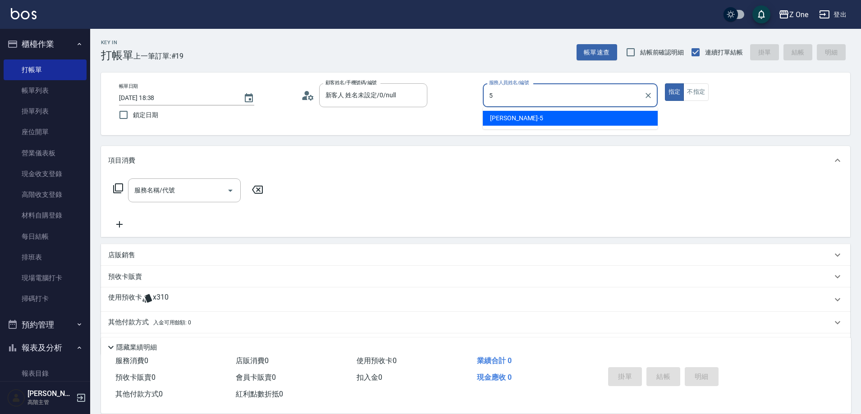
click at [529, 119] on div "[PERSON_NAME]-5" at bounding box center [570, 118] width 175 height 15
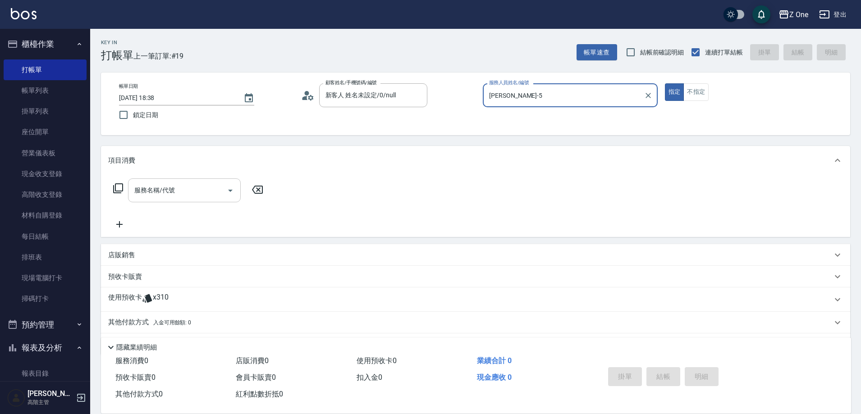
click at [230, 188] on icon "Open" at bounding box center [230, 190] width 11 height 11
type input "[PERSON_NAME]-5"
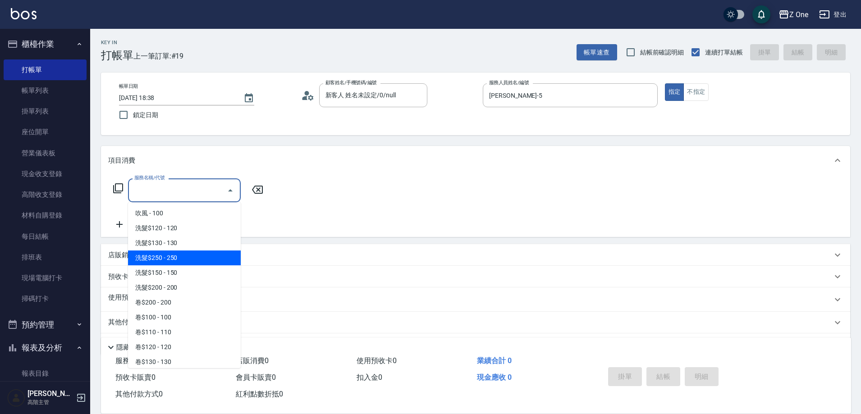
click at [199, 257] on span "洗髮$250 - 250" at bounding box center [184, 258] width 113 height 15
type input "洗髮$250(104)"
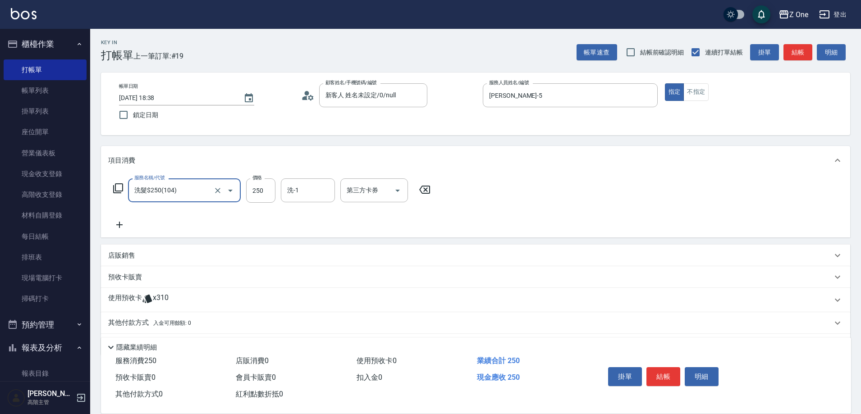
click at [122, 226] on icon at bounding box center [119, 225] width 23 height 11
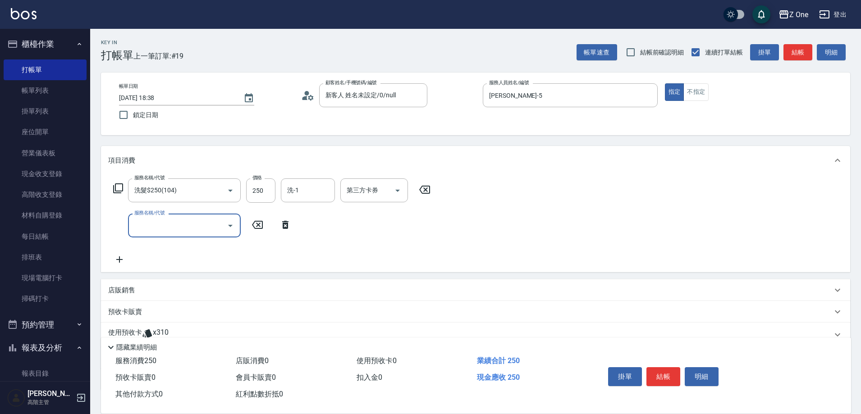
click at [230, 225] on icon "Open" at bounding box center [230, 225] width 11 height 11
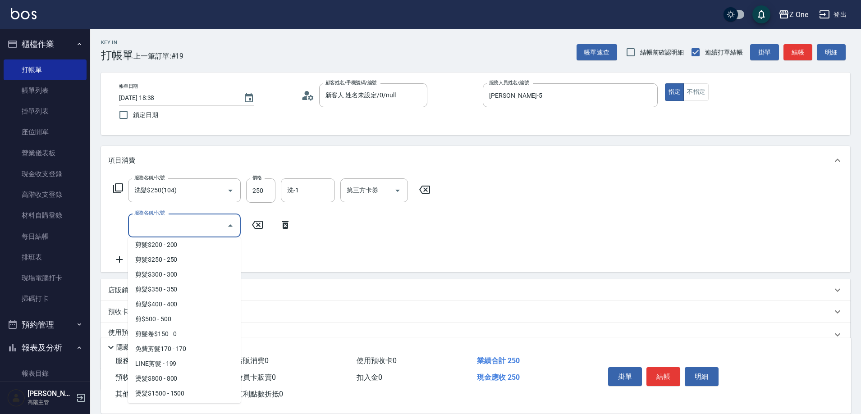
scroll to position [271, 0]
click at [189, 306] on span "剪髮$350 - 350" at bounding box center [184, 305] width 113 height 15
type input "剪髮$350(208)"
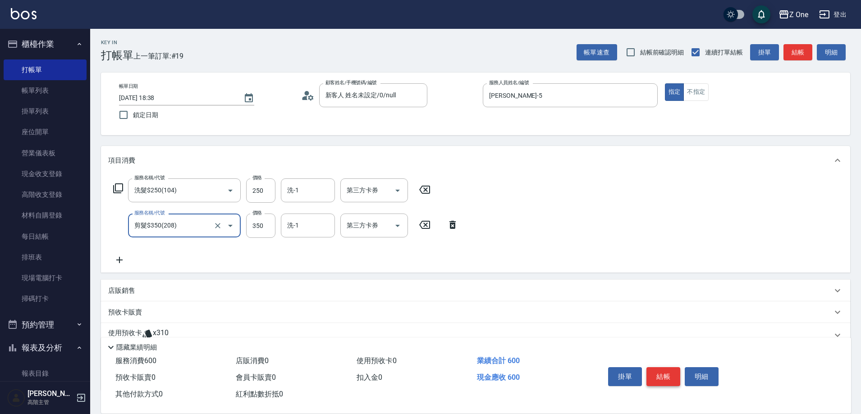
click at [659, 371] on button "結帳" at bounding box center [664, 376] width 34 height 19
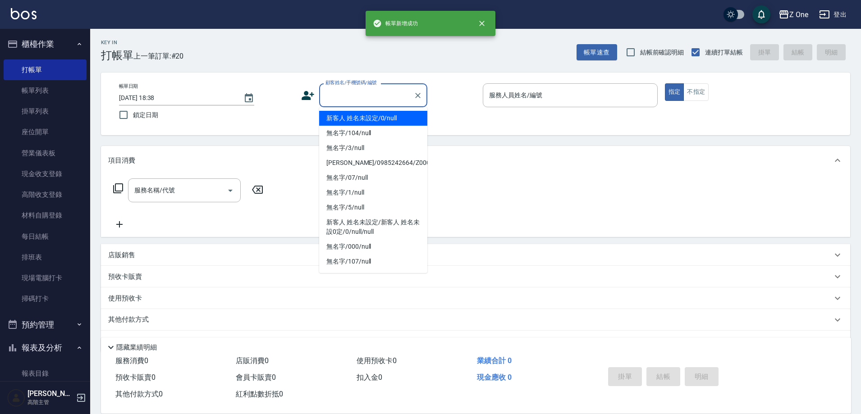
click at [383, 98] on input "顧客姓名/手機號碼/編號" at bounding box center [366, 95] width 87 height 16
click at [378, 119] on li "新客人 姓名未設定/0/null" at bounding box center [373, 118] width 108 height 15
type input "新客人 姓名未設定/0/null"
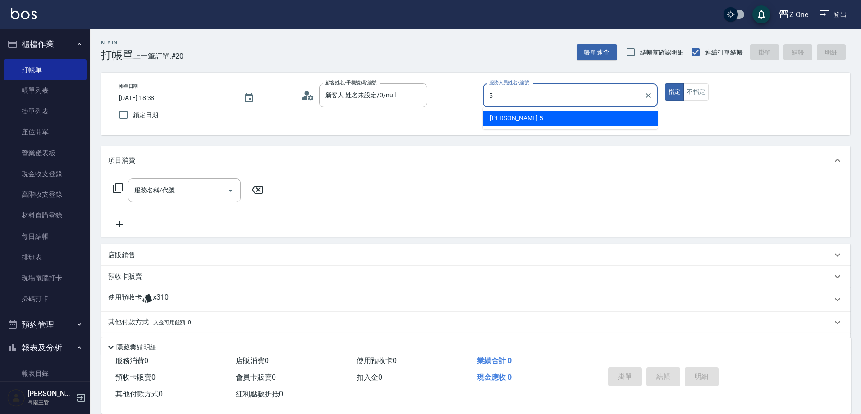
click at [529, 119] on div "[PERSON_NAME]-5" at bounding box center [570, 118] width 175 height 15
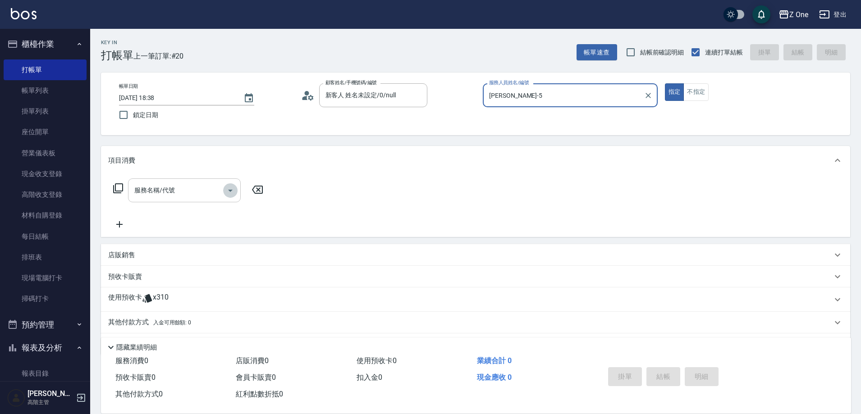
click at [231, 193] on icon "Open" at bounding box center [230, 190] width 11 height 11
type input "[PERSON_NAME]-5"
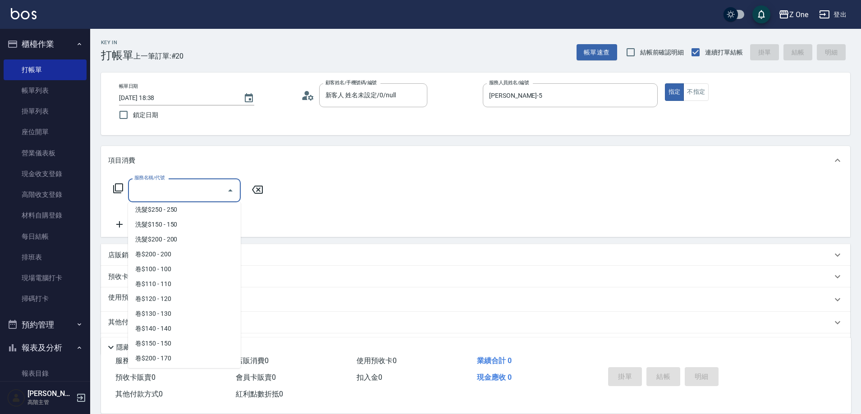
scroll to position [135, 0]
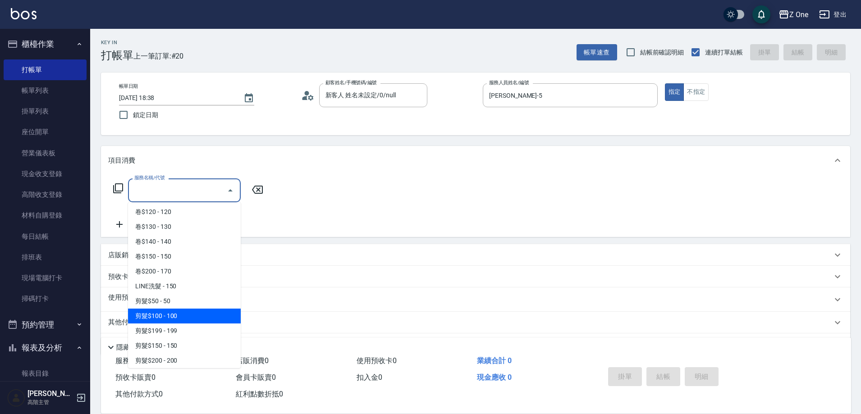
click at [186, 321] on span "剪髮$100 - 100" at bounding box center [184, 316] width 113 height 15
type input "剪髮$100(202)"
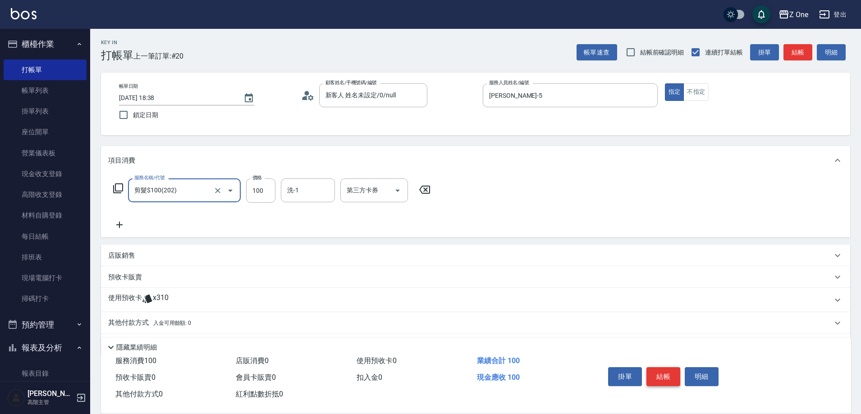
click at [658, 373] on button "結帳" at bounding box center [664, 376] width 34 height 19
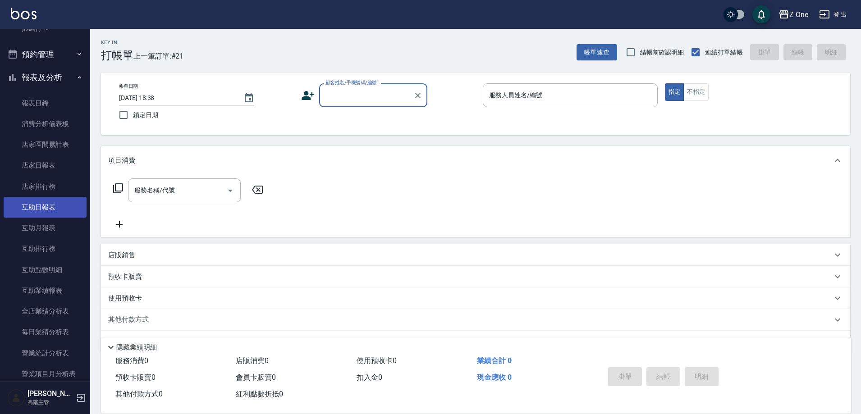
scroll to position [225, 0]
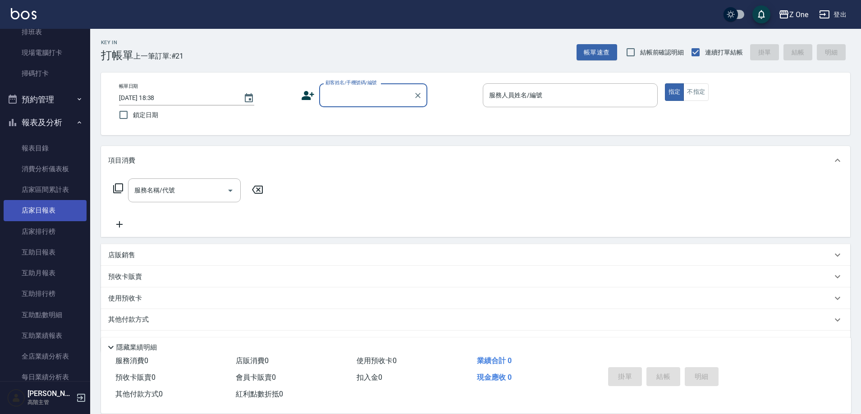
click at [37, 217] on link "店家日報表" at bounding box center [45, 210] width 83 height 21
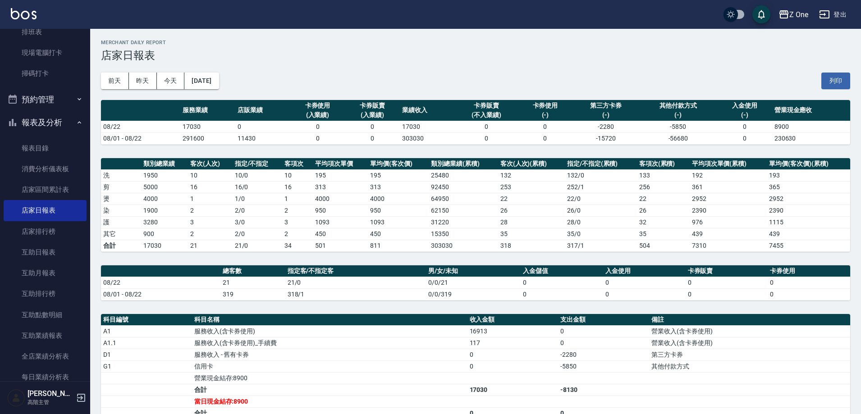
click at [272, 220] on td "3 / 0" at bounding box center [258, 222] width 50 height 12
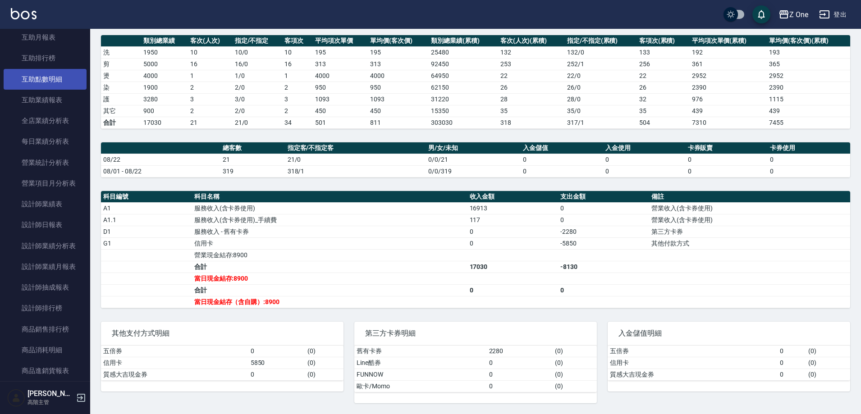
scroll to position [361, 0]
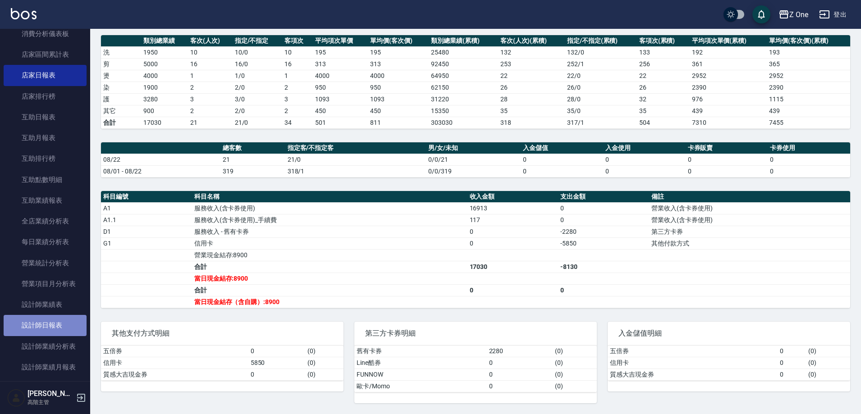
click at [53, 319] on link "設計師日報表" at bounding box center [45, 325] width 83 height 21
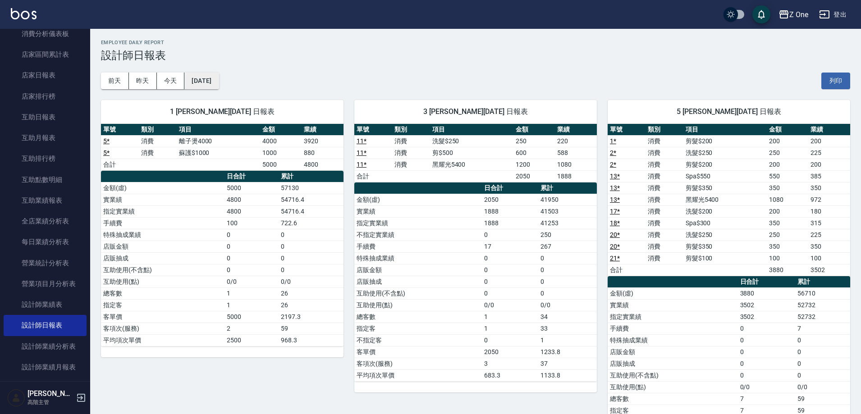
click at [207, 78] on button "[DATE]" at bounding box center [201, 81] width 34 height 17
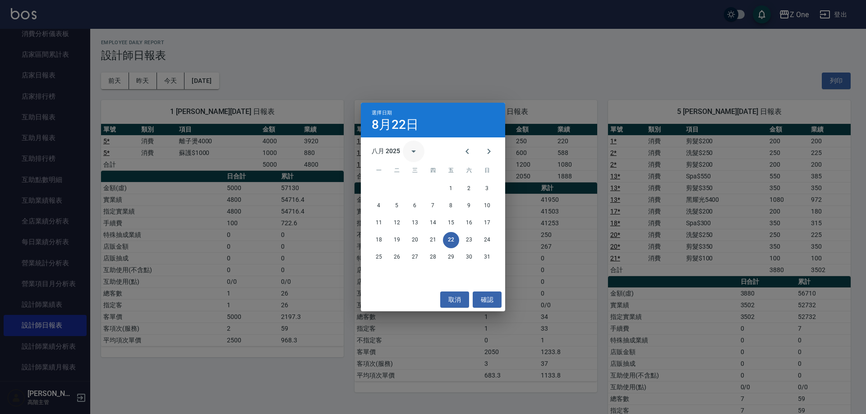
click at [407, 151] on button "calendar view is open, switch to year view" at bounding box center [414, 152] width 22 height 22
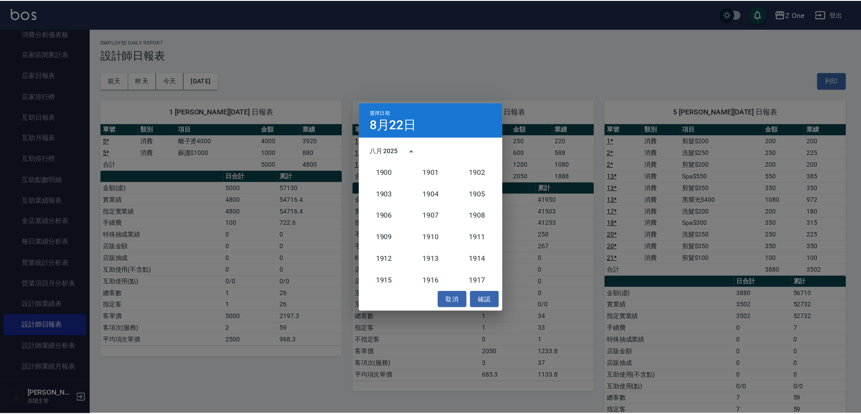
scroll to position [835, 0]
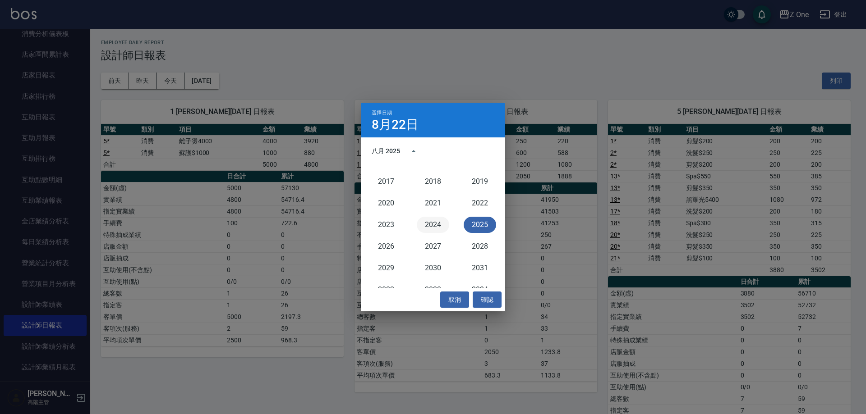
click at [423, 225] on button "2024" at bounding box center [433, 225] width 32 height 16
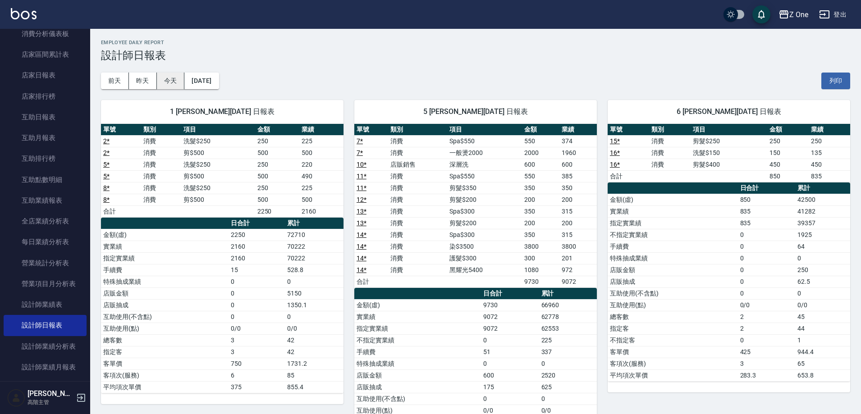
click at [176, 80] on button "今天" at bounding box center [171, 81] width 28 height 17
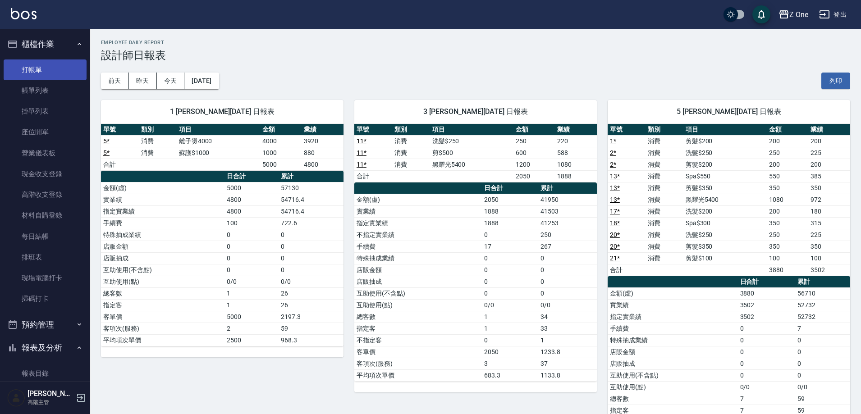
click at [28, 73] on link "打帳單" at bounding box center [45, 70] width 83 height 21
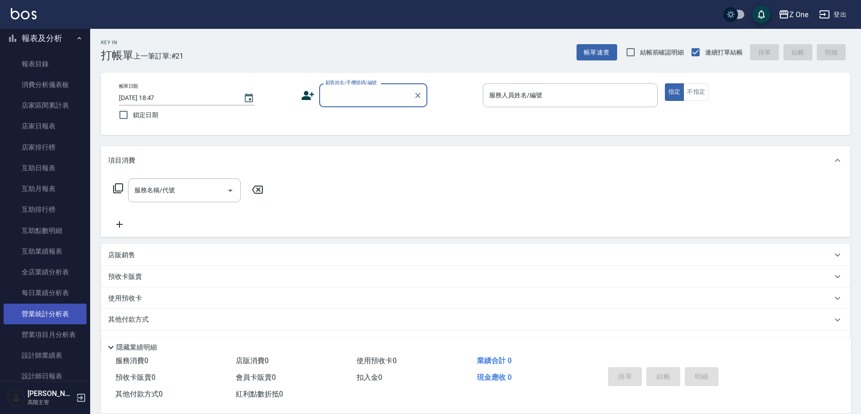
scroll to position [316, 0]
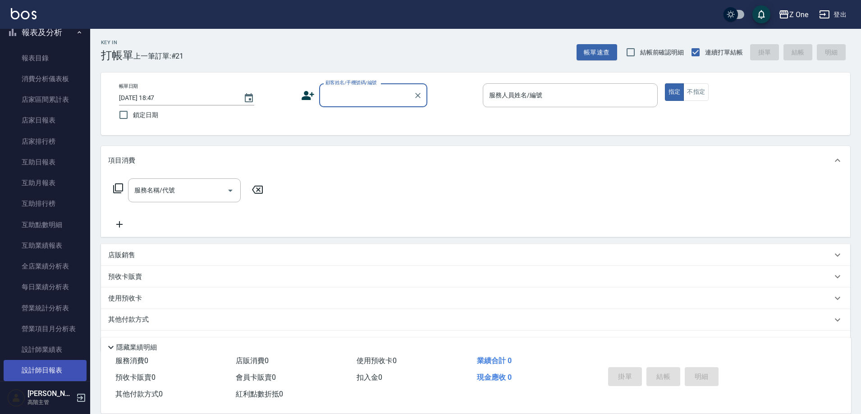
click at [36, 374] on link "設計師日報表" at bounding box center [45, 370] width 83 height 21
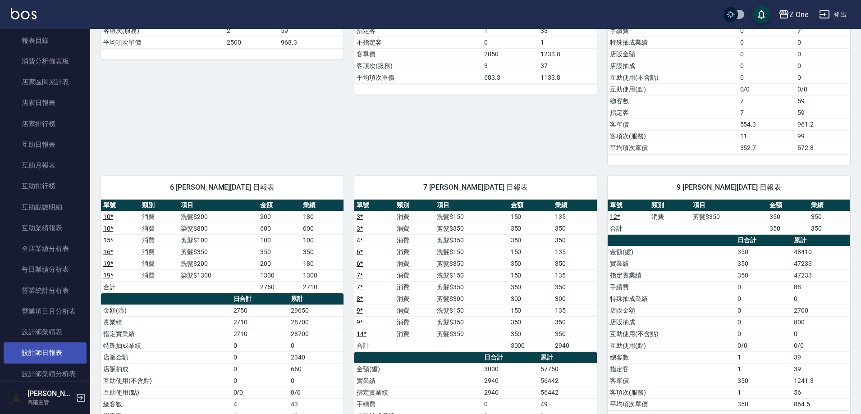
scroll to position [361, 0]
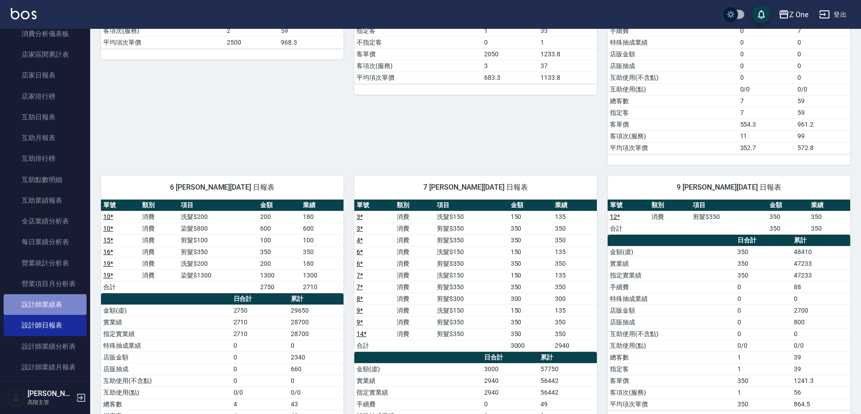
click at [53, 301] on link "設計師業績表" at bounding box center [45, 304] width 83 height 21
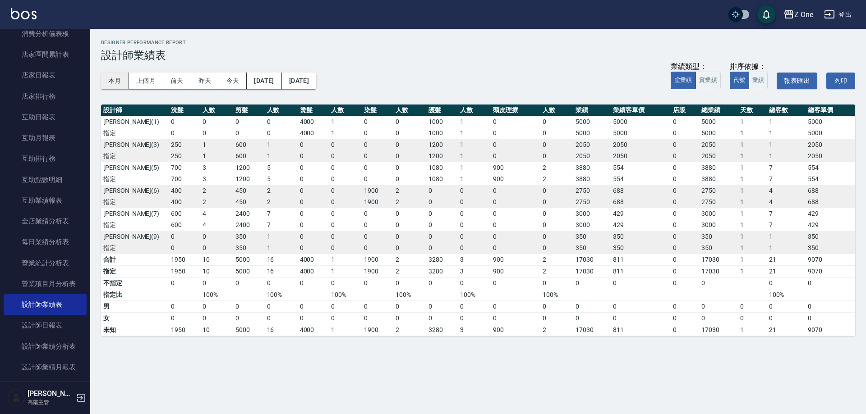
click at [119, 73] on button "本月" at bounding box center [115, 81] width 28 height 17
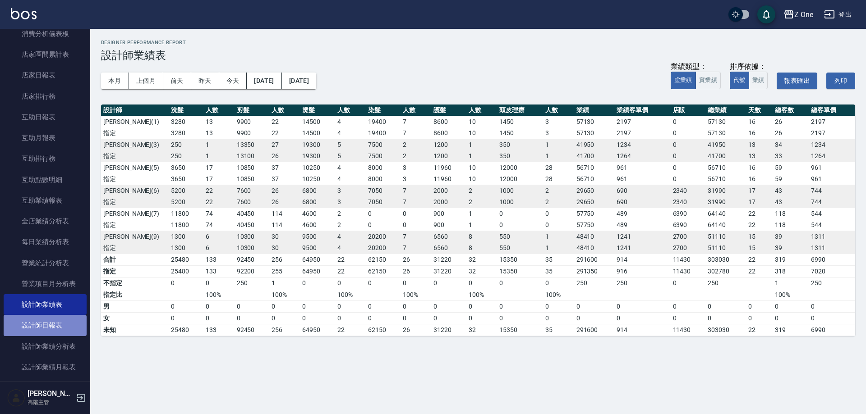
click at [56, 318] on link "設計師日報表" at bounding box center [45, 325] width 83 height 21
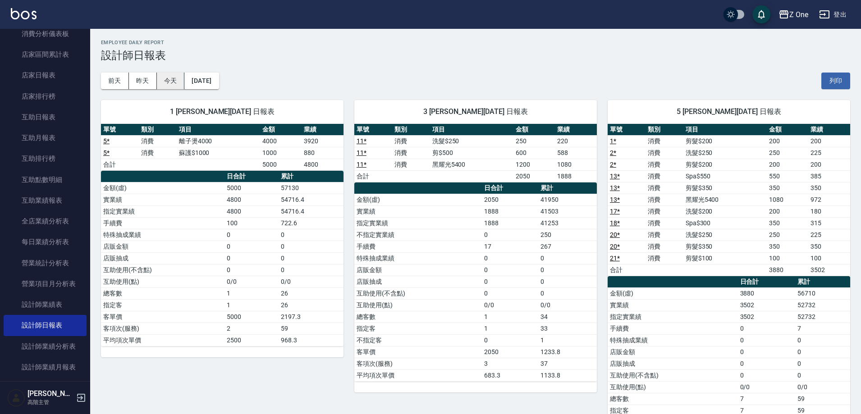
click at [176, 82] on button "今天" at bounding box center [171, 81] width 28 height 17
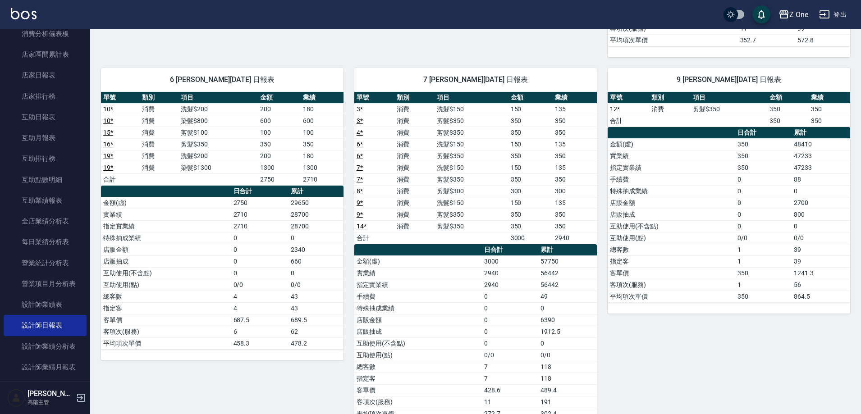
scroll to position [433, 0]
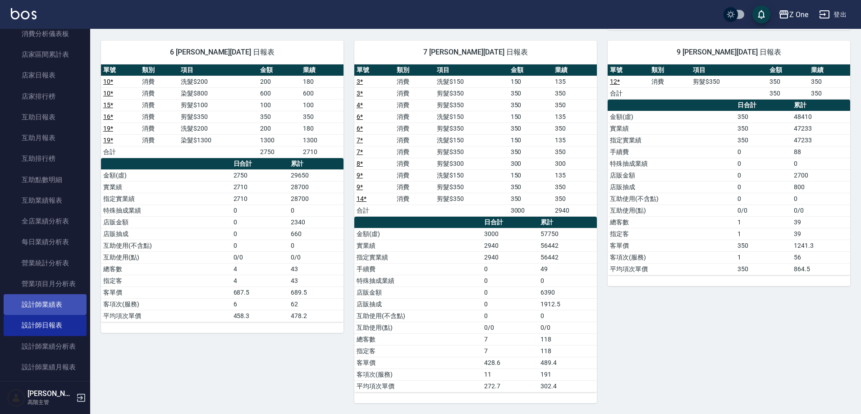
click at [47, 299] on link "設計師業績表" at bounding box center [45, 304] width 83 height 21
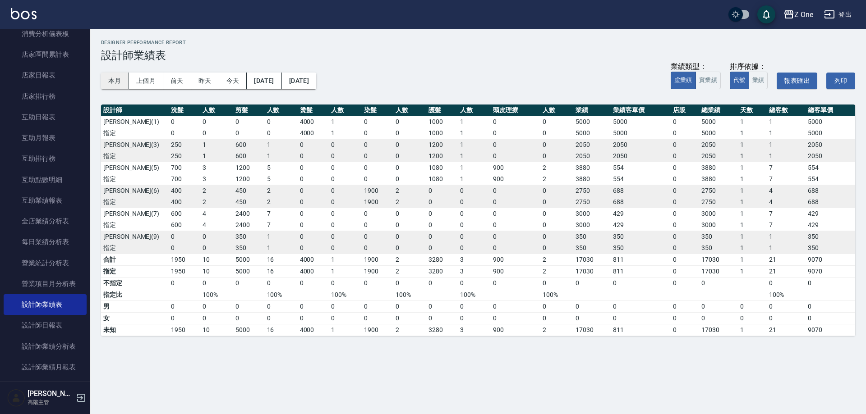
click at [117, 81] on button "本月" at bounding box center [115, 81] width 28 height 17
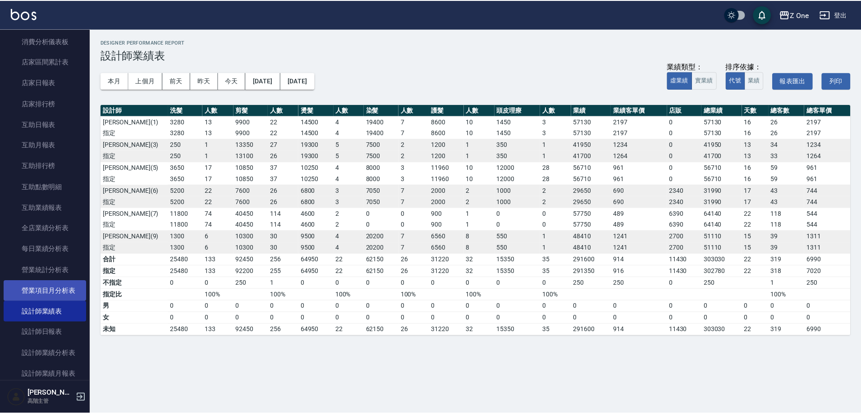
scroll to position [451, 0]
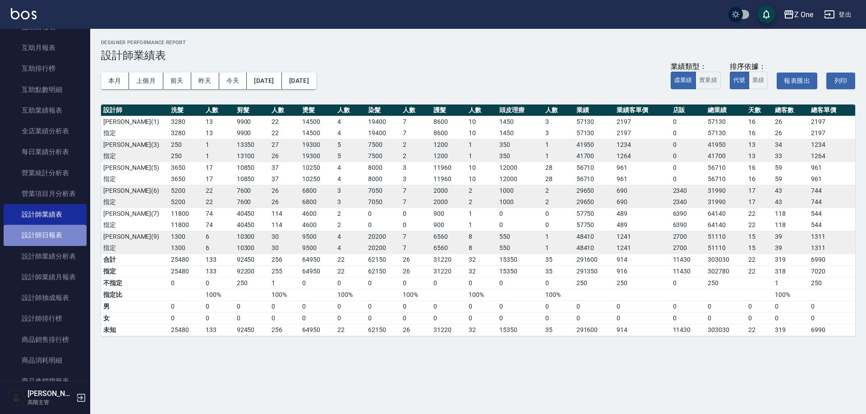
click at [64, 231] on link "設計師日報表" at bounding box center [45, 235] width 83 height 21
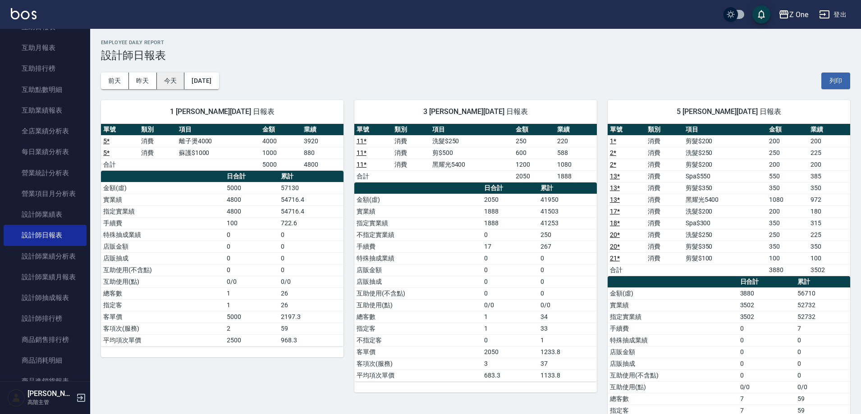
click at [172, 84] on button "今天" at bounding box center [171, 81] width 28 height 17
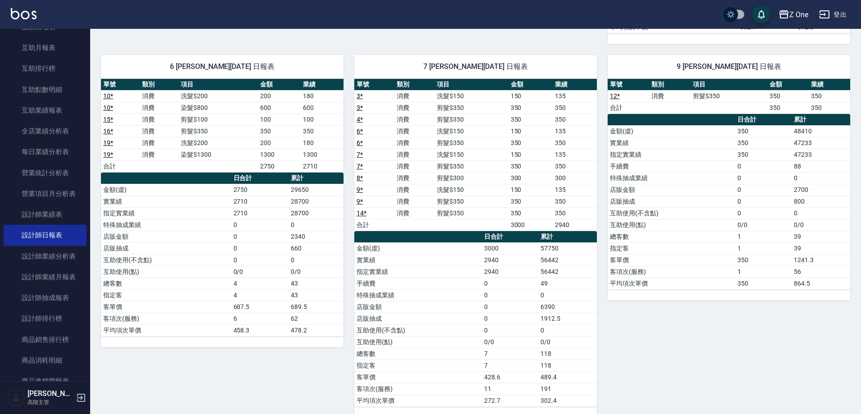
scroll to position [433, 0]
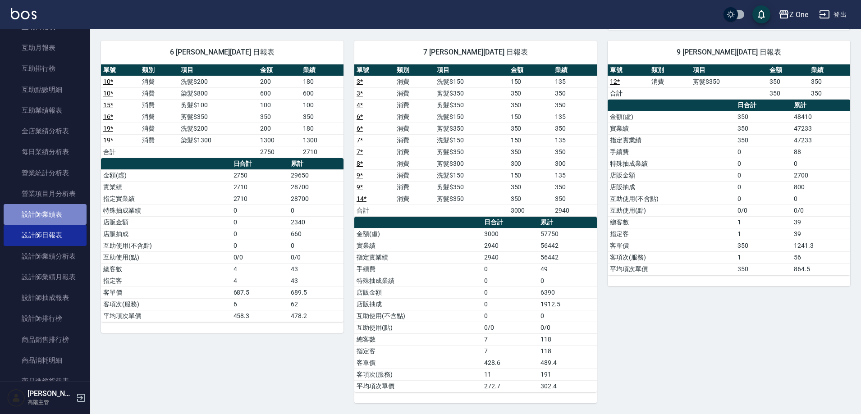
click at [66, 213] on link "設計師業績表" at bounding box center [45, 214] width 83 height 21
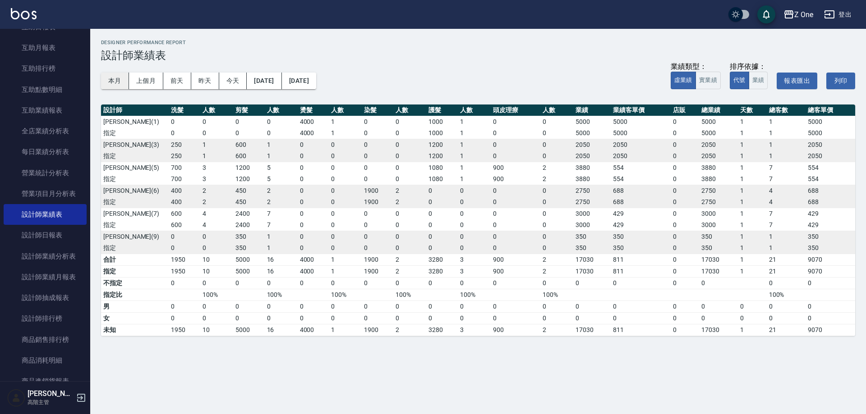
click at [123, 83] on button "本月" at bounding box center [115, 81] width 28 height 17
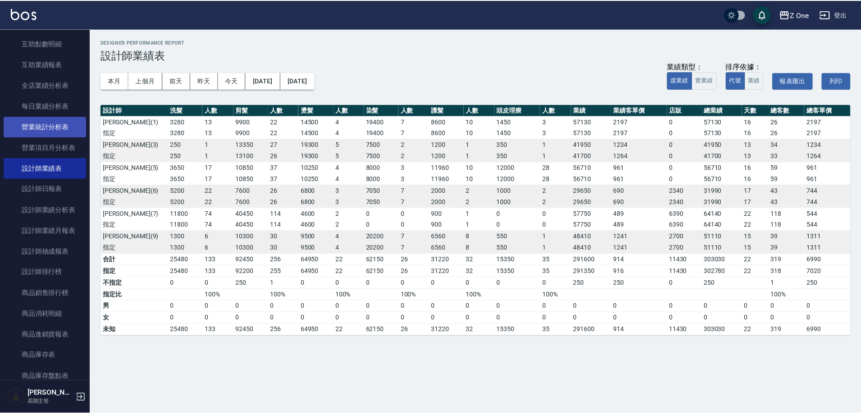
scroll to position [451, 0]
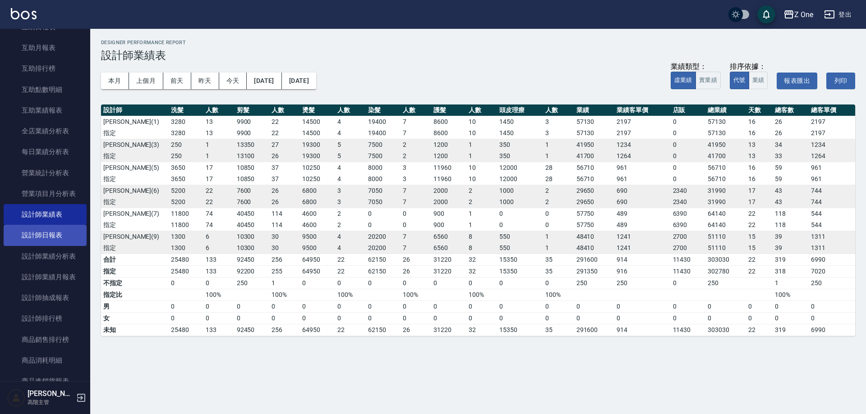
click at [46, 238] on link "設計師日報表" at bounding box center [45, 235] width 83 height 21
